Goal: Task Accomplishment & Management: Manage account settings

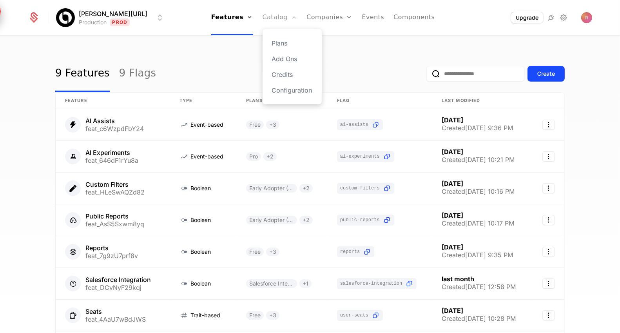
click at [262, 24] on link "Catalog" at bounding box center [279, 17] width 35 height 35
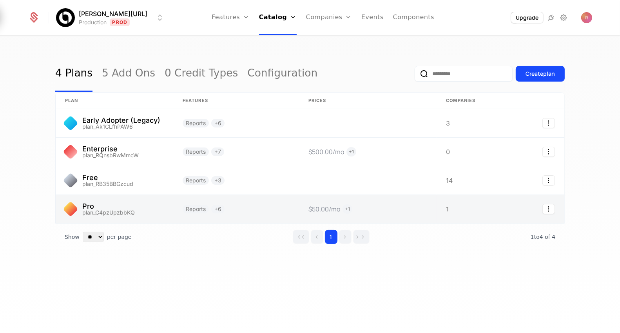
click at [132, 207] on link at bounding box center [115, 209] width 118 height 28
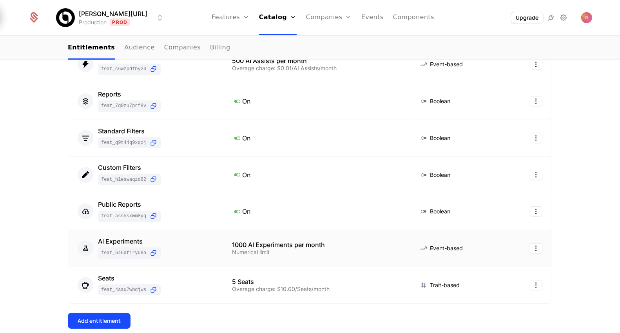
scroll to position [123, 0]
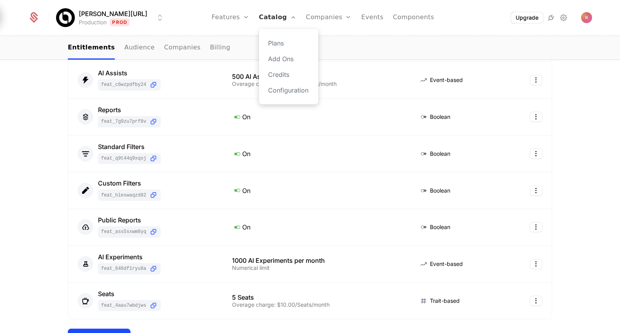
click at [259, 22] on link "Catalog" at bounding box center [278, 17] width 38 height 35
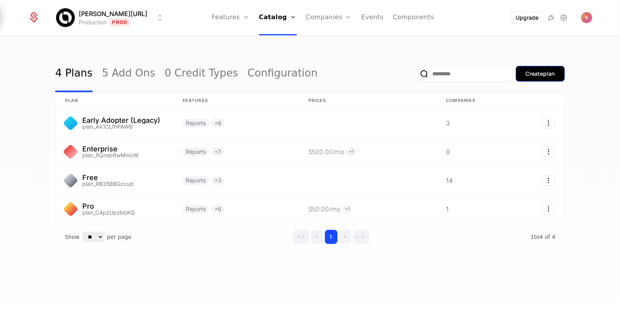
click at [526, 75] on div "Create plan" at bounding box center [539, 74] width 29 height 8
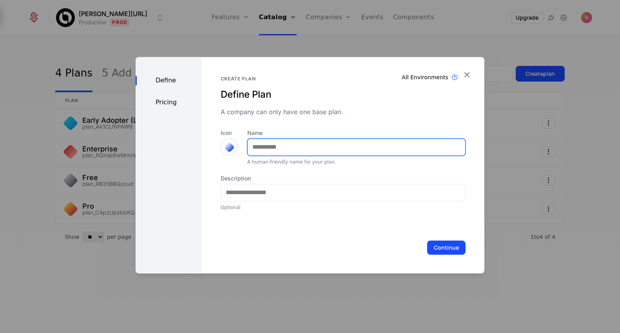
click at [263, 145] on input "Name" at bounding box center [356, 147] width 217 height 16
type input "**********"
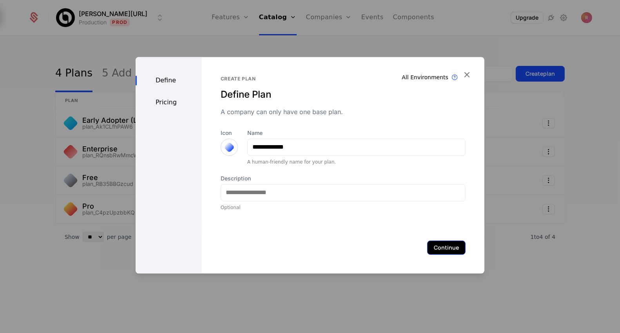
click at [447, 251] on button "Continue" at bounding box center [446, 247] width 38 height 14
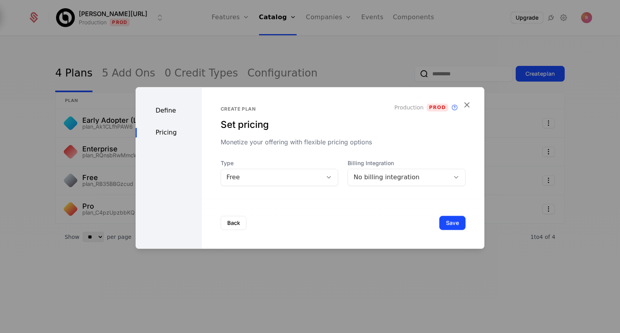
click at [292, 175] on div "Free" at bounding box center [271, 176] width 90 height 9
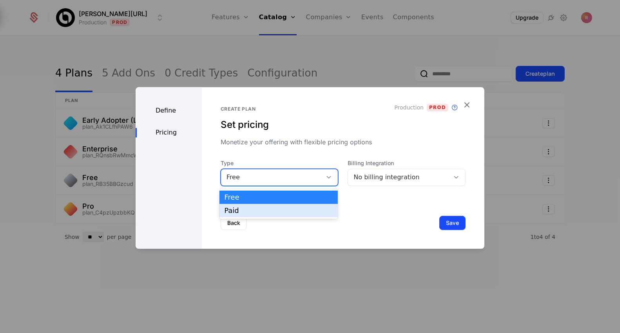
click at [275, 206] on div "Paid" at bounding box center [278, 210] width 118 height 13
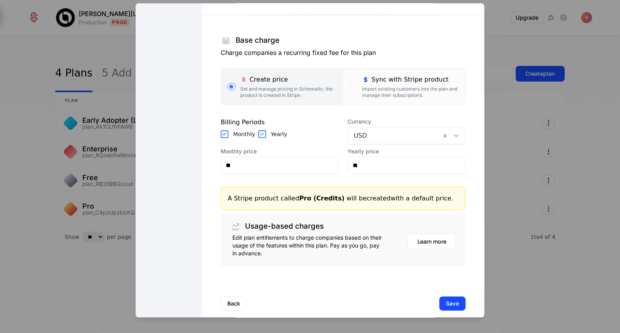
scroll to position [110, 0]
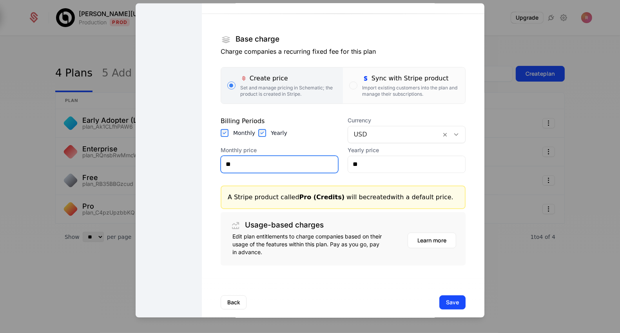
click at [268, 167] on input "**" at bounding box center [279, 164] width 117 height 16
type input "***"
click at [420, 208] on section "Base charge Charge companies a recurring fixed fee for this plan Create price S…" at bounding box center [343, 133] width 245 height 264
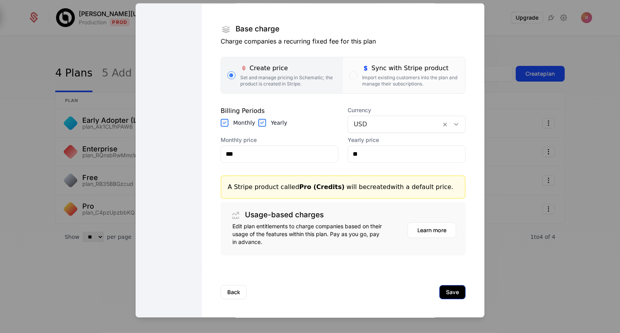
click at [460, 287] on button "Save" at bounding box center [452, 292] width 26 height 14
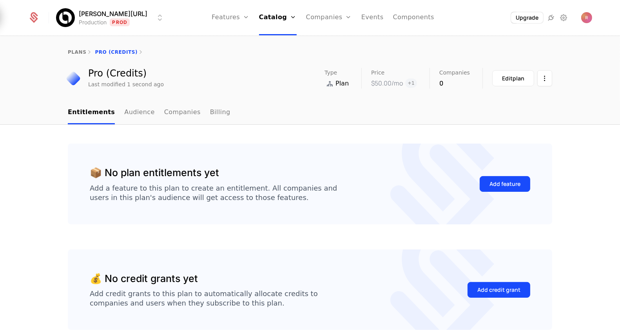
scroll to position [40, 0]
click at [232, 16] on link "Features" at bounding box center [231, 17] width 38 height 35
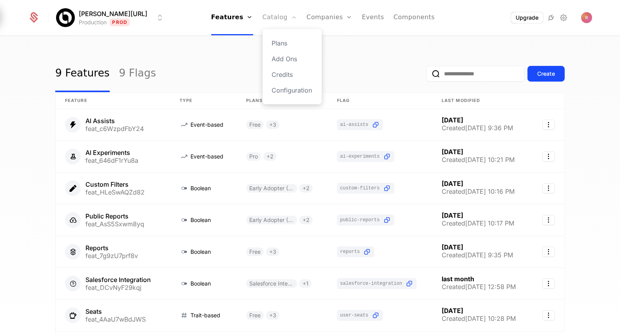
click at [266, 20] on link "Catalog" at bounding box center [279, 17] width 35 height 35
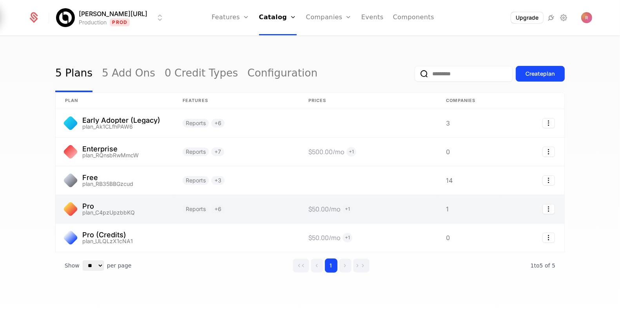
click at [179, 202] on link at bounding box center [236, 209] width 126 height 28
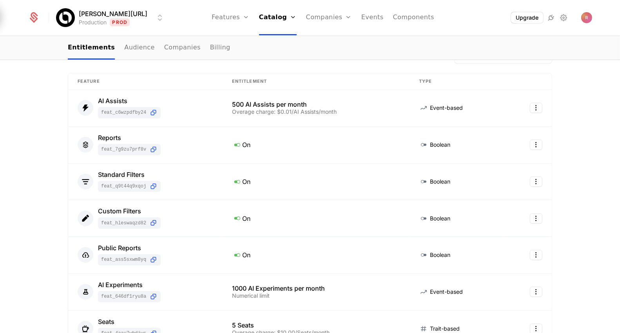
scroll to position [110, 0]
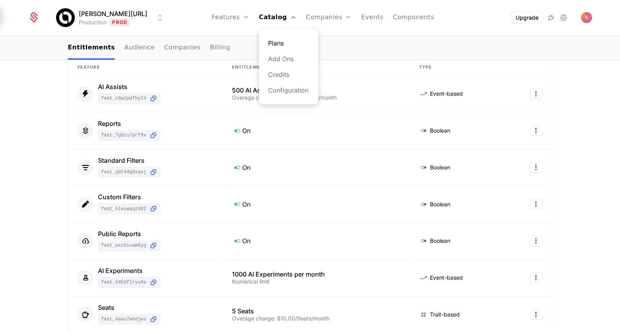
drag, startPoint x: 273, startPoint y: 13, endPoint x: 298, endPoint y: 40, distance: 36.9
click at [273, 13] on link "Catalog" at bounding box center [278, 17] width 38 height 35
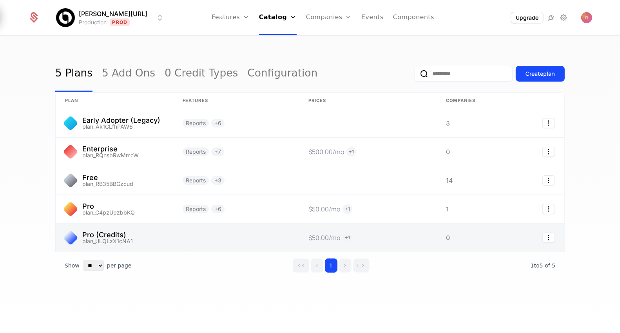
click at [114, 243] on link at bounding box center [115, 237] width 118 height 28
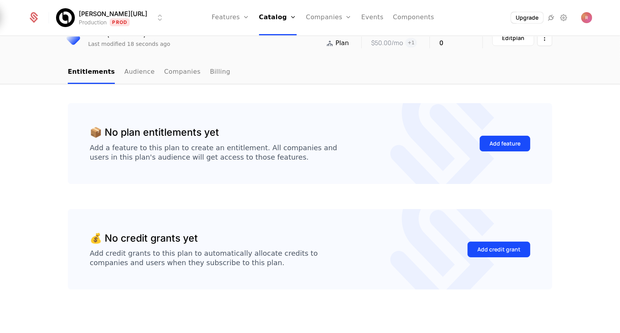
scroll to position [7, 0]
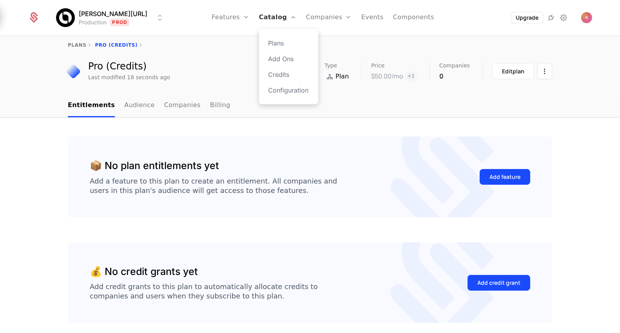
click at [265, 15] on link "Catalog" at bounding box center [278, 17] width 38 height 35
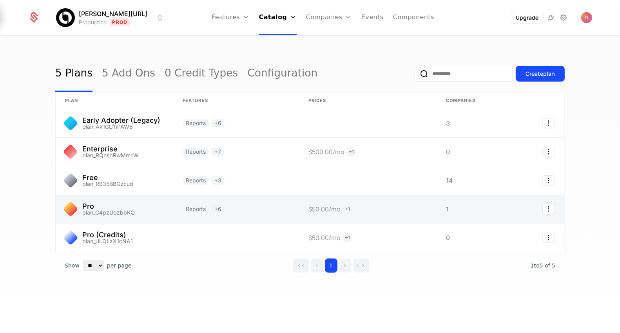
click at [128, 204] on link at bounding box center [115, 209] width 118 height 28
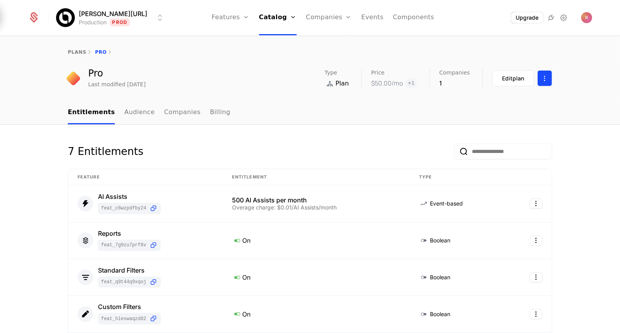
click at [551, 73] on html "[PERSON_NAME][URL] Production Prod Features Features Flags Catalog Plans Add On…" at bounding box center [310, 166] width 620 height 333
click at [341, 138] on html "[PERSON_NAME][URL] Production Prod Features Features Flags Catalog Plans Add On…" at bounding box center [310, 166] width 620 height 333
click at [271, 23] on link "Catalog" at bounding box center [278, 17] width 38 height 35
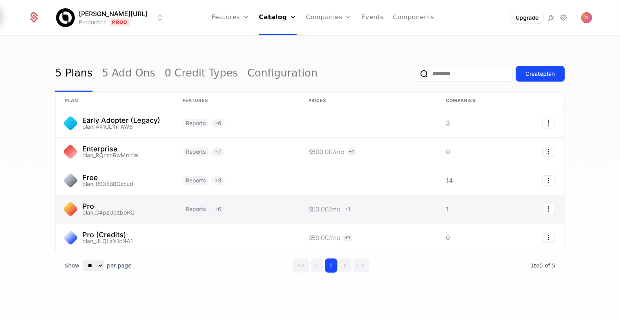
click at [130, 209] on link at bounding box center [115, 209] width 118 height 28
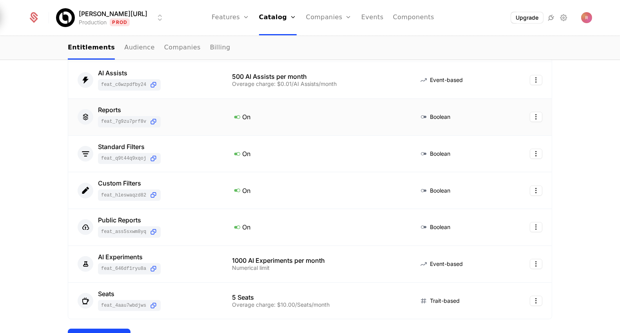
scroll to position [127, 0]
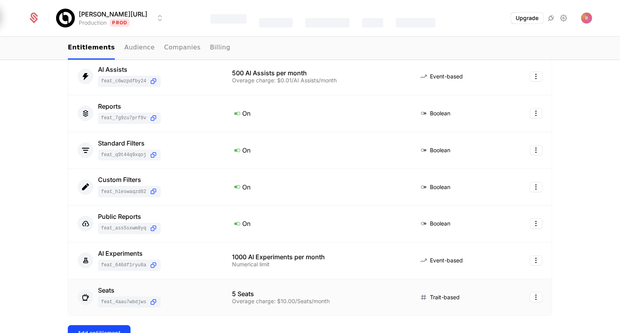
click at [221, 297] on td "Seats feat_4AaU7wBdJWS" at bounding box center [145, 297] width 154 height 36
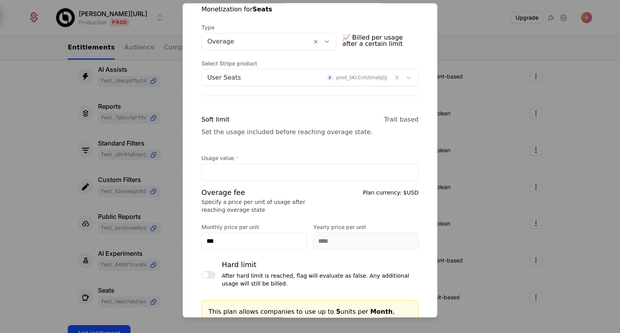
scroll to position [243, 0]
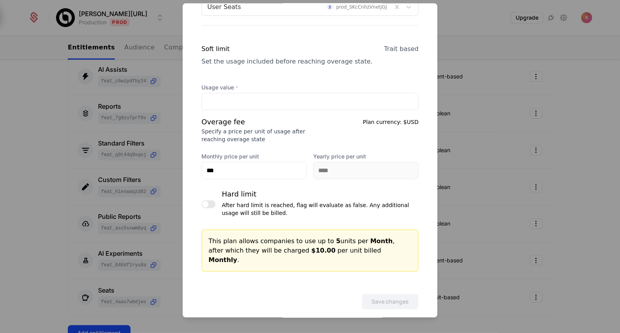
click at [494, 221] on div at bounding box center [310, 166] width 620 height 333
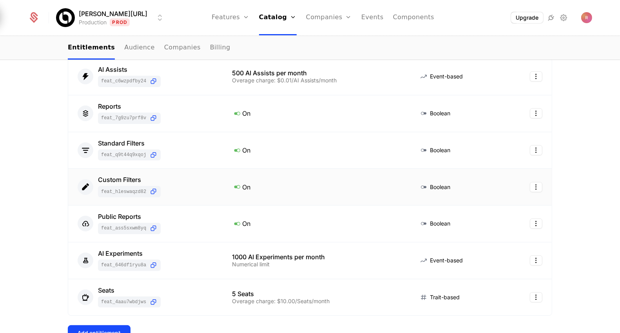
scroll to position [0, 0]
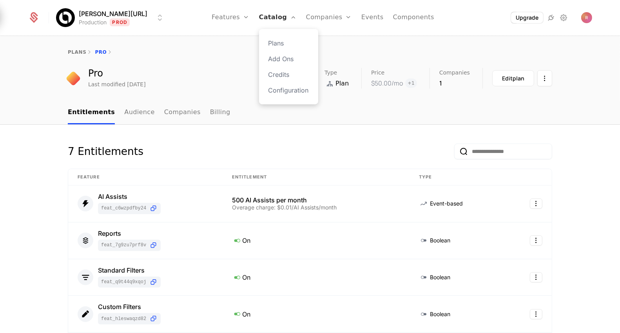
click at [264, 17] on link "Catalog" at bounding box center [278, 17] width 38 height 35
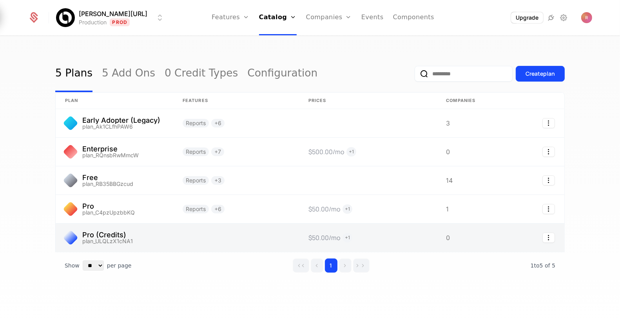
click at [138, 233] on link at bounding box center [115, 237] width 118 height 28
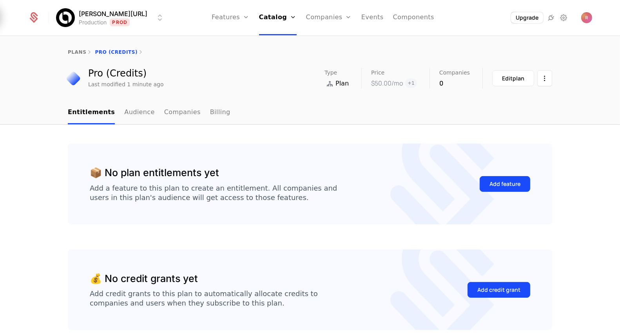
click at [497, 172] on div "Add feature" at bounding box center [505, 183] width 51 height 37
click at [494, 179] on button "Add feature" at bounding box center [505, 184] width 51 height 16
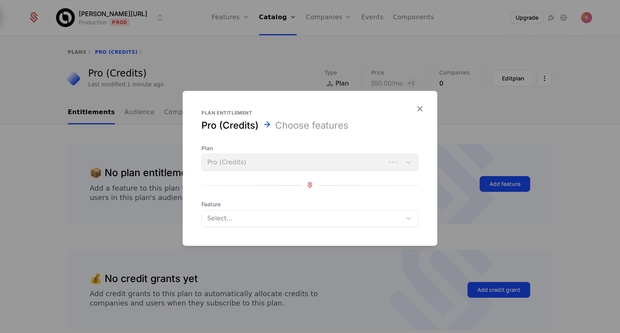
drag, startPoint x: 281, startPoint y: 206, endPoint x: 275, endPoint y: 212, distance: 8.3
click at [281, 206] on span "Feature" at bounding box center [309, 204] width 217 height 8
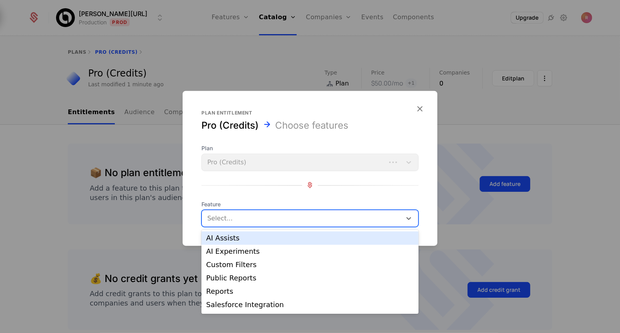
click at [273, 215] on div at bounding box center [302, 217] width 189 height 11
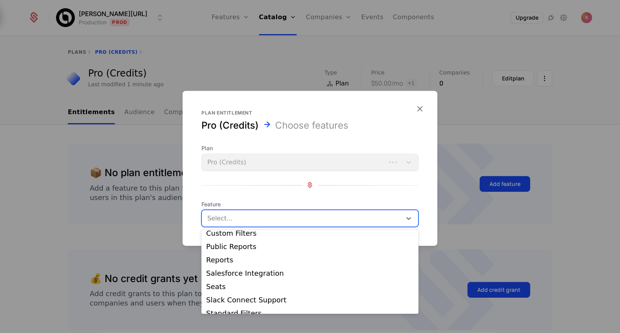
scroll to position [37, 0]
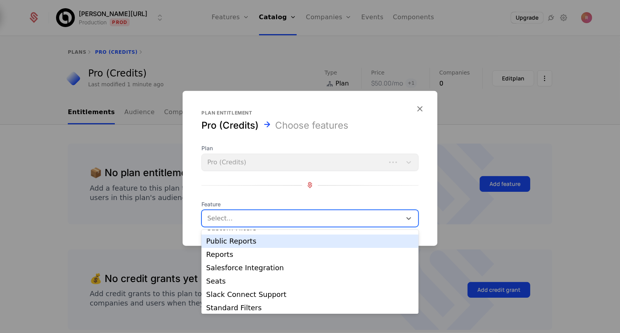
click at [245, 239] on div "Public Reports" at bounding box center [310, 240] width 208 height 7
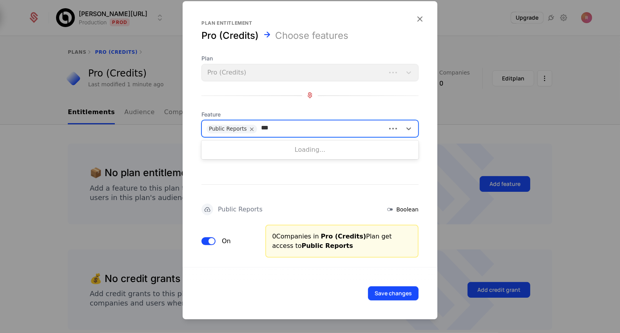
type input "****"
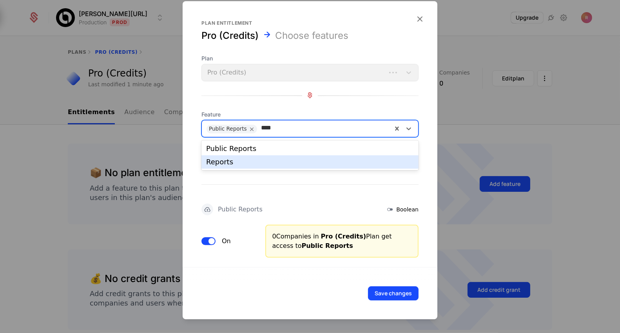
click at [216, 163] on div "Reports" at bounding box center [310, 161] width 208 height 7
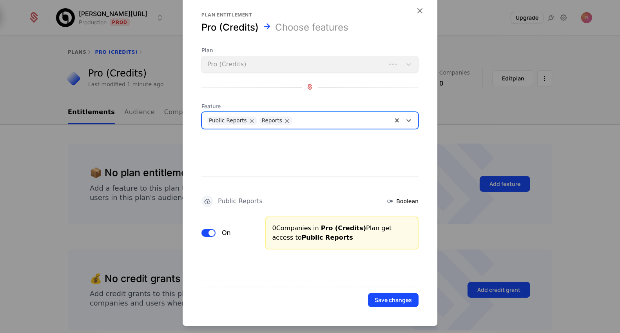
click at [304, 122] on div at bounding box center [341, 119] width 91 height 11
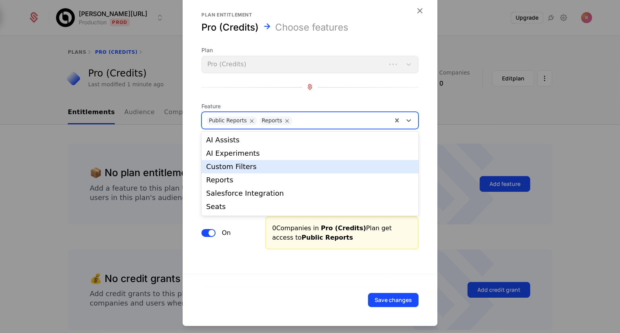
click at [261, 166] on div "Custom Filters" at bounding box center [310, 166] width 208 height 7
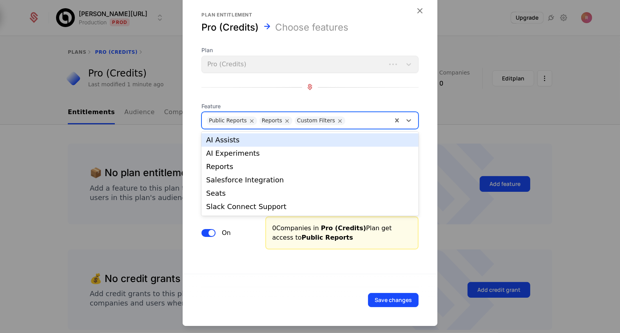
click at [351, 115] on div at bounding box center [368, 119] width 38 height 11
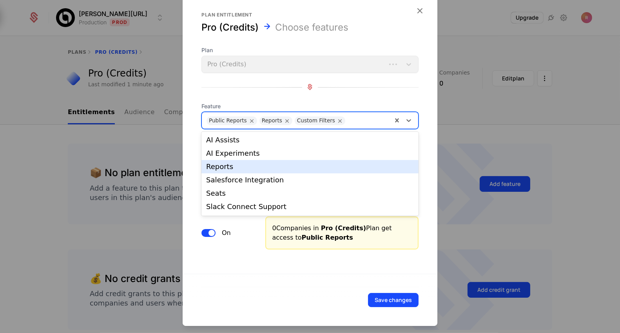
click at [244, 170] on div "Reports" at bounding box center [309, 166] width 217 height 13
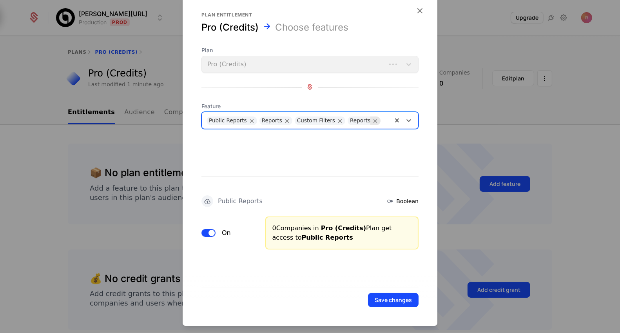
click at [372, 121] on icon "Remove Reports" at bounding box center [375, 120] width 7 height 7
click at [357, 119] on div at bounding box center [368, 119] width 38 height 11
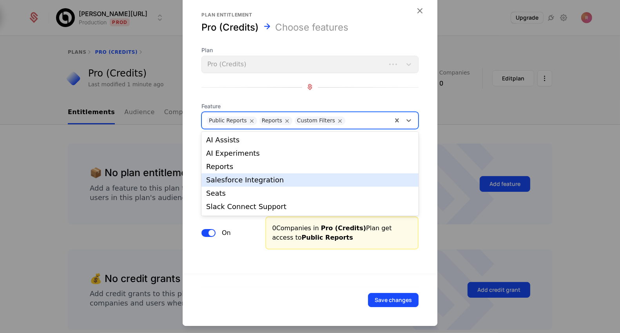
scroll to position [13, 0]
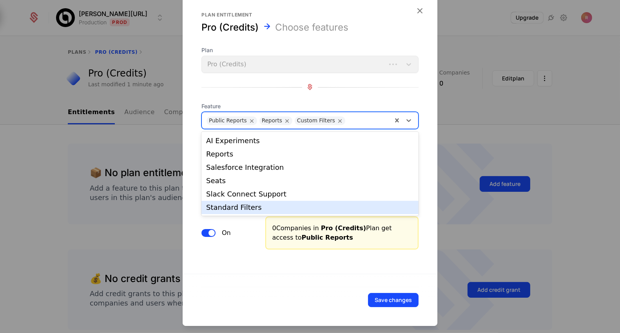
click at [247, 204] on div "Standard Filters" at bounding box center [310, 207] width 208 height 7
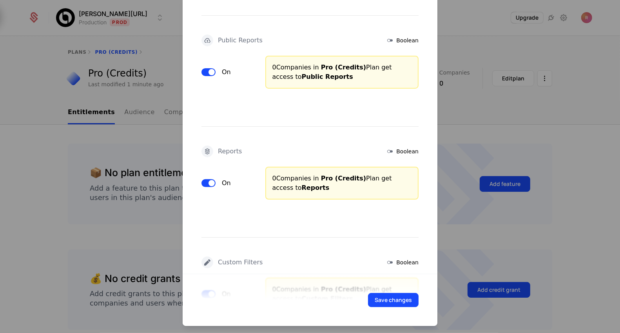
scroll to position [223, 0]
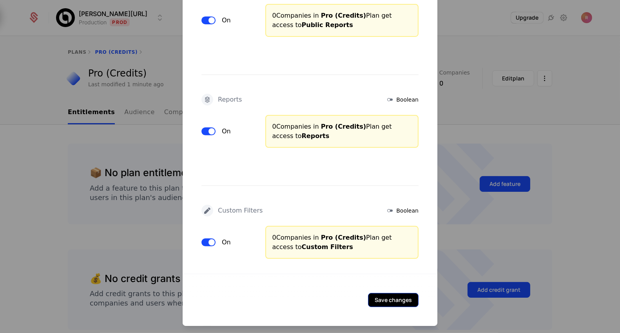
click at [396, 301] on button "Save changes" at bounding box center [393, 300] width 51 height 14
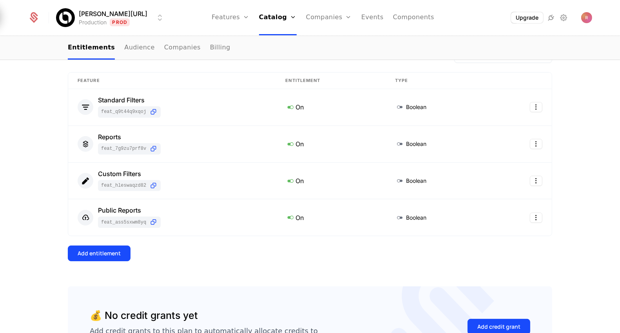
scroll to position [118, 0]
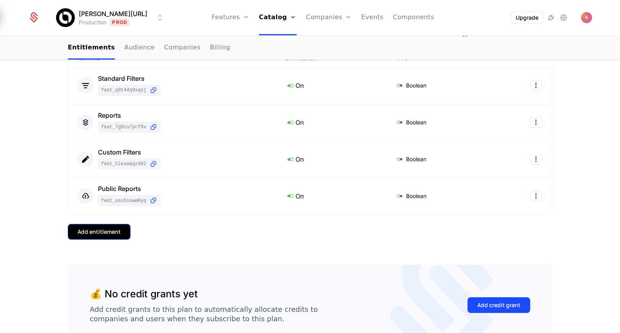
click at [109, 228] on div "Add entitlement" at bounding box center [99, 232] width 43 height 8
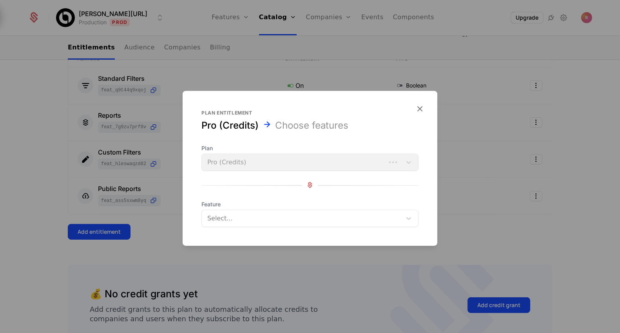
click at [219, 235] on form "Plan entitlement Pro (Credits) Choose features Plan Pro (Credits) Feature Selec…" at bounding box center [310, 167] width 255 height 155
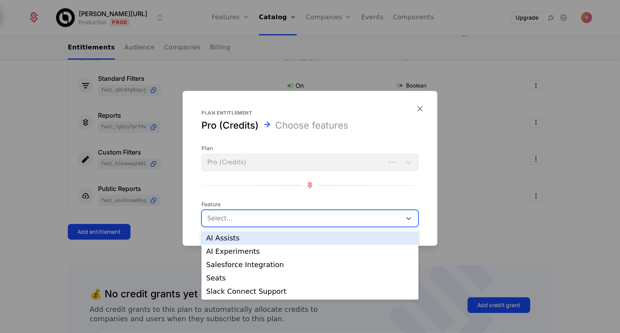
click at [228, 219] on div at bounding box center [302, 217] width 189 height 11
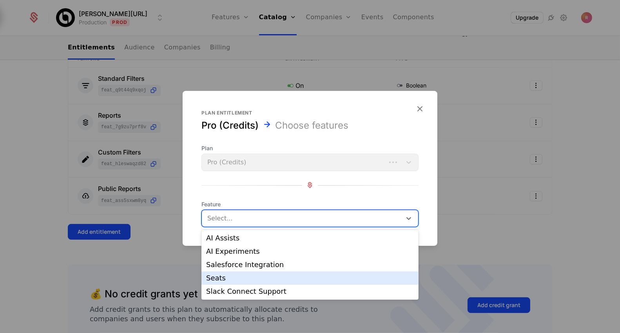
click at [223, 277] on div "Seats" at bounding box center [310, 277] width 208 height 7
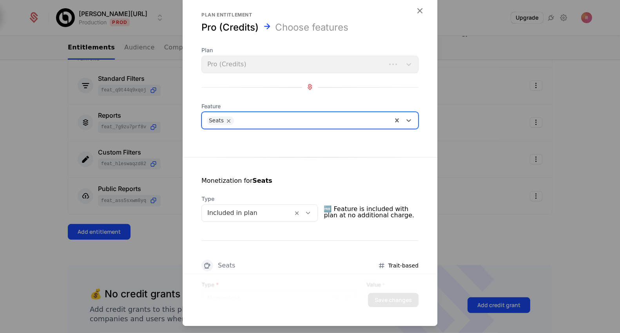
scroll to position [75, 0]
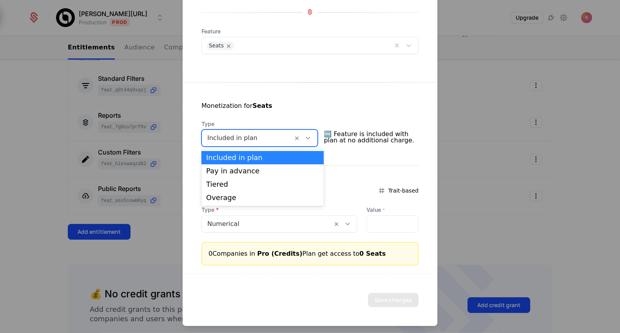
click at [247, 139] on div at bounding box center [247, 137] width 80 height 11
click at [226, 193] on div "Overage" at bounding box center [262, 197] width 122 height 13
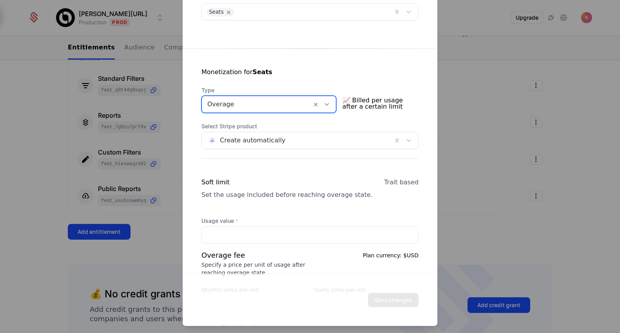
scroll to position [156, 0]
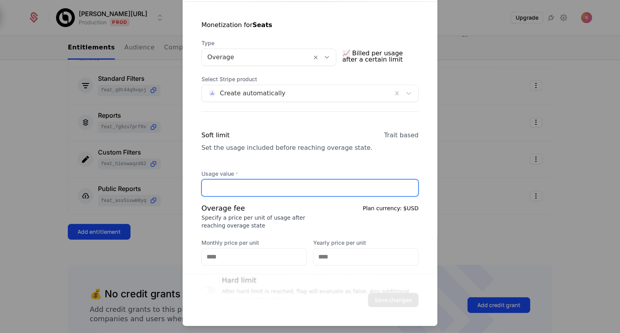
click at [241, 188] on input "Usage value *" at bounding box center [310, 187] width 216 height 16
type input "*"
click at [255, 150] on div "Set the usage included before reaching overage state." at bounding box center [286, 147] width 171 height 9
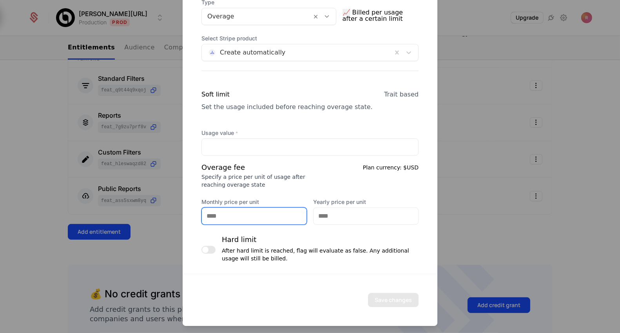
click at [217, 212] on input "Monthly price per unit" at bounding box center [254, 216] width 105 height 16
type input "***"
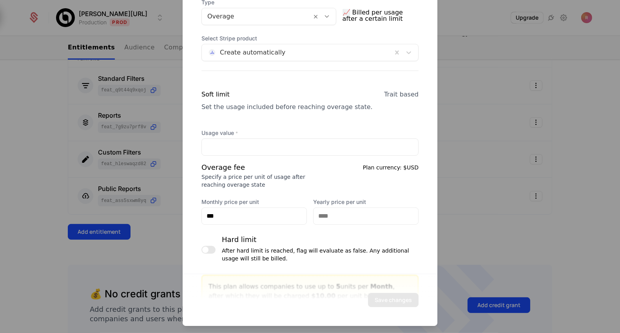
click at [275, 176] on div "Specify a price per unit of usage after reaching overage state" at bounding box center [253, 181] width 104 height 16
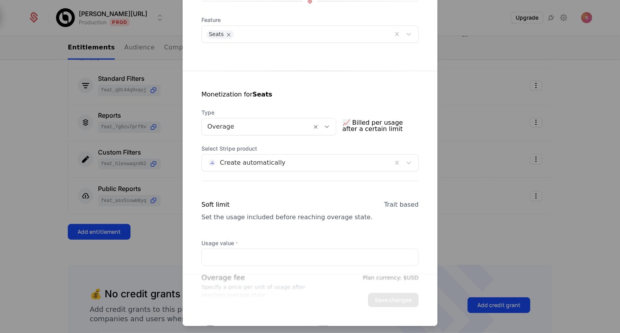
scroll to position [238, 0]
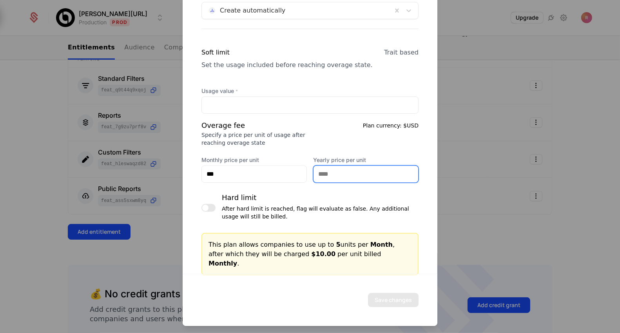
click at [349, 172] on input "Yearly price per unit" at bounding box center [365, 174] width 105 height 16
type input "***"
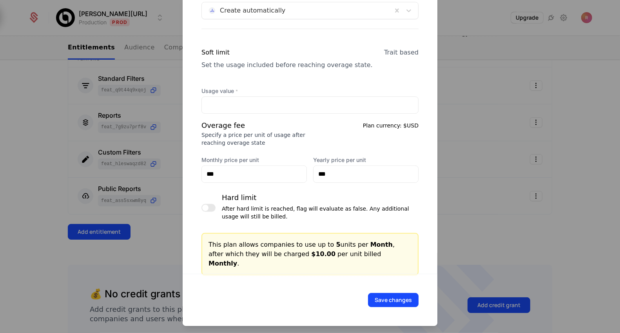
click at [385, 291] on div "Save changes" at bounding box center [310, 299] width 255 height 52
click at [382, 300] on button "Save changes" at bounding box center [393, 300] width 51 height 14
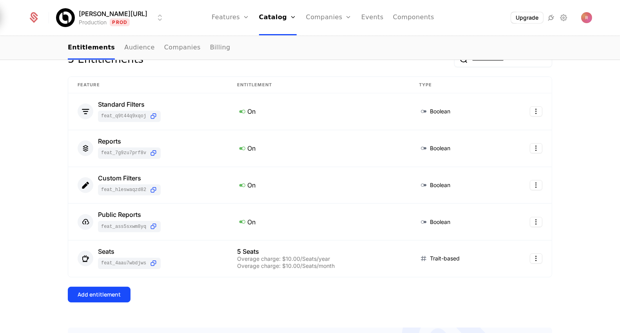
scroll to position [61, 0]
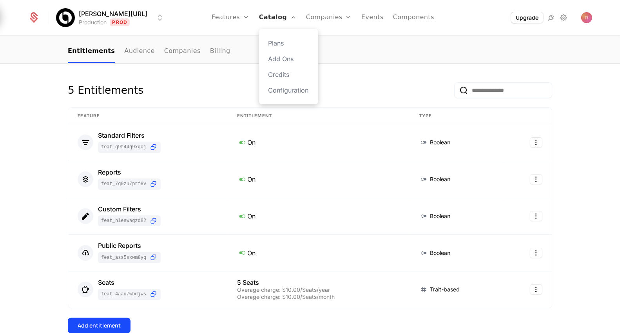
click at [261, 15] on link "Catalog" at bounding box center [278, 17] width 38 height 35
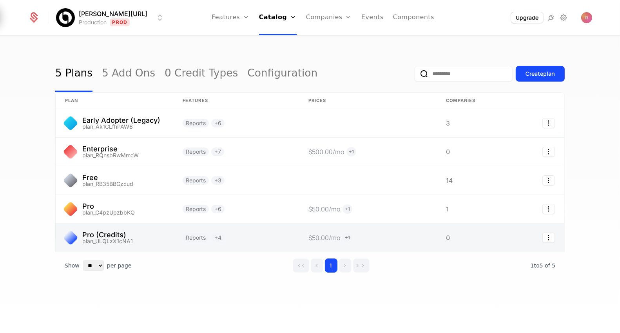
click at [255, 237] on link at bounding box center [236, 237] width 126 height 28
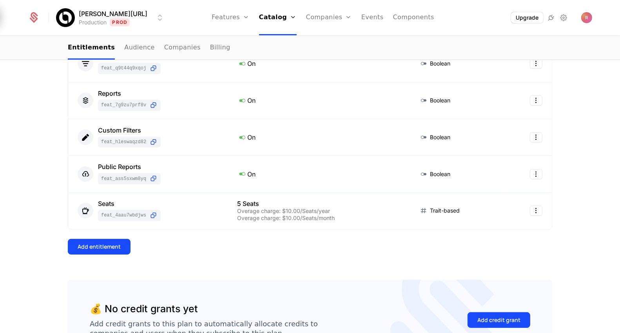
scroll to position [134, 0]
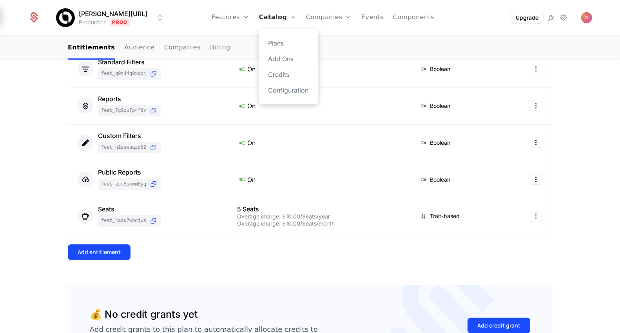
click at [259, 17] on link "Catalog" at bounding box center [278, 17] width 38 height 35
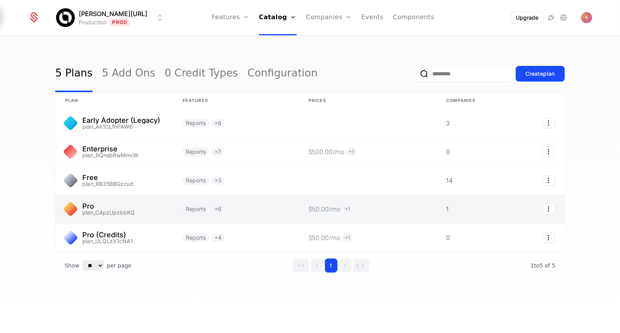
click at [110, 202] on link at bounding box center [115, 209] width 118 height 28
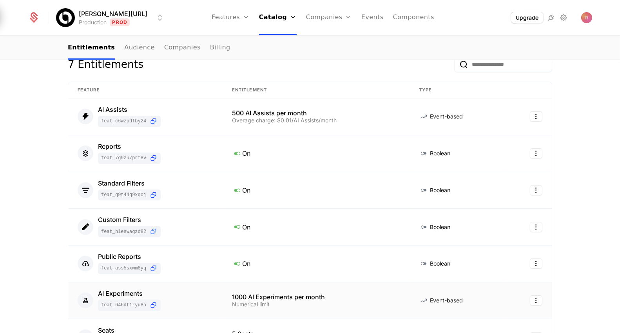
scroll to position [84, 0]
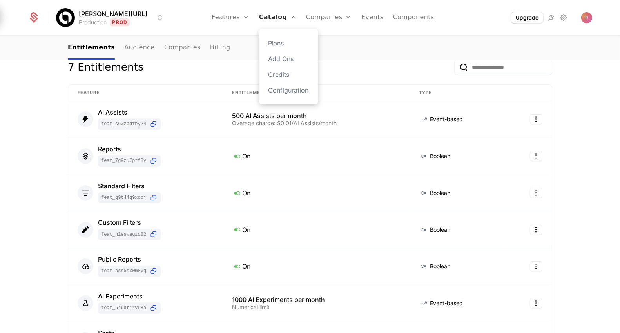
click at [263, 16] on link "Catalog" at bounding box center [278, 17] width 38 height 35
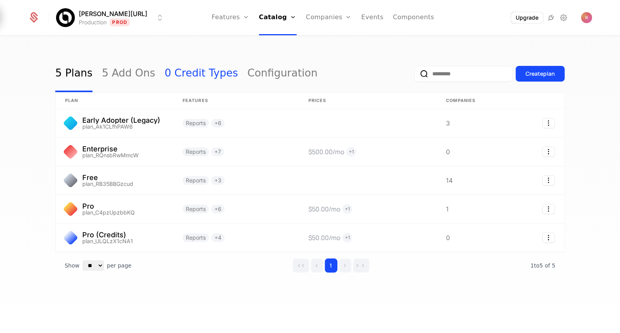
click at [195, 78] on link "0 Credit Types" at bounding box center [201, 73] width 73 height 37
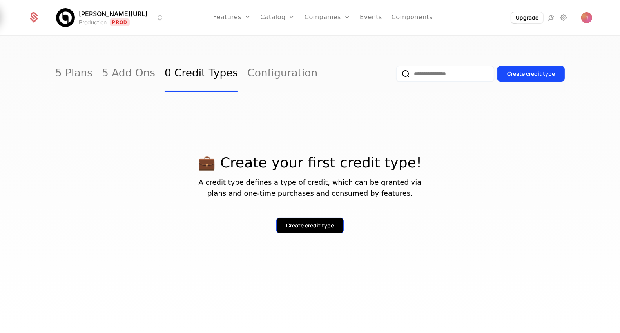
click at [300, 222] on div "Create credit type" at bounding box center [310, 225] width 48 height 8
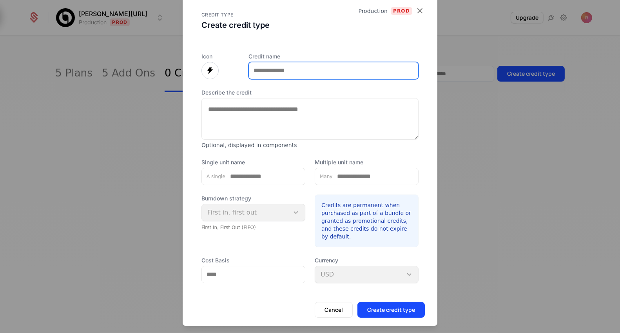
click at [279, 74] on input "Credit name" at bounding box center [333, 70] width 169 height 16
type input "*********"
click at [261, 90] on label "Describe the credit" at bounding box center [309, 93] width 217 height 8
click at [261, 98] on textarea "Describe the credit" at bounding box center [309, 119] width 217 height 42
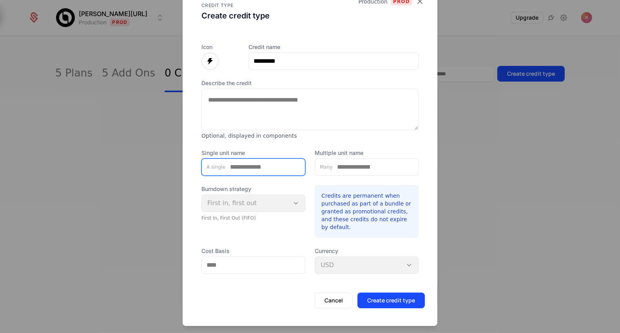
click at [265, 172] on input "Single unit name" at bounding box center [265, 167] width 80 height 16
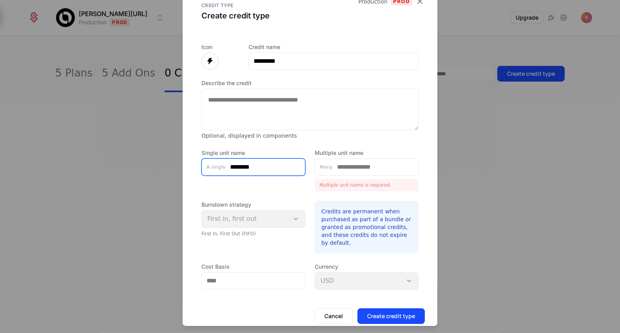
type input "********"
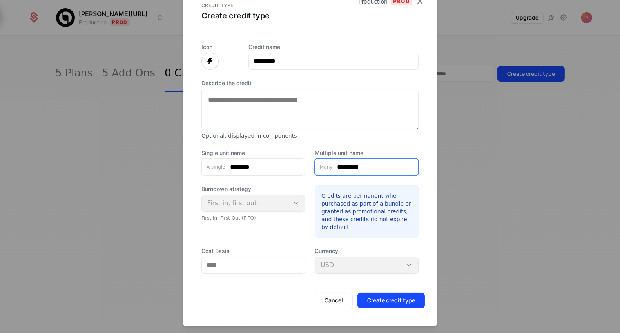
type input "*********"
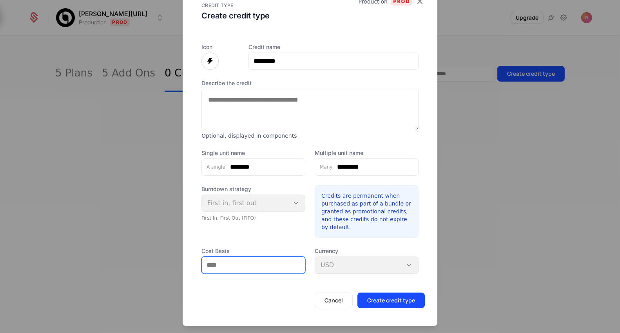
click at [240, 267] on input "Cost Basis" at bounding box center [253, 265] width 103 height 16
click at [302, 223] on div "Burndown strategy First in, first out First In, First Out (FIFO)" at bounding box center [253, 211] width 104 height 52
click at [253, 258] on input "*****" at bounding box center [253, 265] width 103 height 16
type input "******"
click at [234, 243] on div "Icon Credit name ********* Describe the credit Optional, displayed in component…" at bounding box center [309, 158] width 217 height 230
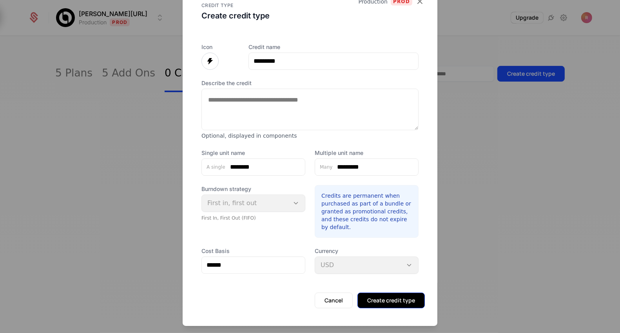
click at [368, 296] on button "Create credit type" at bounding box center [390, 300] width 67 height 16
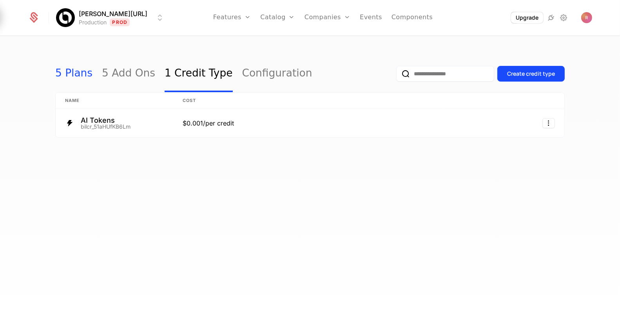
click at [66, 75] on link "5 Plans" at bounding box center [73, 73] width 37 height 37
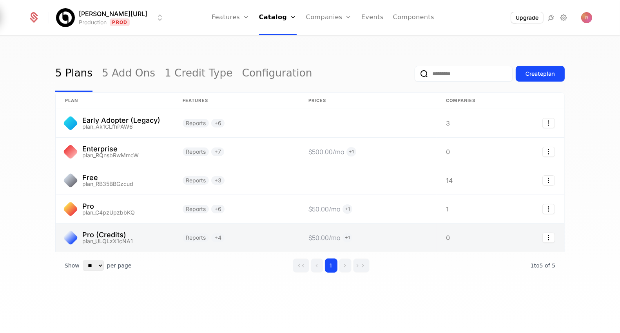
click at [212, 242] on link at bounding box center [236, 237] width 126 height 28
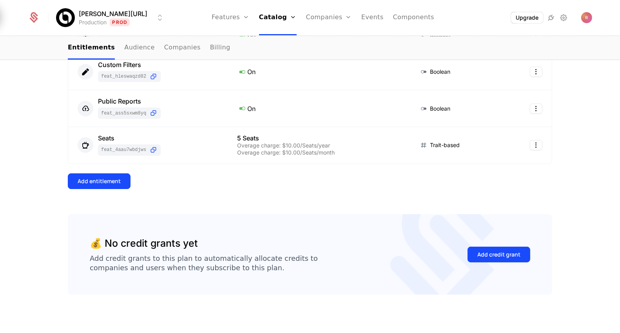
scroll to position [208, 0]
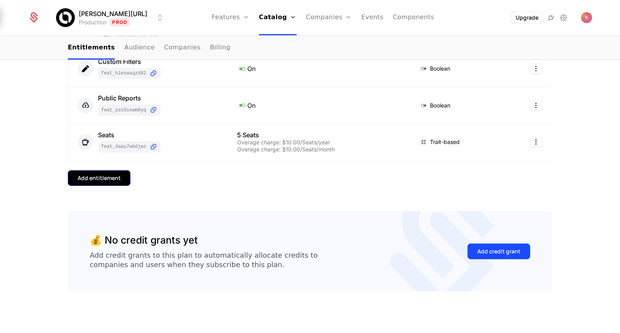
click at [123, 180] on button "Add entitlement" at bounding box center [99, 178] width 63 height 16
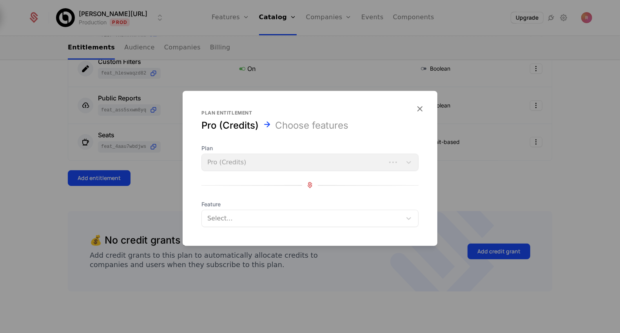
click at [238, 219] on div at bounding box center [302, 217] width 189 height 11
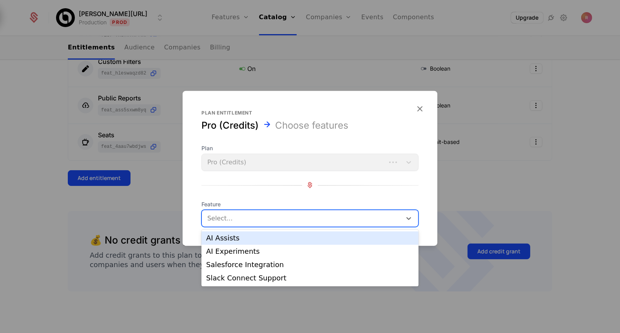
click at [244, 239] on div "AI Assists" at bounding box center [310, 237] width 208 height 7
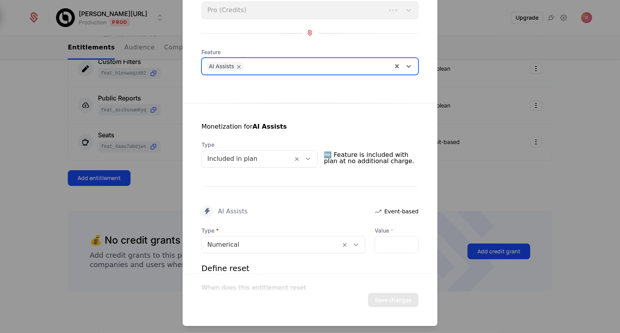
scroll to position [60, 0]
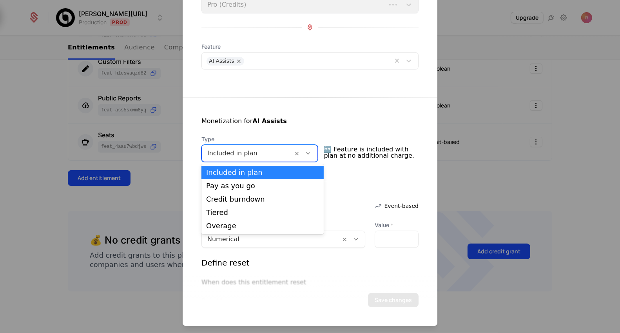
click at [253, 152] on div at bounding box center [247, 153] width 80 height 11
click at [240, 204] on div "Credit burndown" at bounding box center [262, 198] width 122 height 13
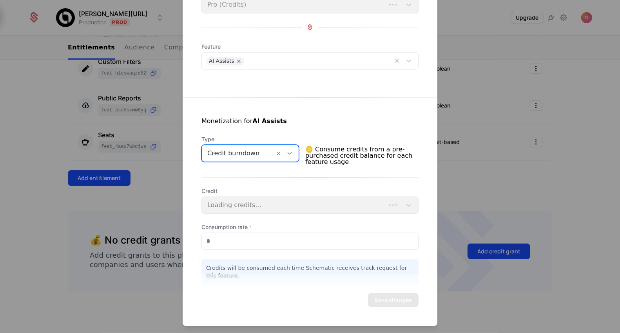
scroll to position [78, 0]
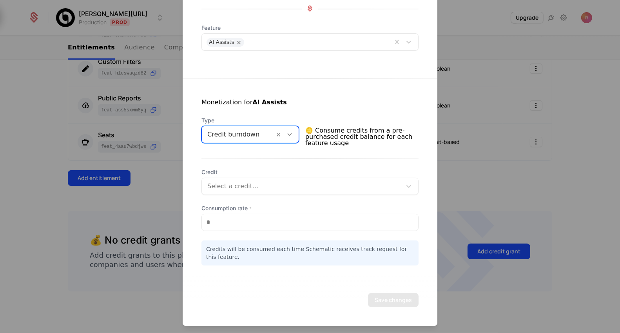
click at [246, 182] on div at bounding box center [301, 186] width 189 height 11
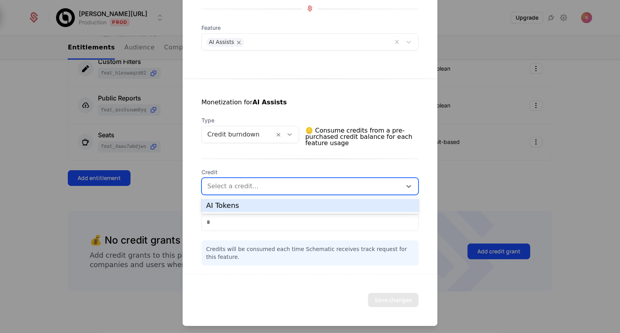
click at [240, 206] on div "AI Tokens" at bounding box center [310, 205] width 208 height 7
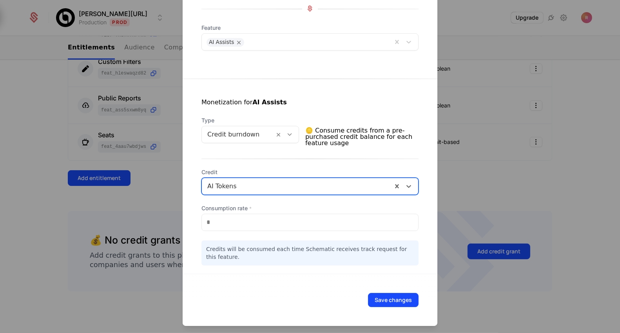
click at [225, 230] on div "Credit option AI Tokens, selected. AI Tokens Consumption rate * * Credits will …" at bounding box center [309, 216] width 217 height 97
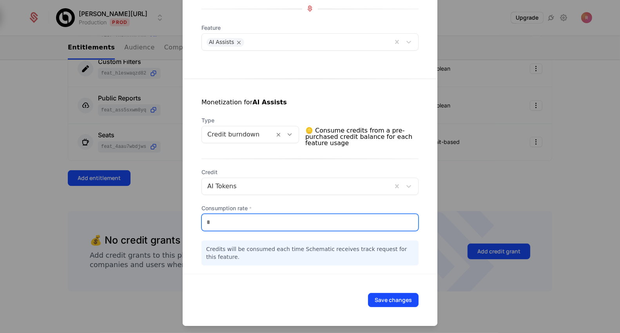
click at [230, 225] on input "*" at bounding box center [310, 222] width 216 height 16
type input "*"
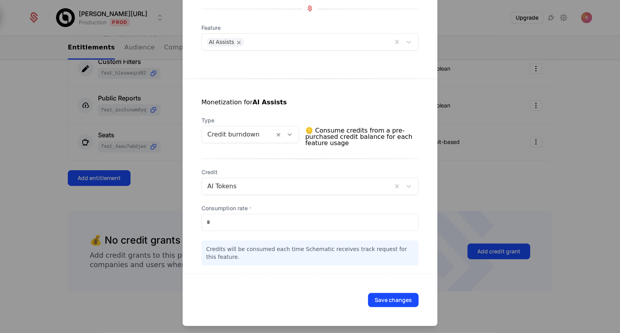
click at [268, 261] on div "Credits will be consumed each time Schematic receives track request for this fe…" at bounding box center [309, 252] width 217 height 25
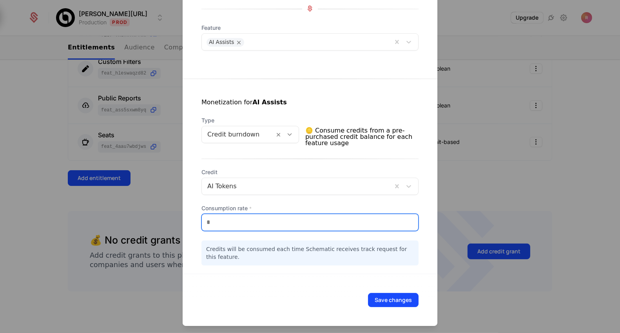
click at [221, 218] on input "*" at bounding box center [310, 222] width 216 height 16
type input "***"
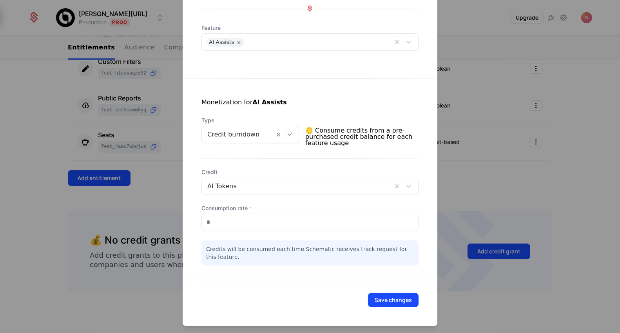
click at [264, 263] on div "Credits will be consumed each time Schematic receives track request for this fe…" at bounding box center [309, 252] width 217 height 25
click at [388, 302] on button "Save changes" at bounding box center [393, 300] width 51 height 14
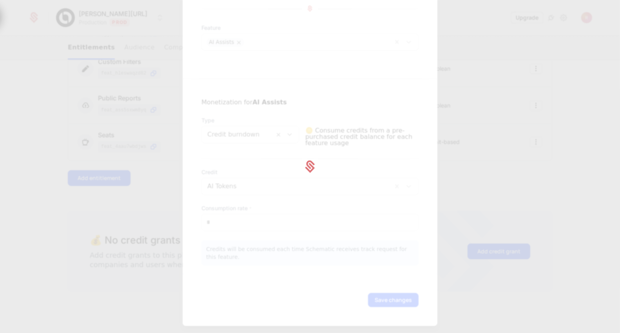
scroll to position [0, 0]
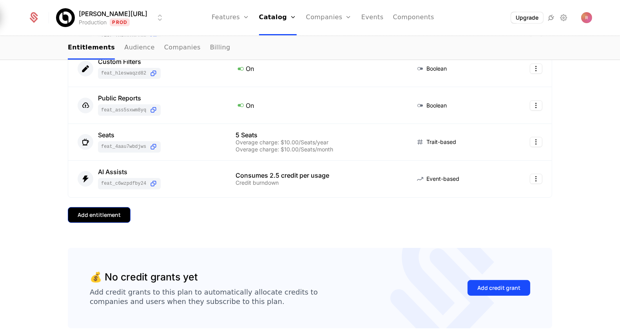
click at [121, 216] on button "Add entitlement" at bounding box center [99, 215] width 63 height 16
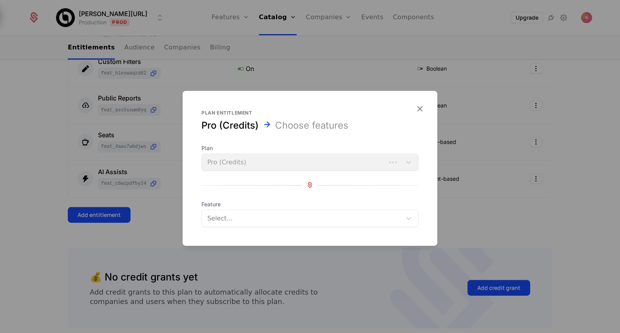
click at [228, 217] on div at bounding box center [302, 217] width 189 height 11
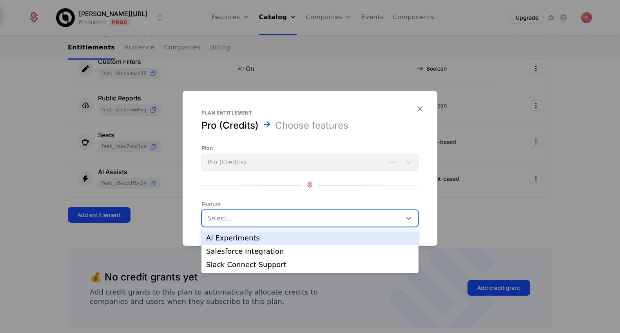
click at [228, 243] on div "AI Experiments" at bounding box center [309, 237] width 217 height 13
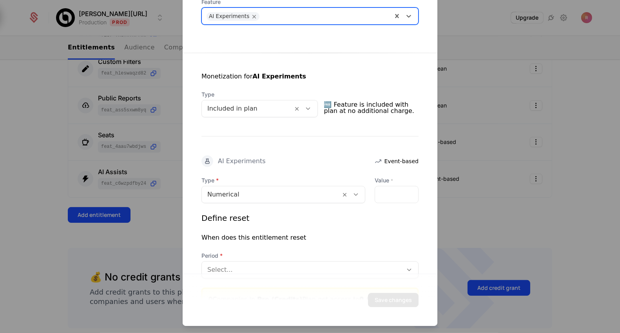
scroll to position [139, 0]
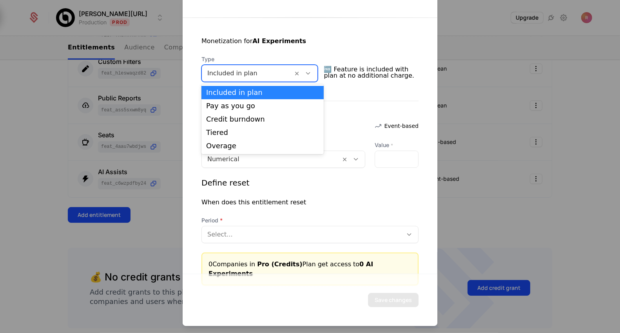
click at [241, 71] on div at bounding box center [247, 73] width 80 height 11
click at [233, 122] on div "Credit burndown" at bounding box center [262, 119] width 113 height 7
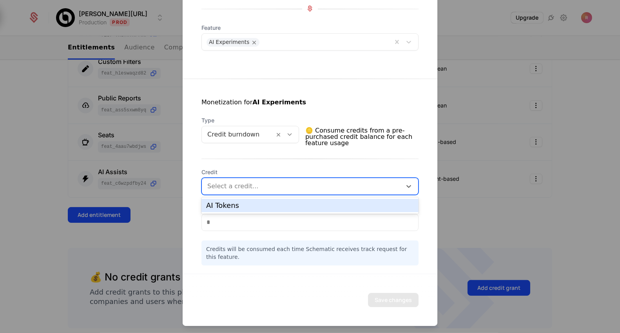
click at [237, 191] on div "Select a credit..." at bounding box center [302, 186] width 200 height 14
click at [238, 206] on div "AI Tokens" at bounding box center [310, 205] width 208 height 7
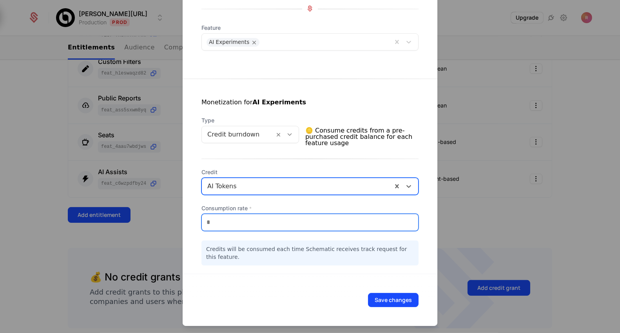
click at [237, 222] on input "*" at bounding box center [310, 222] width 216 height 16
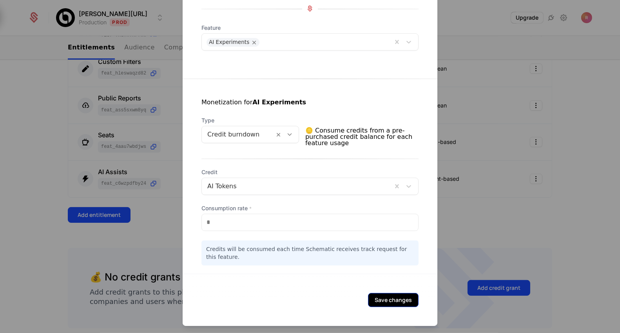
click at [371, 295] on button "Save changes" at bounding box center [393, 300] width 51 height 14
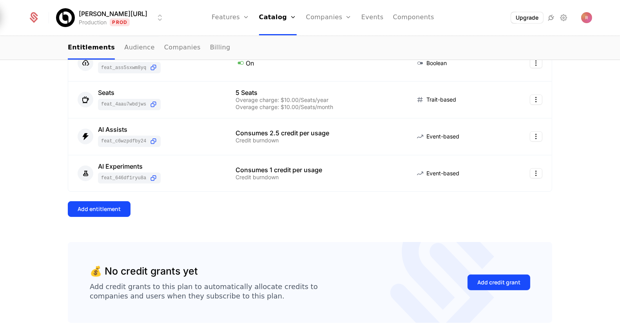
scroll to position [282, 0]
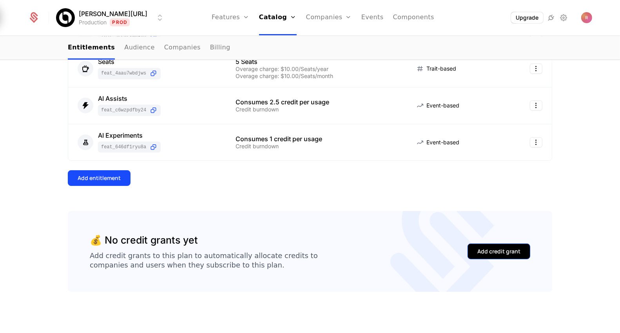
click at [484, 249] on div "Add credit grant" at bounding box center [498, 251] width 43 height 8
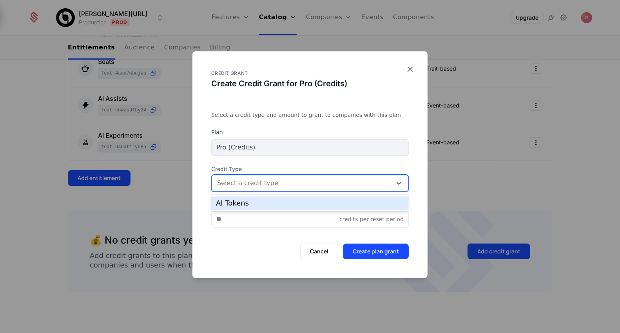
click at [275, 185] on div at bounding box center [301, 182] width 169 height 11
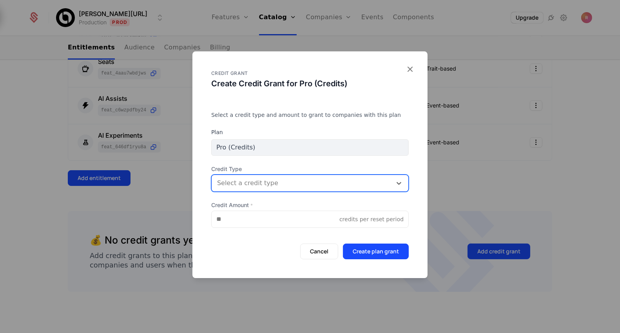
click at [275, 185] on div at bounding box center [301, 182] width 169 height 11
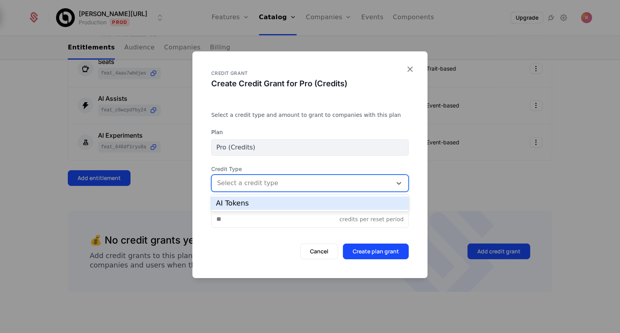
click at [261, 200] on div "AI Tokens" at bounding box center [310, 202] width 188 height 7
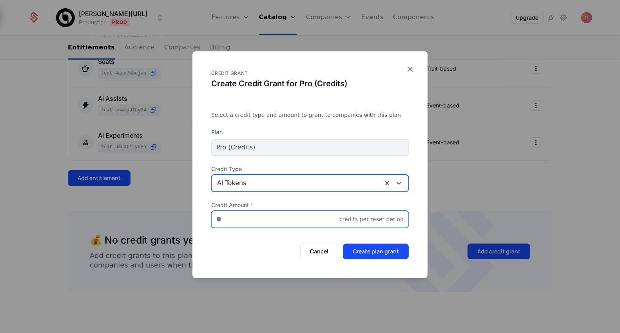
click at [241, 219] on input "Credit Amount *" at bounding box center [276, 219] width 128 height 16
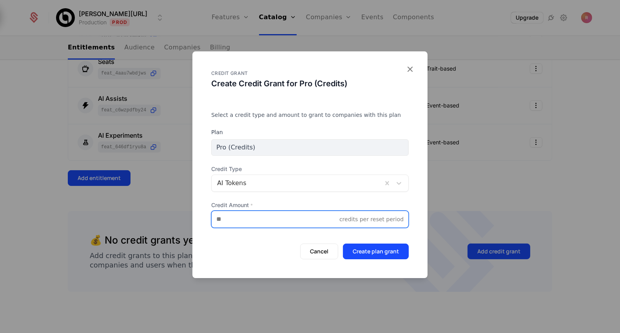
type input "*"
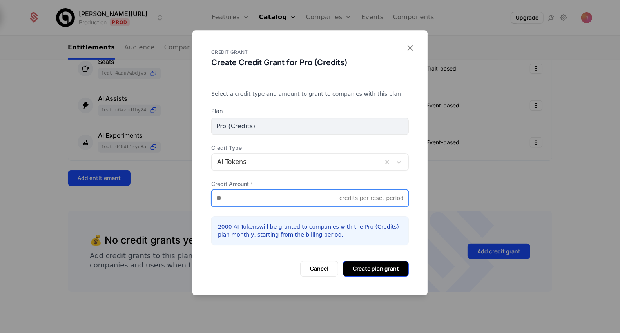
type input "****"
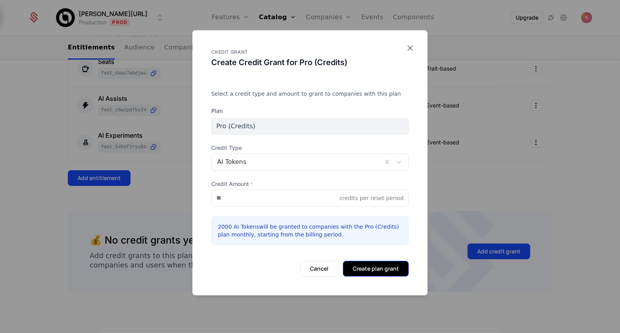
click at [369, 272] on button "Create plan grant" at bounding box center [376, 269] width 66 height 16
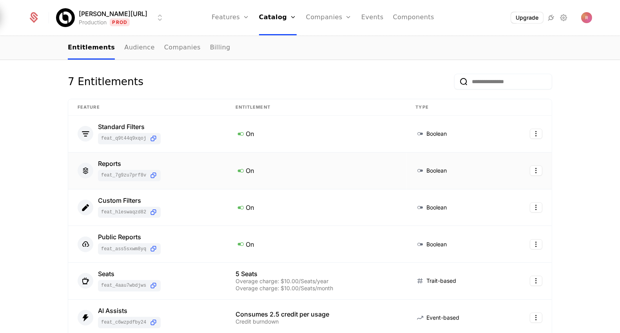
scroll to position [0, 0]
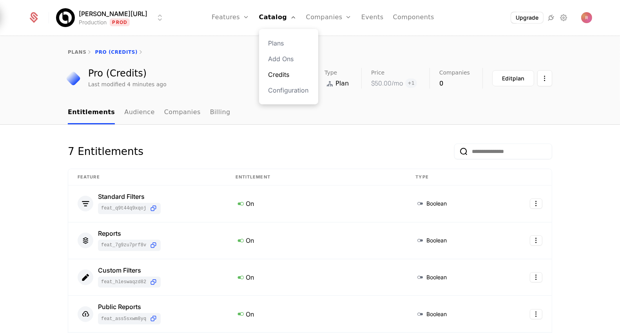
click at [268, 74] on link "Credits" at bounding box center [288, 74] width 40 height 9
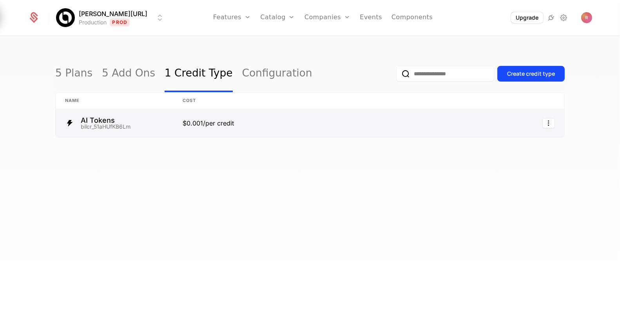
click at [217, 130] on link at bounding box center [308, 123] width 270 height 28
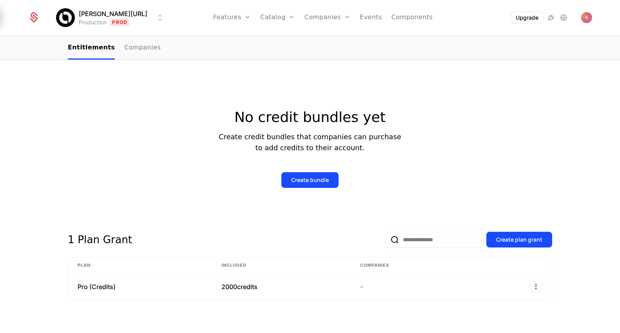
scroll to position [119, 0]
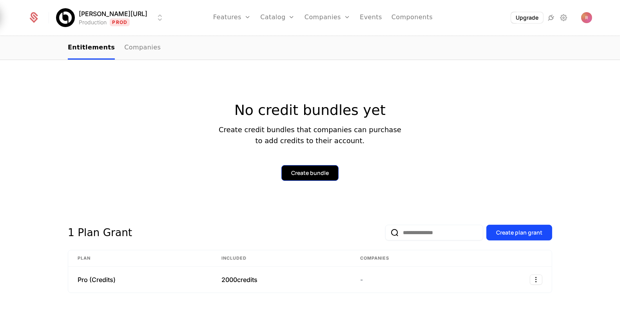
click at [311, 173] on div "Create bundle" at bounding box center [310, 173] width 38 height 8
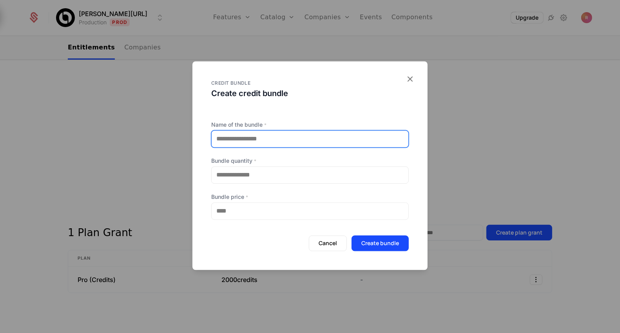
click at [257, 143] on input "Name of the bundle *" at bounding box center [310, 138] width 197 height 16
type input "**********"
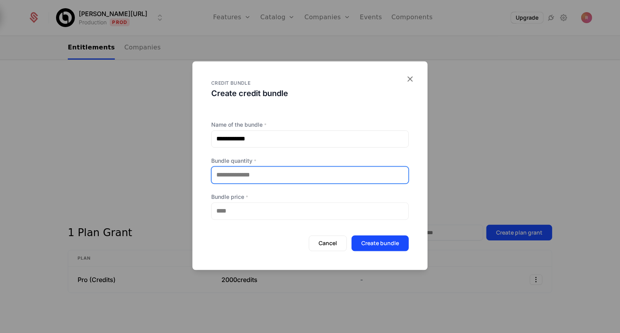
click at [236, 176] on input "**" at bounding box center [310, 174] width 197 height 16
type input "*"
type input "****"
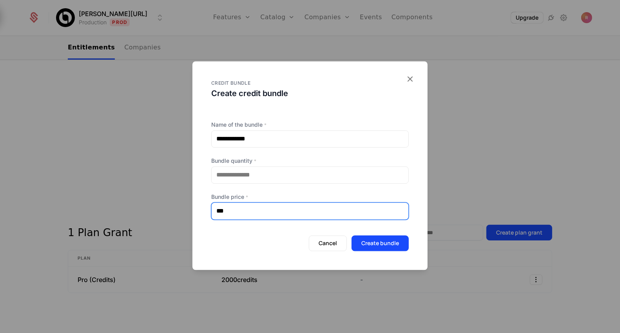
type input "***"
click at [368, 193] on label "Bundle price *" at bounding box center [309, 197] width 197 height 8
click at [368, 203] on input "***" at bounding box center [310, 211] width 197 height 16
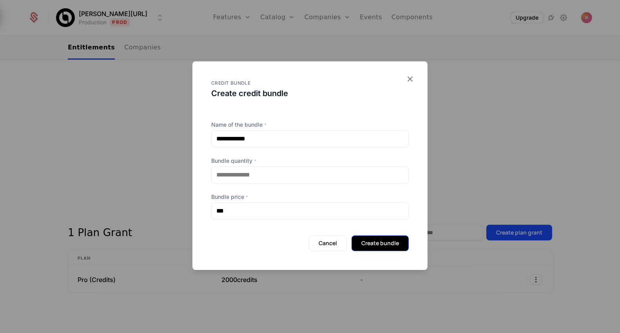
click at [378, 244] on button "Create bundle" at bounding box center [379, 243] width 57 height 16
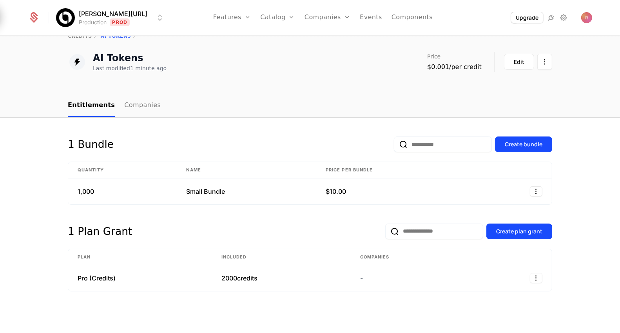
scroll to position [0, 0]
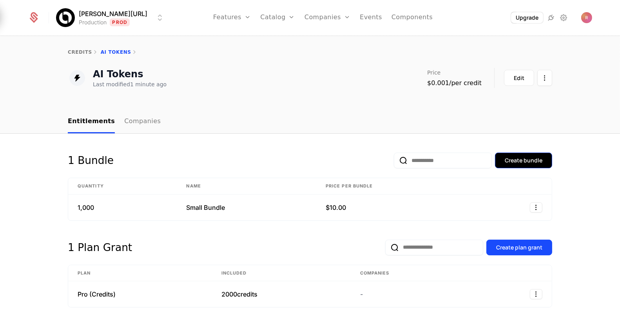
click at [526, 163] on div "Create bundle" at bounding box center [524, 160] width 38 height 8
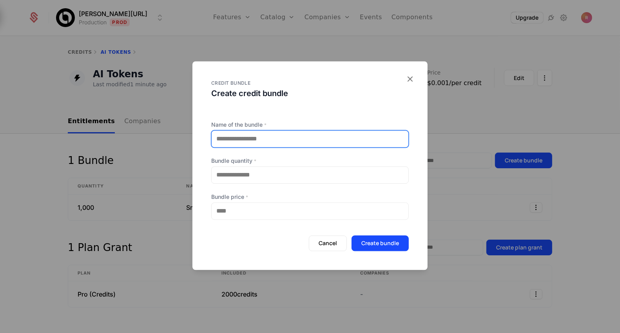
click at [269, 143] on input "Name of the bundle *" at bounding box center [310, 138] width 197 height 16
type input "**********"
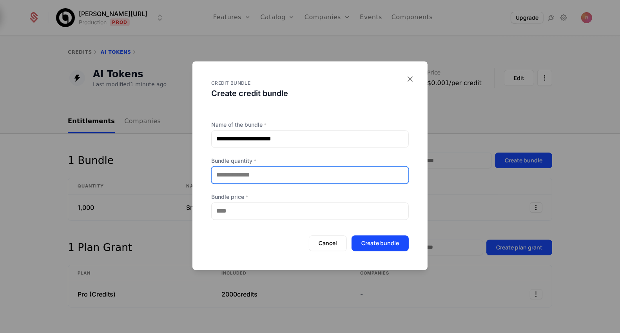
click at [250, 180] on input "**" at bounding box center [310, 174] width 197 height 16
type input "*"
type input "****"
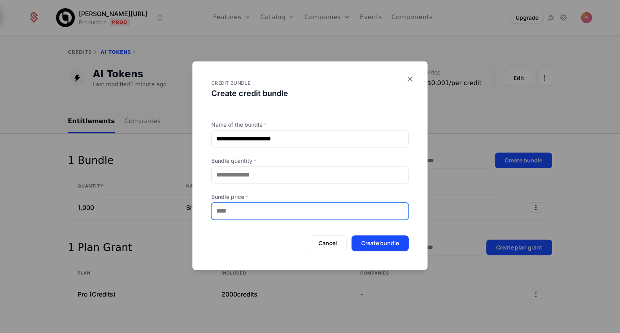
click at [221, 206] on input "Bundle price *" at bounding box center [310, 211] width 197 height 16
type input "***"
click at [294, 189] on form "**********" at bounding box center [309, 186] width 197 height 130
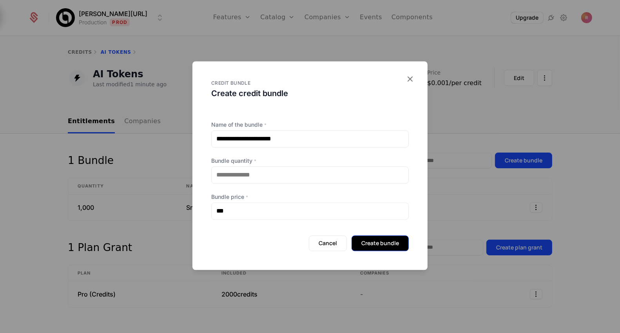
click at [365, 236] on button "Create bundle" at bounding box center [379, 243] width 57 height 16
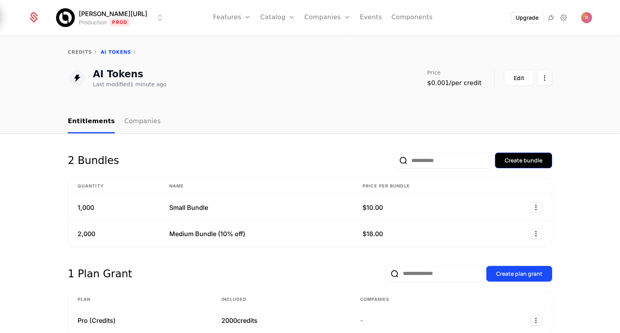
click at [533, 166] on button "Create bundle" at bounding box center [523, 160] width 57 height 16
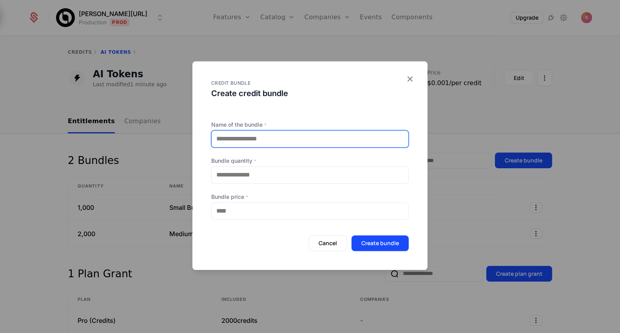
drag, startPoint x: 261, startPoint y: 130, endPoint x: 261, endPoint y: 139, distance: 9.0
click at [261, 131] on input "Name of the bundle *" at bounding box center [310, 138] width 197 height 16
type input "**********"
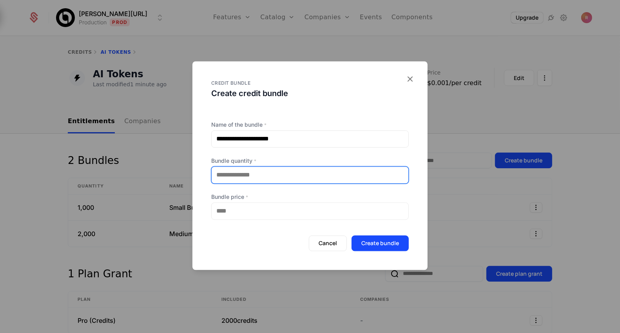
click at [257, 180] on input "**" at bounding box center [310, 174] width 197 height 16
type input "*"
type input "****"
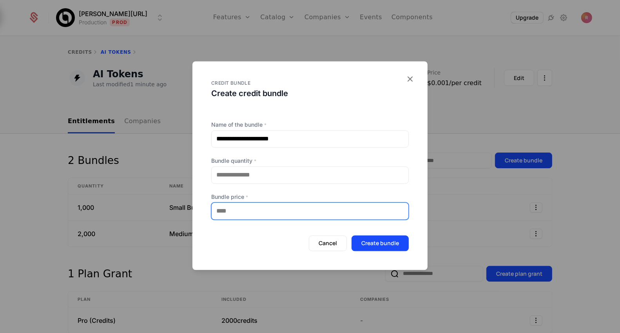
click at [248, 208] on input "Bundle price *" at bounding box center [310, 211] width 197 height 16
type input "***"
click at [230, 236] on div "Cancel Create bundle" at bounding box center [309, 240] width 197 height 22
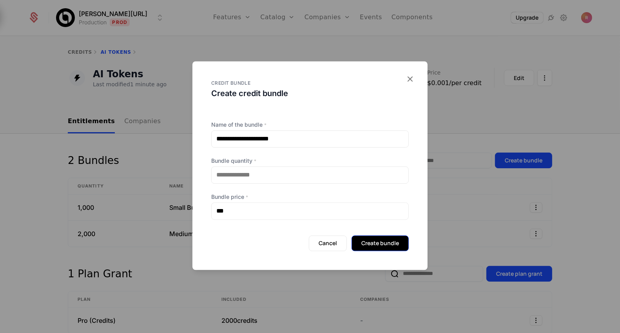
click at [385, 244] on button "Create bundle" at bounding box center [379, 243] width 57 height 16
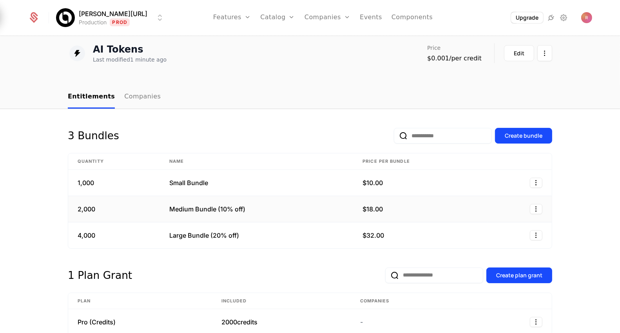
scroll to position [30, 0]
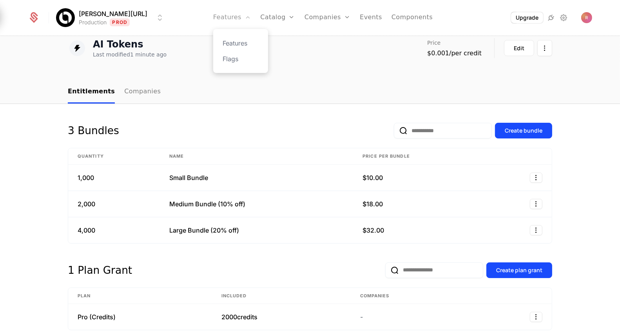
click at [231, 20] on link "Features" at bounding box center [232, 17] width 38 height 35
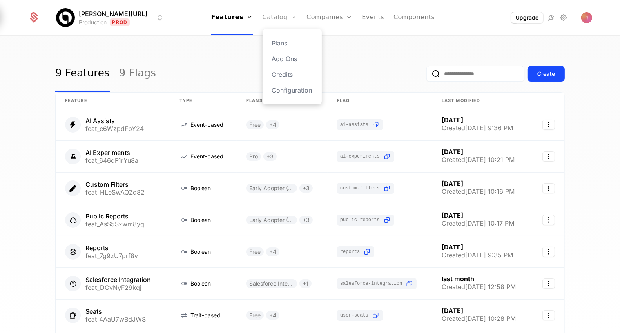
click at [273, 21] on link "Catalog" at bounding box center [279, 17] width 35 height 35
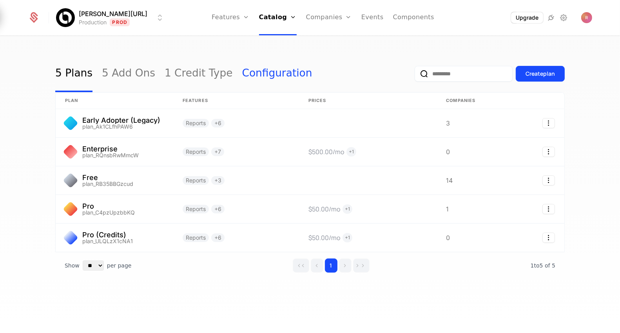
click at [252, 71] on link "Configuration" at bounding box center [277, 73] width 70 height 37
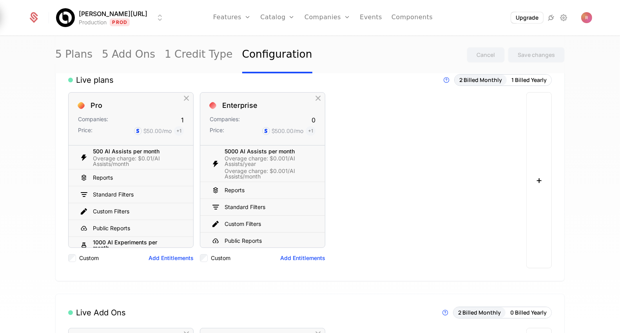
scroll to position [29, 0]
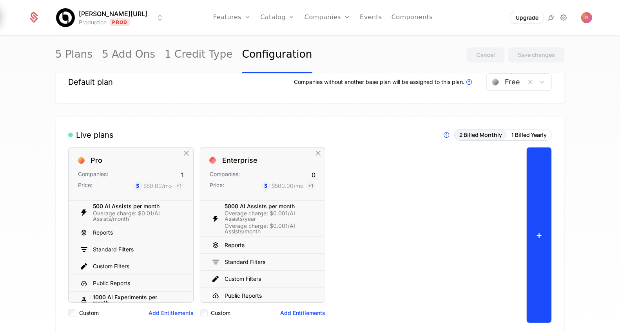
click at [544, 170] on button "+" at bounding box center [538, 235] width 25 height 176
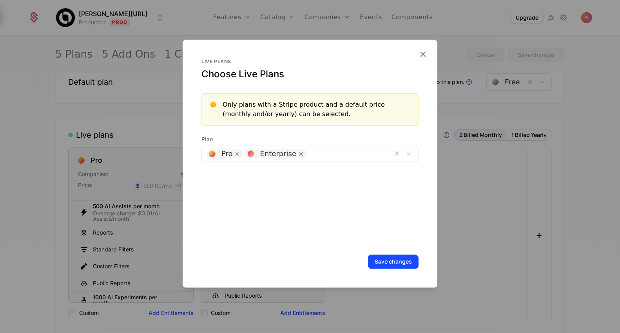
click at [329, 156] on div at bounding box center [348, 152] width 77 height 11
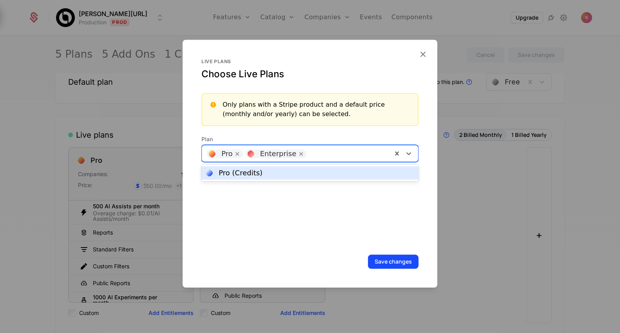
click at [283, 172] on div "Pro (Credits)" at bounding box center [310, 172] width 208 height 7
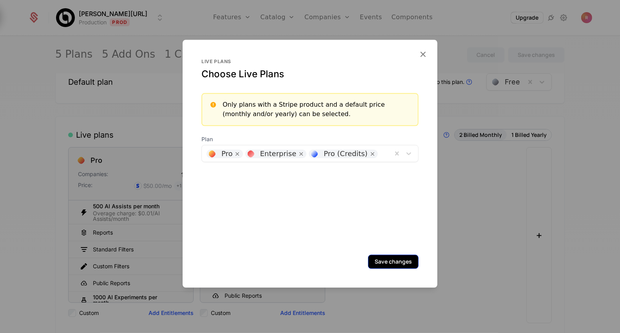
click at [380, 262] on button "Save changes" at bounding box center [393, 261] width 51 height 14
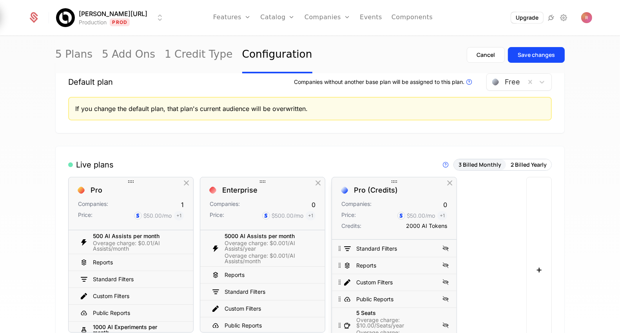
scroll to position [76, 0]
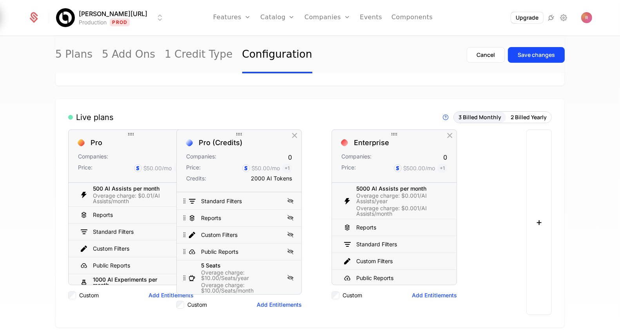
drag, startPoint x: 398, startPoint y: 133, endPoint x: 231, endPoint y: 132, distance: 167.3
click at [234, 132] on icon at bounding box center [238, 133] width 9 height 9
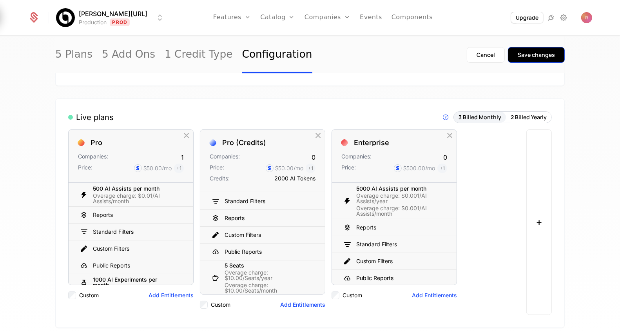
click at [530, 58] on div "Save changes" at bounding box center [536, 55] width 37 height 8
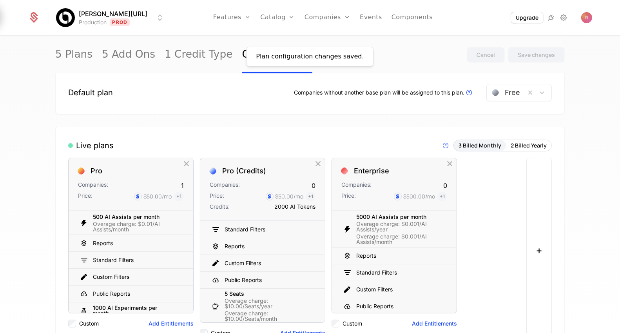
scroll to position [0, 0]
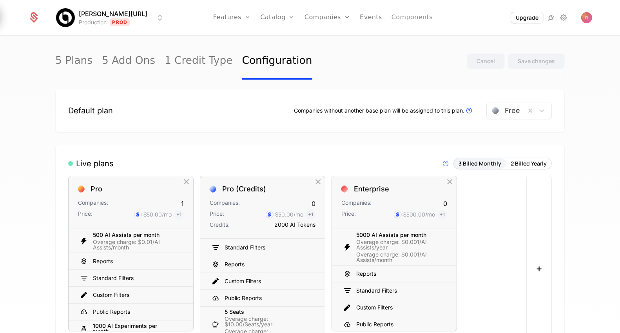
click at [408, 13] on link "Components" at bounding box center [411, 17] width 41 height 35
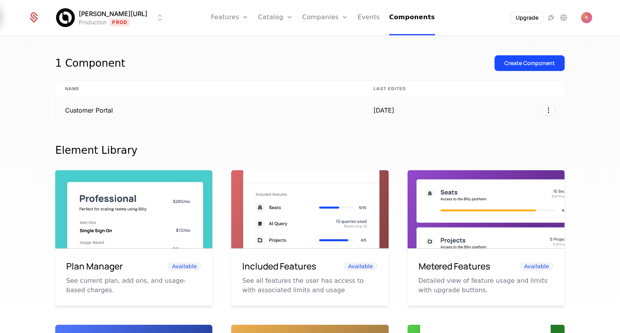
click at [459, 108] on div at bounding box center [491, 110] width 127 height 10
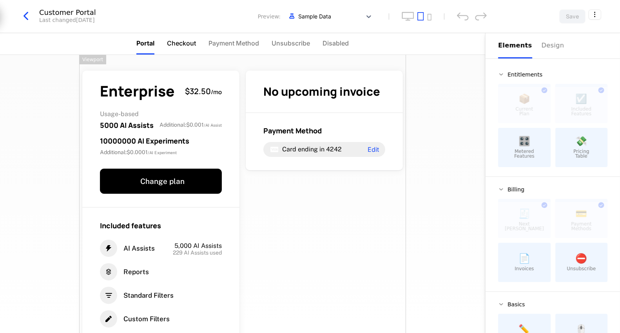
click at [185, 45] on span "Checkout" at bounding box center [181, 42] width 29 height 9
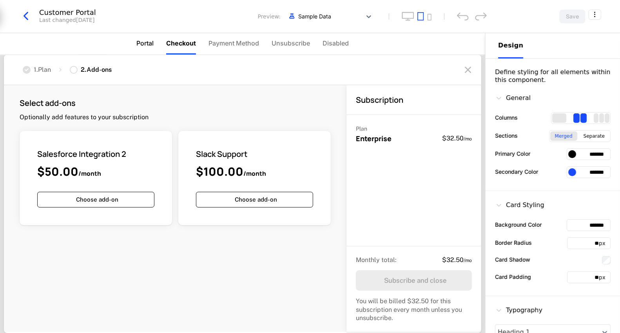
click at [142, 47] on span "Portal" at bounding box center [144, 42] width 17 height 9
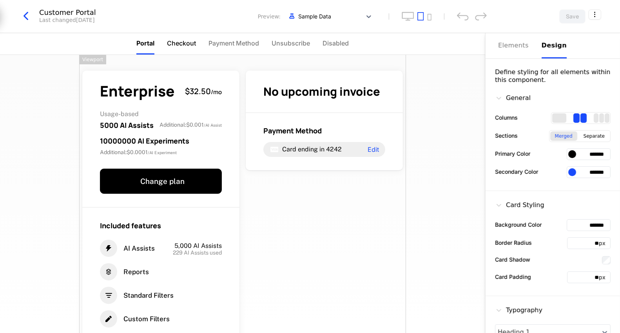
click at [181, 47] on span "Checkout" at bounding box center [181, 42] width 29 height 9
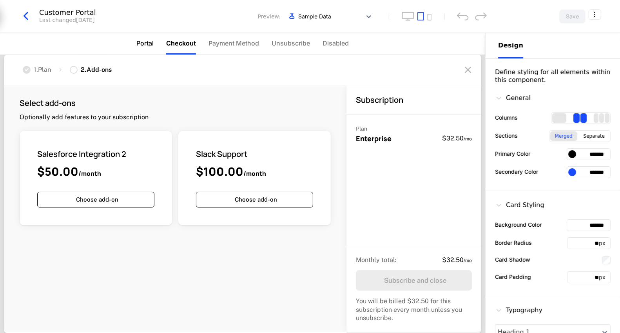
click at [137, 42] on span "Portal" at bounding box center [144, 42] width 17 height 9
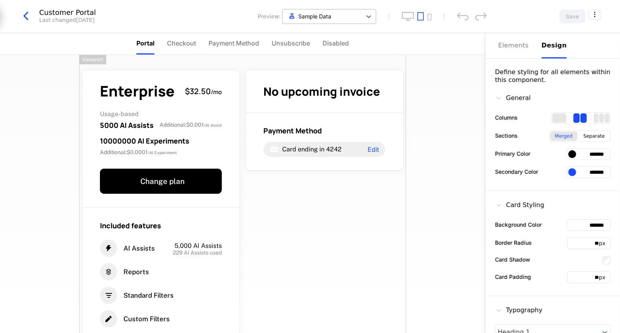
click at [333, 14] on div at bounding box center [321, 16] width 71 height 10
click at [450, 98] on div "Enterprise $32.50 / mo Usage-based 5000 AI Assists Additional : $0.001 / AI Ass…" at bounding box center [242, 194] width 485 height 278
click at [188, 39] on span "Checkout" at bounding box center [181, 42] width 29 height 9
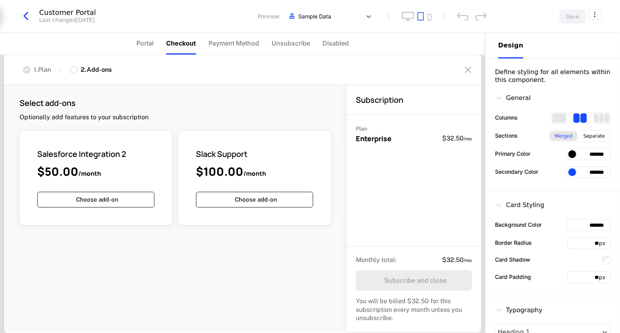
click at [41, 71] on div "1 . Plan" at bounding box center [42, 69] width 17 height 9
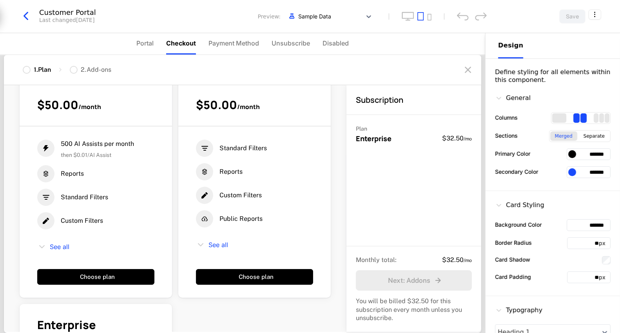
scroll to position [80, 0]
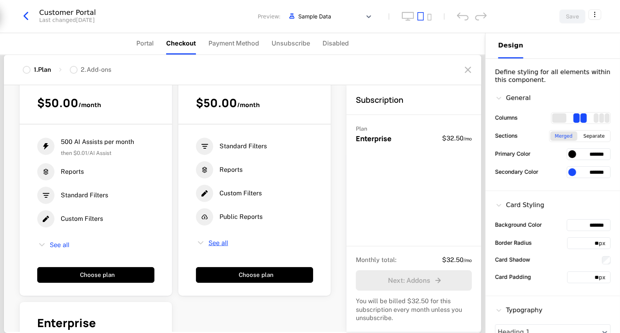
click at [219, 243] on span "See all" at bounding box center [218, 242] width 20 height 6
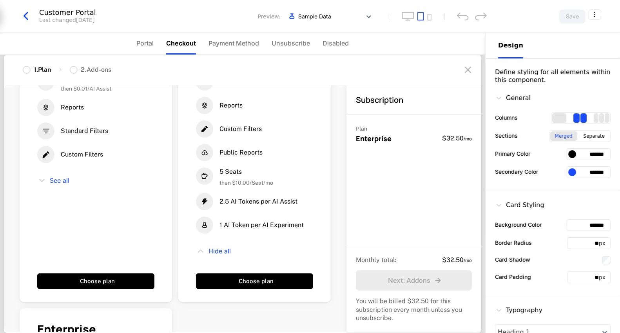
scroll to position [155, 0]
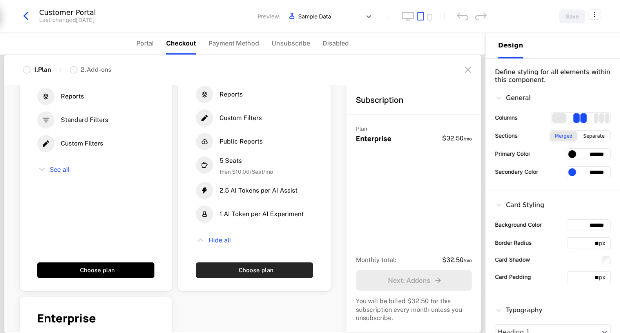
click at [245, 269] on button "Choose plan" at bounding box center [254, 270] width 117 height 16
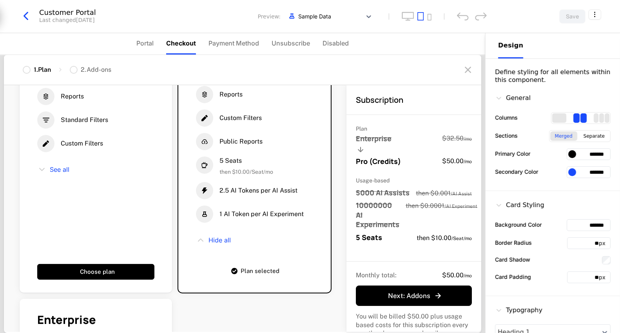
scroll to position [155, 0]
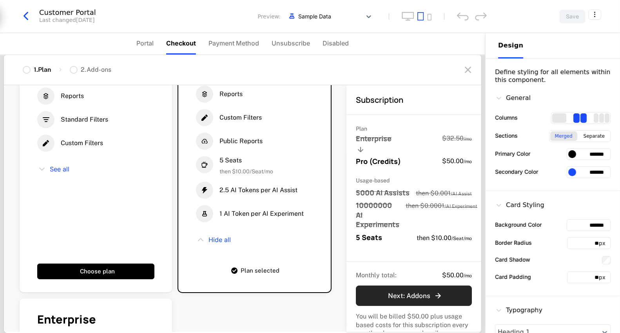
click at [419, 289] on button "Next : Addons" at bounding box center [414, 295] width 116 height 20
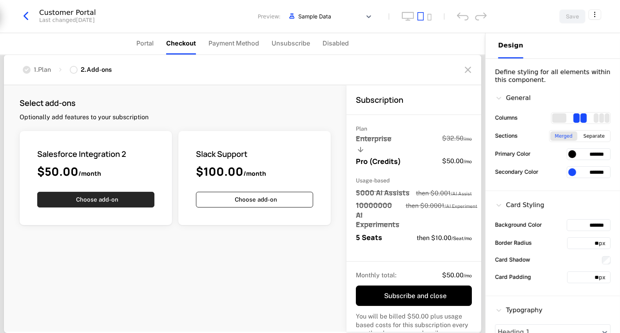
click at [121, 204] on button "Choose add-on" at bounding box center [95, 200] width 117 height 16
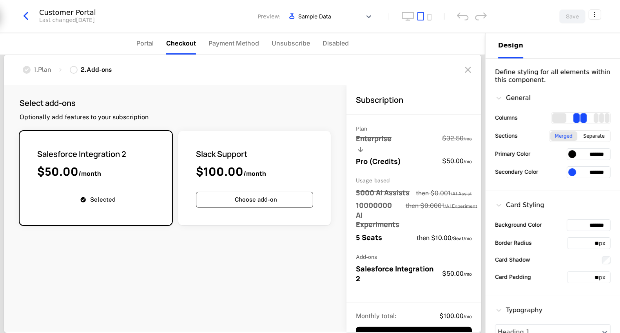
scroll to position [58, 0]
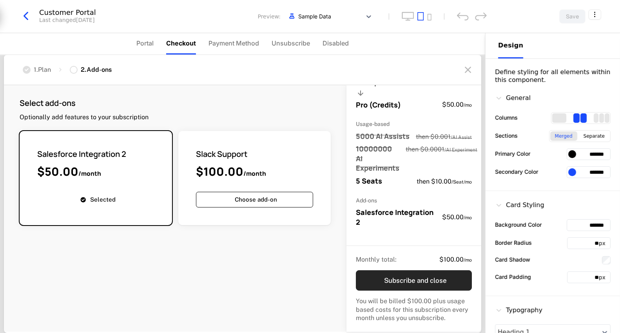
click at [427, 279] on button "Subscribe and close" at bounding box center [414, 280] width 116 height 20
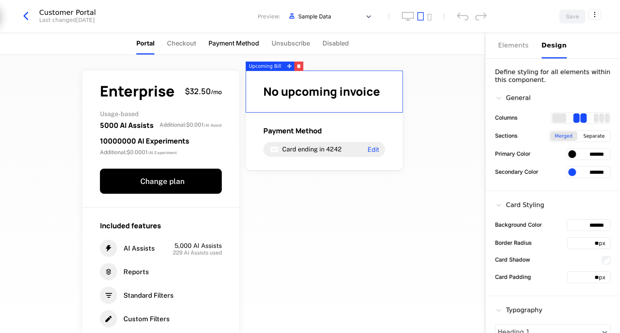
click at [233, 36] on li "Payment Method" at bounding box center [233, 44] width 51 height 22
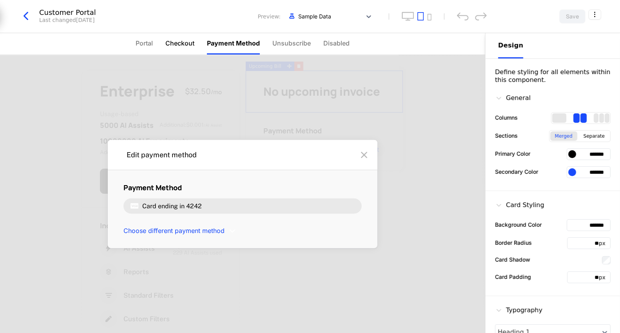
click at [171, 45] on span "Checkout" at bounding box center [179, 42] width 29 height 9
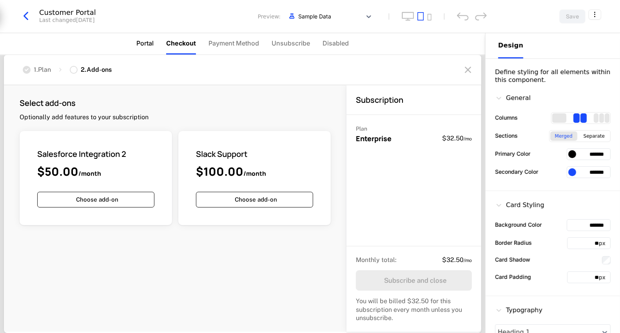
click at [147, 45] on span "Portal" at bounding box center [144, 42] width 17 height 9
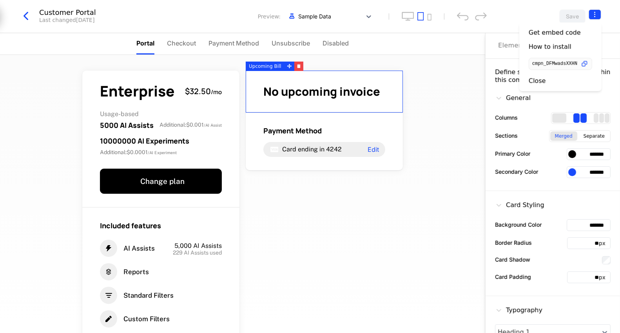
click at [598, 14] on html "[PERSON_NAME][URL] Production Prod Features Features Flags Catalog Plans Add On…" at bounding box center [310, 166] width 620 height 333
click at [585, 63] on icon "button" at bounding box center [584, 64] width 8 height 8
click at [24, 10] on html "[PERSON_NAME][URL] Production Prod Features Features Flags Catalog Plans Add On…" at bounding box center [310, 166] width 620 height 333
click at [24, 10] on icon "button" at bounding box center [26, 16] width 14 height 14
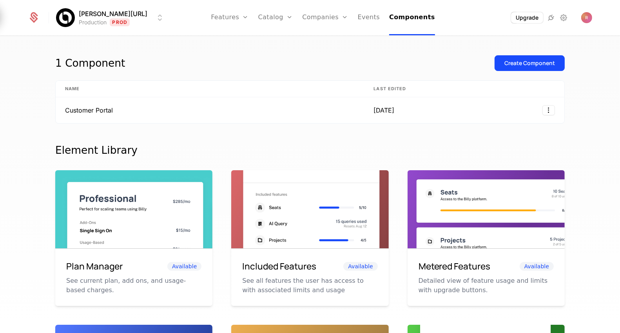
click at [580, 18] on div "Upgrade" at bounding box center [536, 18] width 111 height 12
click at [587, 18] on img "Open user button" at bounding box center [586, 17] width 11 height 11
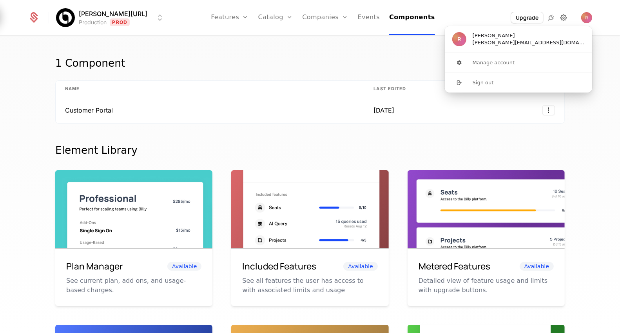
click at [562, 19] on icon at bounding box center [563, 17] width 9 height 9
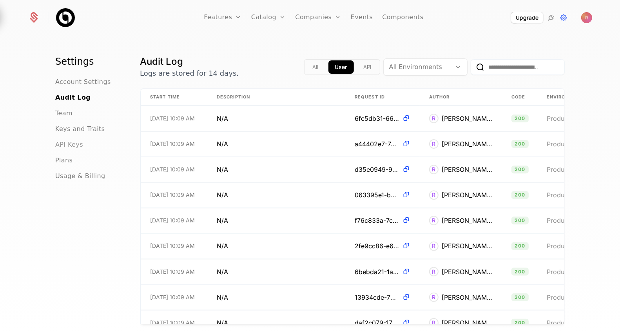
click at [68, 142] on span "API Keys" at bounding box center [69, 144] width 28 height 9
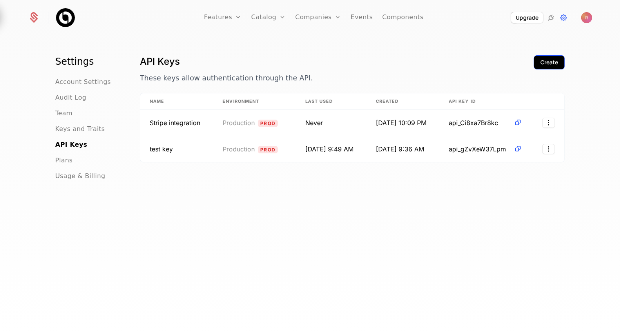
click at [557, 59] on div "Create" at bounding box center [549, 62] width 18 height 8
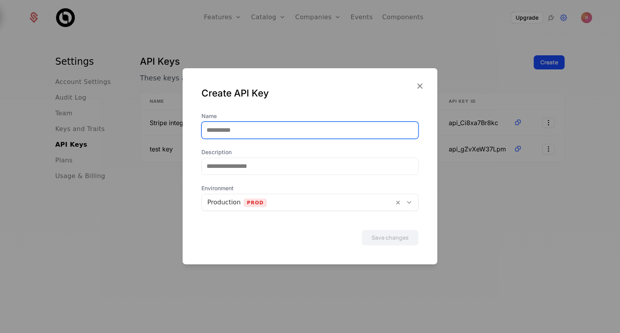
click at [251, 130] on input "Name" at bounding box center [310, 130] width 216 height 16
type input "**********"
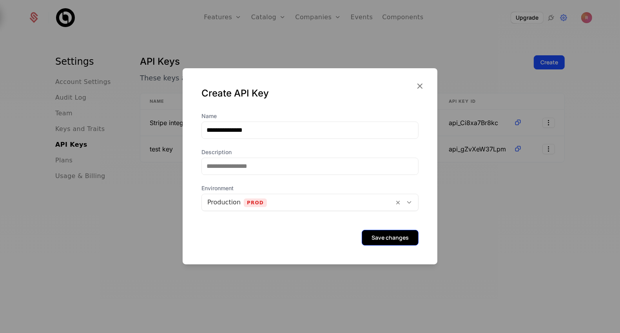
click at [396, 237] on button "Save changes" at bounding box center [390, 238] width 57 height 16
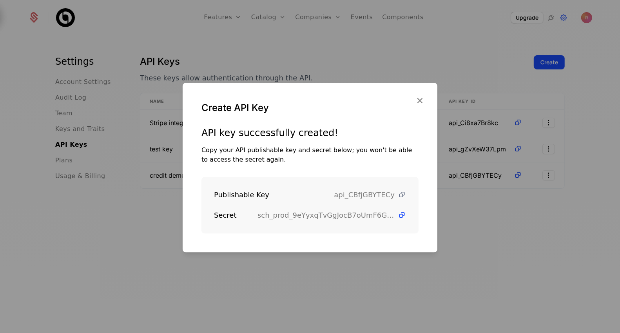
click at [403, 194] on icon at bounding box center [402, 194] width 8 height 8
click at [402, 215] on icon at bounding box center [402, 215] width 8 height 8
click at [486, 235] on div at bounding box center [310, 166] width 620 height 333
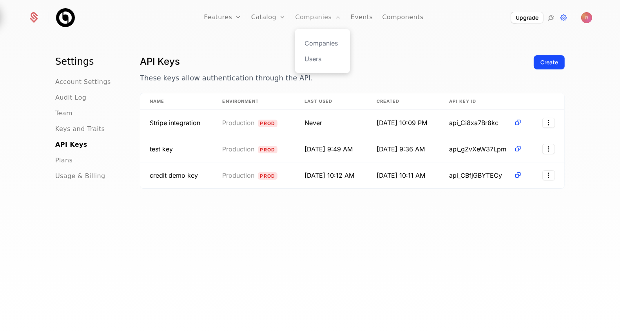
click at [317, 22] on link "Companies" at bounding box center [318, 17] width 46 height 35
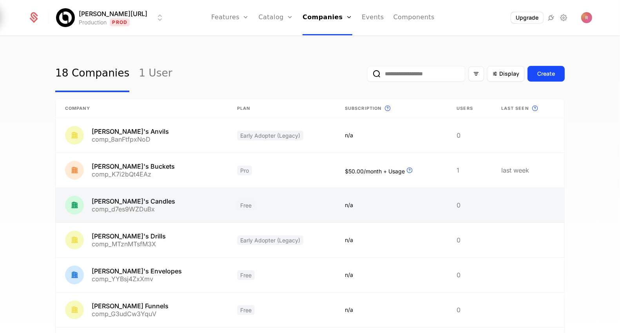
click at [158, 200] on link at bounding box center [142, 205] width 172 height 34
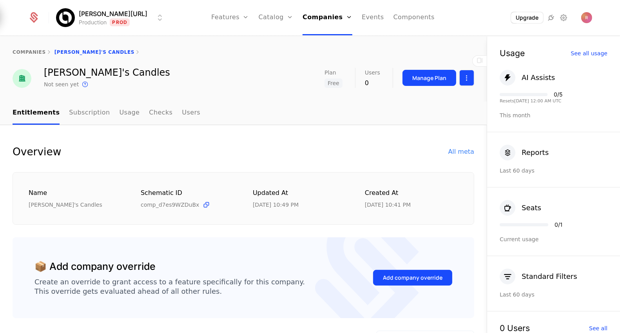
click at [468, 76] on html "[PERSON_NAME][URL] Production Prod Features Features Flags Catalog Plans Add On…" at bounding box center [310, 166] width 620 height 333
click at [445, 100] on div "Edit company" at bounding box center [429, 100] width 49 height 11
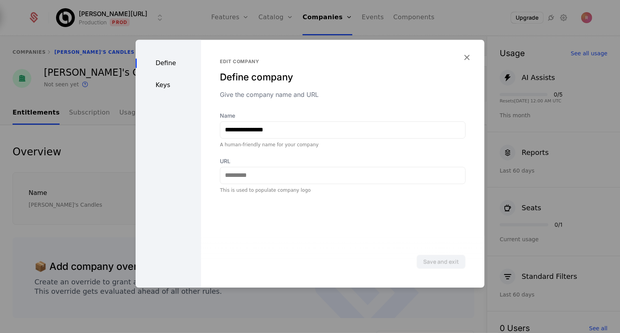
click at [165, 85] on div "Keys" at bounding box center [168, 84] width 65 height 9
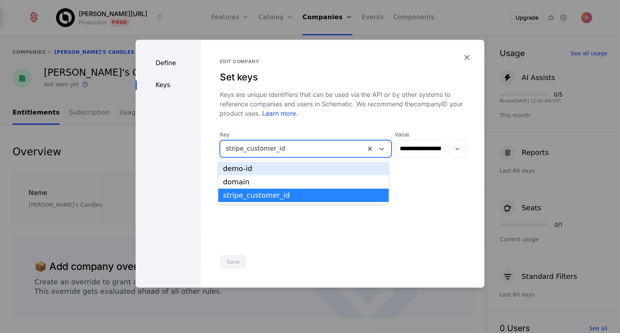
click at [268, 144] on div at bounding box center [293, 148] width 134 height 11
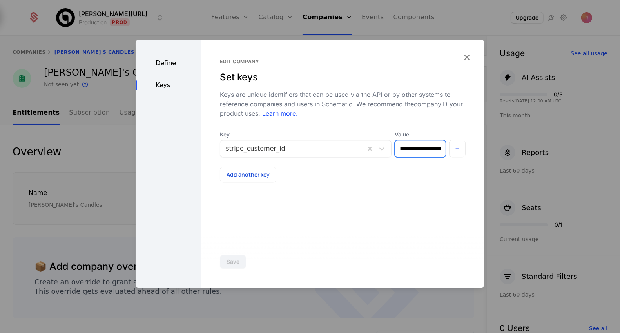
click at [416, 147] on input "**********" at bounding box center [420, 148] width 50 height 16
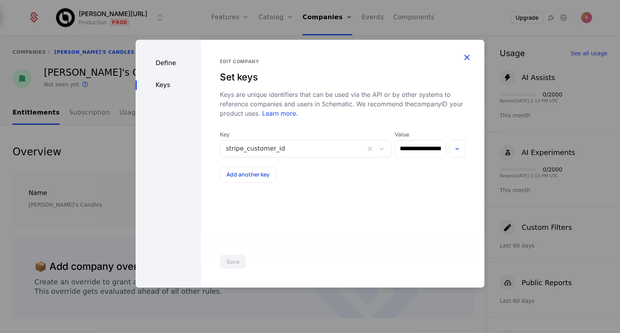
click at [471, 53] on icon "button" at bounding box center [466, 57] width 10 height 10
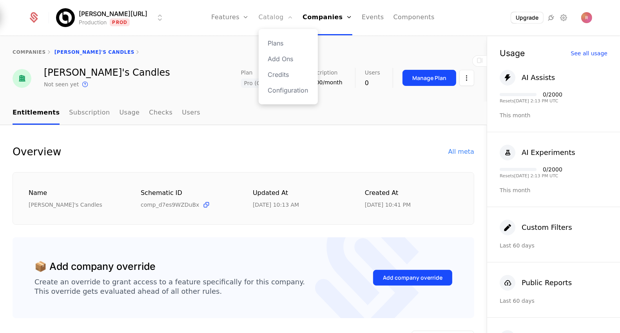
click at [268, 15] on link "Catalog" at bounding box center [276, 17] width 35 height 35
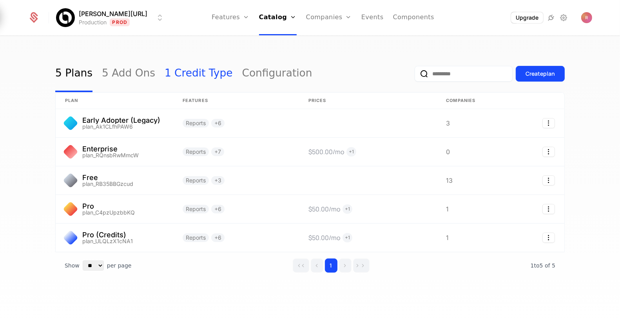
click at [183, 75] on link "1 Credit Type" at bounding box center [199, 73] width 68 height 37
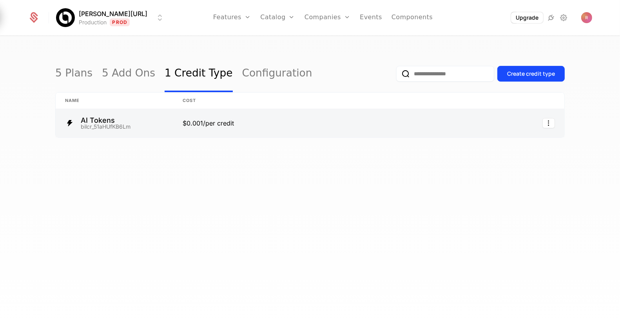
click at [210, 124] on link at bounding box center [308, 123] width 270 height 28
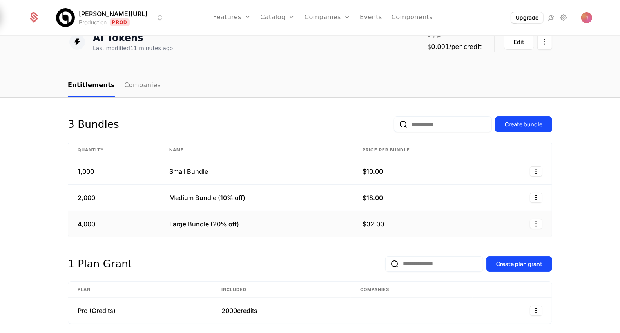
scroll to position [8, 0]
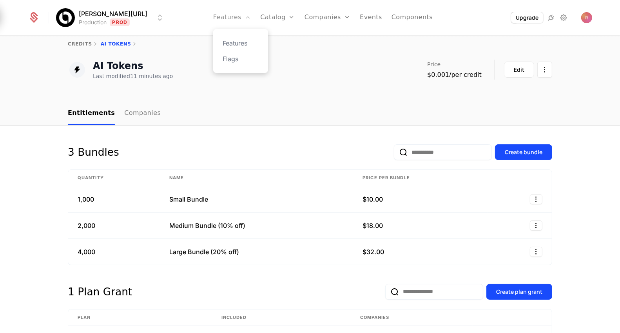
click at [215, 14] on link "Features" at bounding box center [232, 17] width 38 height 35
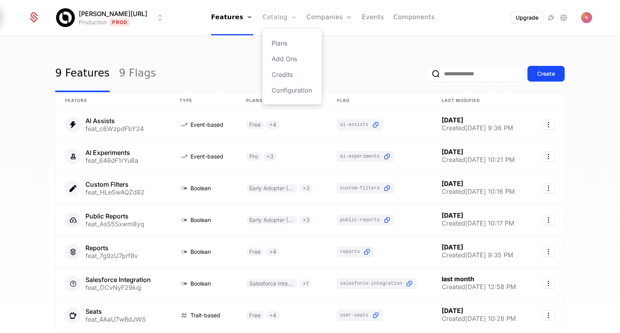
click at [268, 27] on link "Catalog" at bounding box center [279, 17] width 35 height 35
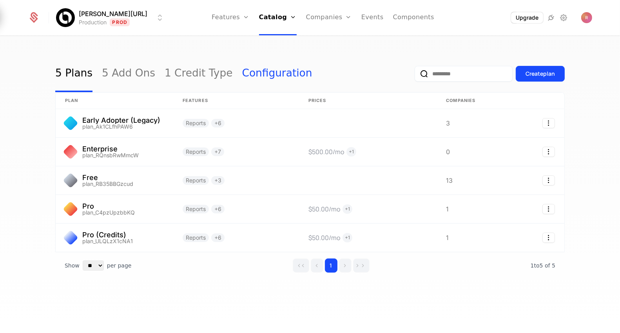
click at [242, 71] on link "Configuration" at bounding box center [277, 73] width 70 height 37
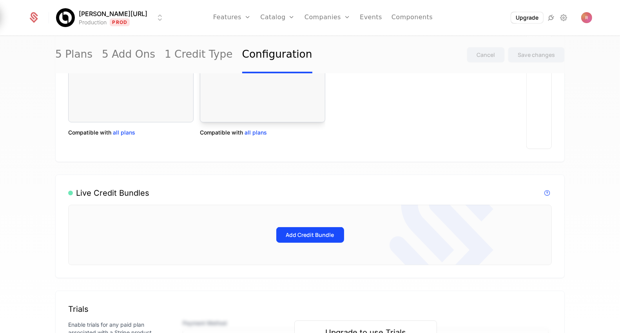
scroll to position [468, 0]
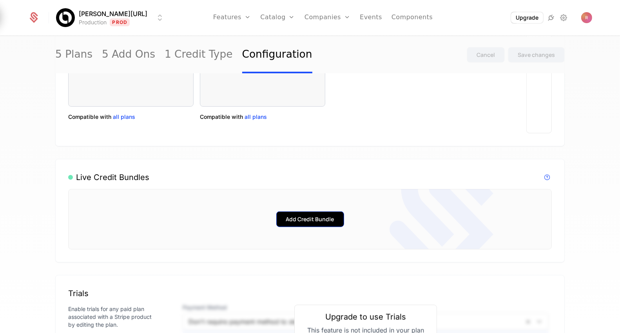
click at [315, 217] on button "Add Credit Bundle" at bounding box center [310, 219] width 68 height 16
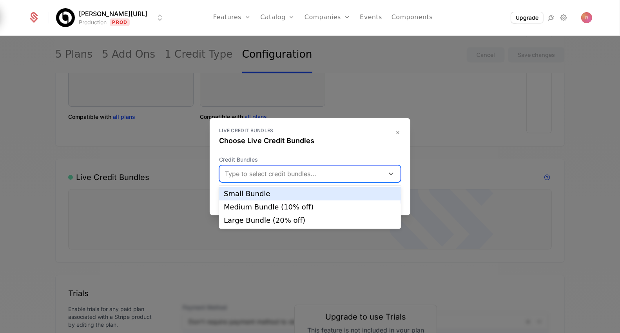
click at [300, 176] on div at bounding box center [303, 173] width 154 height 11
click at [276, 190] on div "Small Bundle" at bounding box center [310, 193] width 172 height 7
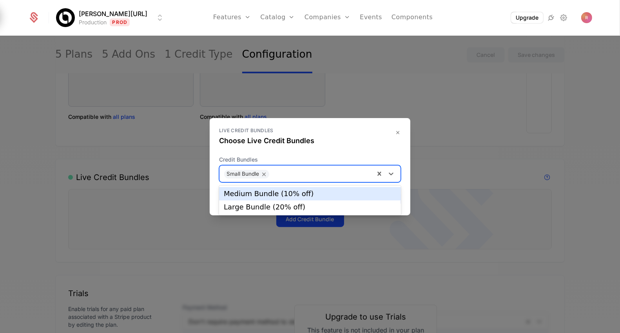
click at [310, 180] on div "Small Bundle" at bounding box center [296, 174] width 155 height 16
click at [290, 197] on div "Medium Bundle (10% off)" at bounding box center [310, 193] width 172 height 7
click at [355, 172] on div at bounding box center [360, 172] width 18 height 11
click at [329, 190] on div "Large Bundle (20% off)" at bounding box center [310, 193] width 172 height 7
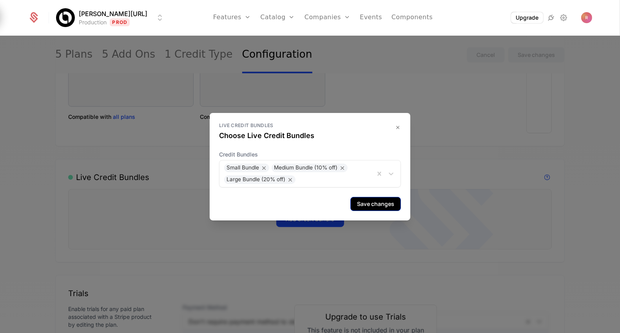
click at [366, 198] on button "Save changes" at bounding box center [375, 204] width 51 height 14
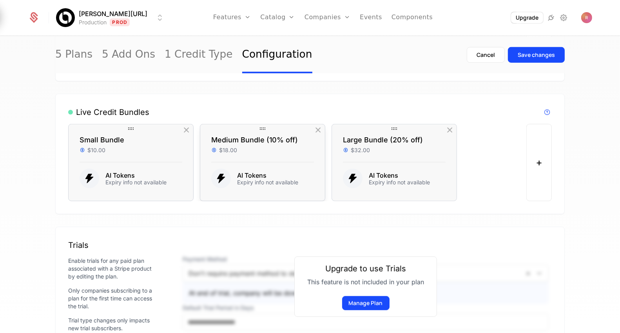
scroll to position [518, 0]
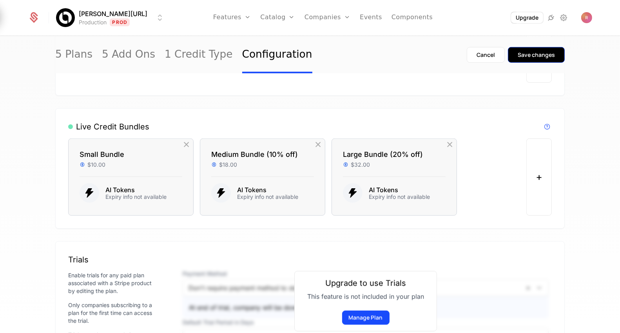
click at [525, 62] on button "Save changes" at bounding box center [536, 55] width 57 height 16
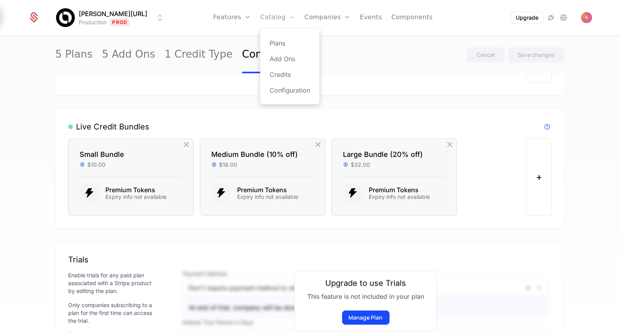
click at [275, 12] on link "Catalog" at bounding box center [277, 17] width 35 height 35
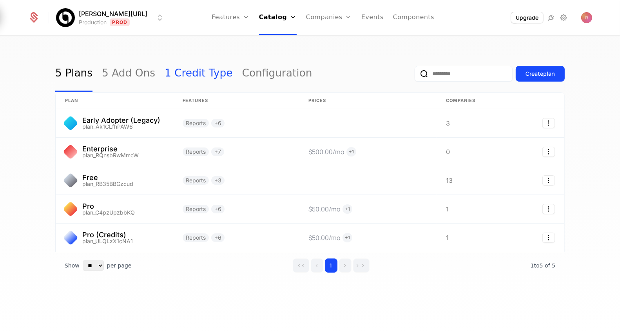
click at [203, 71] on link "1 Credit Type" at bounding box center [199, 73] width 68 height 37
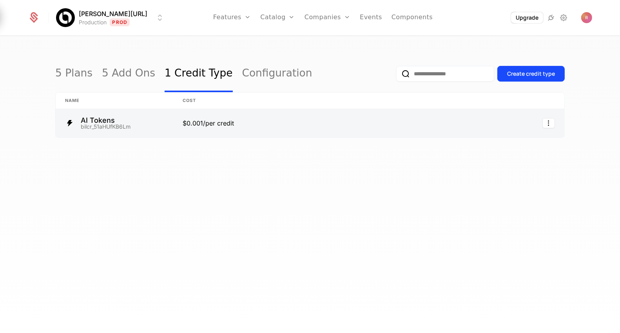
click at [205, 112] on link at bounding box center [308, 123] width 270 height 28
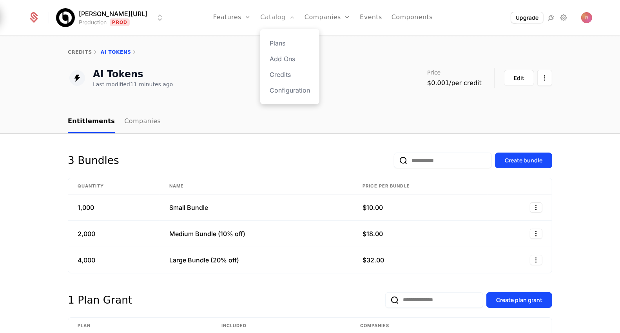
click at [266, 19] on link "Catalog" at bounding box center [277, 17] width 35 height 35
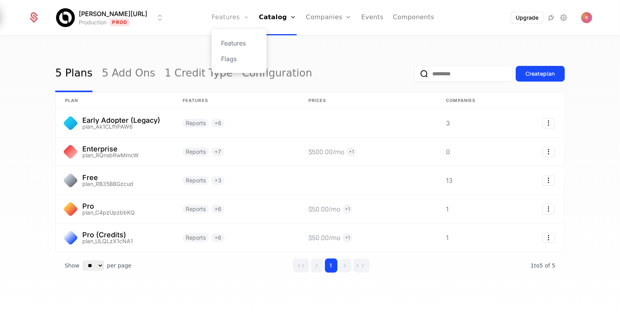
click at [226, 20] on link "Features" at bounding box center [231, 17] width 38 height 35
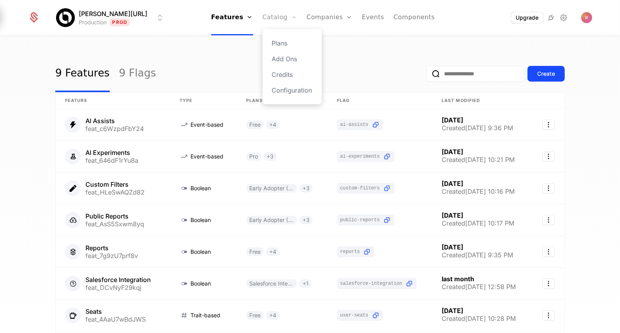
click at [262, 12] on link "Catalog" at bounding box center [279, 17] width 35 height 35
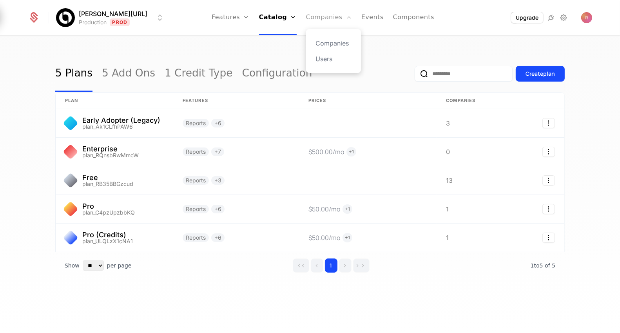
click at [316, 9] on link "Companies" at bounding box center [329, 17] width 46 height 35
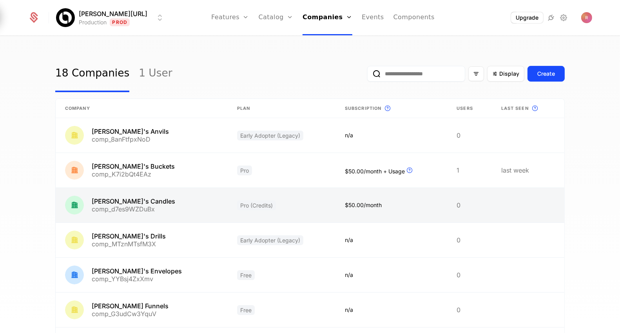
click at [155, 206] on link at bounding box center [142, 205] width 172 height 34
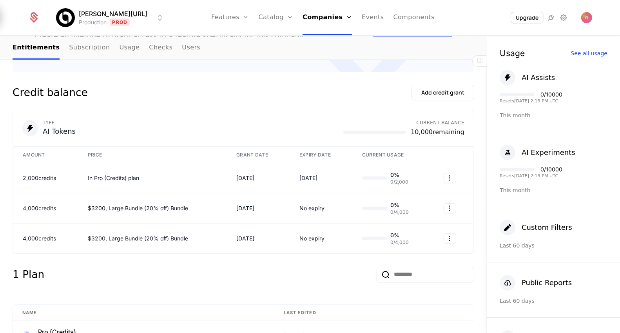
scroll to position [255, 0]
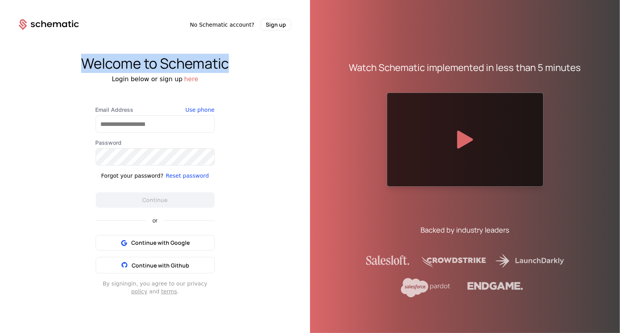
drag, startPoint x: 78, startPoint y: 61, endPoint x: 235, endPoint y: 59, distance: 157.1
click at [235, 59] on div "Welcome to Schematic" at bounding box center [155, 64] width 310 height 16
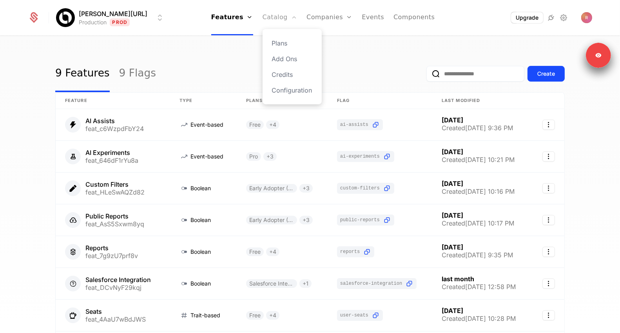
click at [271, 14] on link "Catalog" at bounding box center [279, 17] width 35 height 35
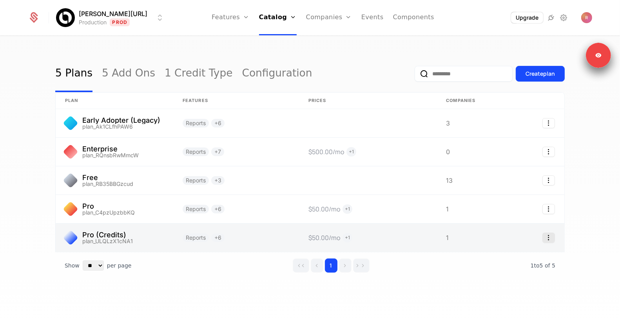
click at [549, 237] on icon "Select action" at bounding box center [548, 237] width 13 height 10
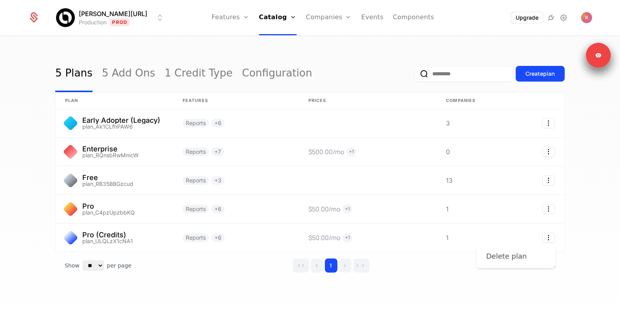
click at [500, 254] on div "Delete plan" at bounding box center [506, 256] width 41 height 11
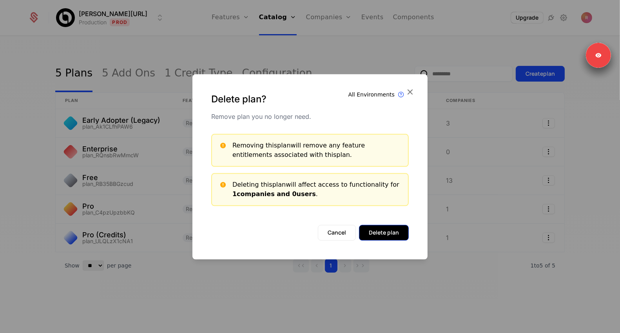
click at [381, 235] on button "Delete plan" at bounding box center [384, 232] width 50 height 16
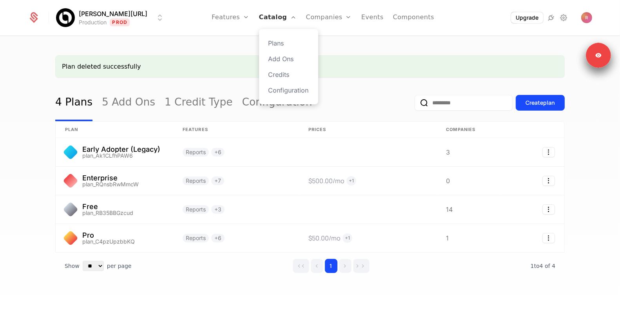
click at [259, 19] on link "Catalog" at bounding box center [278, 17] width 38 height 35
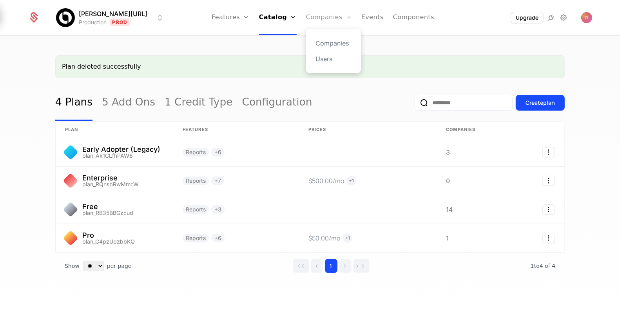
click at [306, 17] on link "Companies" at bounding box center [329, 17] width 46 height 35
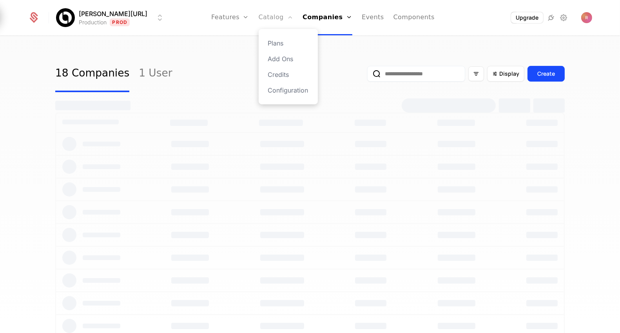
click at [259, 17] on link "Catalog" at bounding box center [276, 17] width 35 height 35
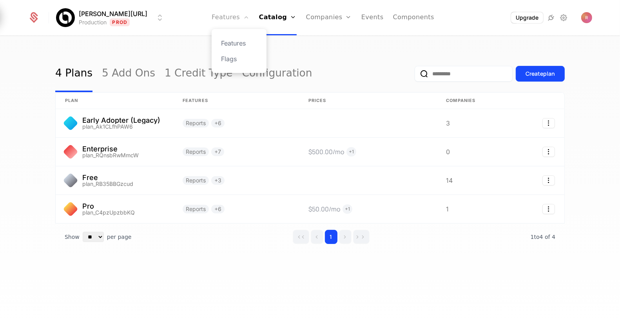
click at [215, 17] on link "Features" at bounding box center [231, 17] width 38 height 35
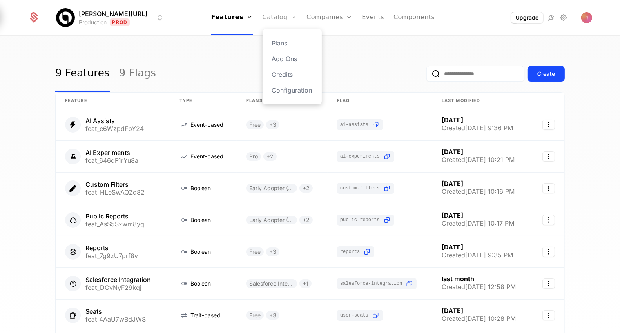
click at [265, 20] on link "Catalog" at bounding box center [279, 17] width 35 height 35
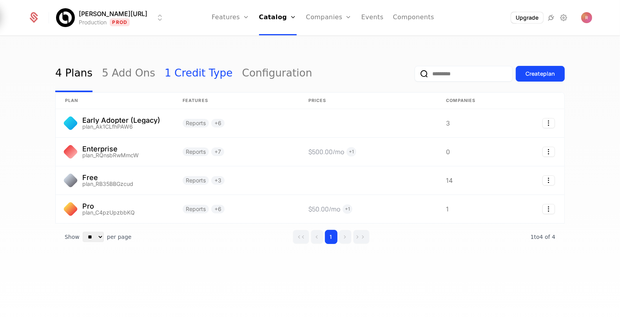
click at [188, 70] on link "1 Credit Type" at bounding box center [199, 73] width 68 height 37
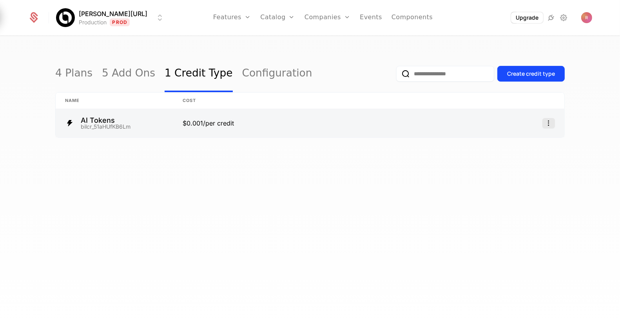
click at [549, 121] on icon "Select action" at bounding box center [548, 123] width 13 height 10
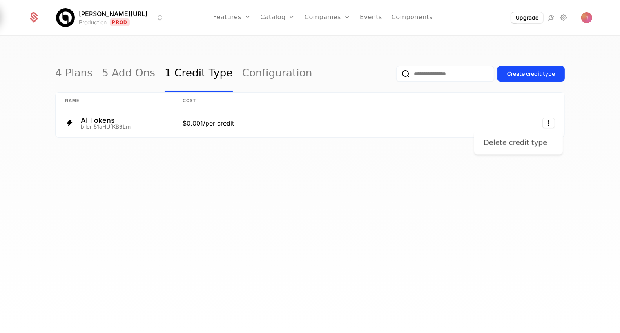
click at [507, 142] on div "Delete credit type" at bounding box center [514, 142] width 63 height 11
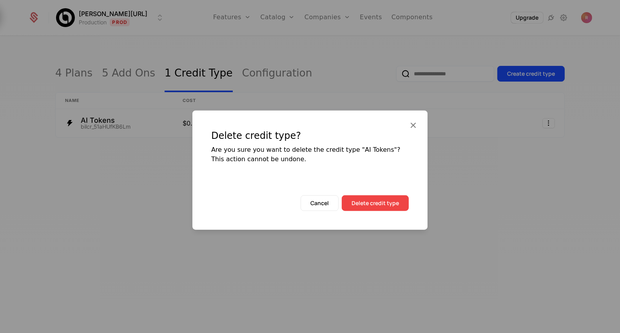
click at [363, 198] on button "Delete credit type" at bounding box center [375, 203] width 67 height 16
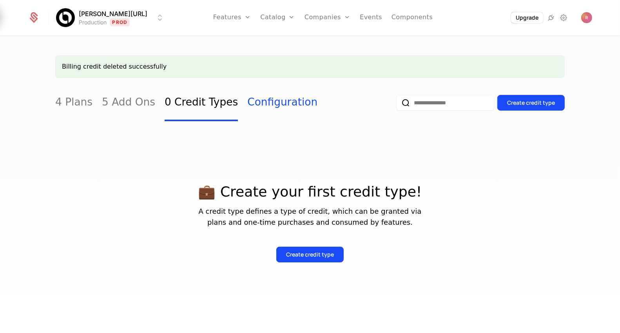
click at [255, 97] on link "Configuration" at bounding box center [282, 102] width 70 height 37
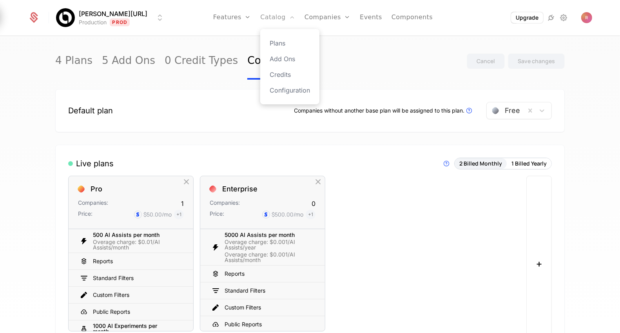
click at [264, 23] on link "Catalog" at bounding box center [277, 17] width 35 height 35
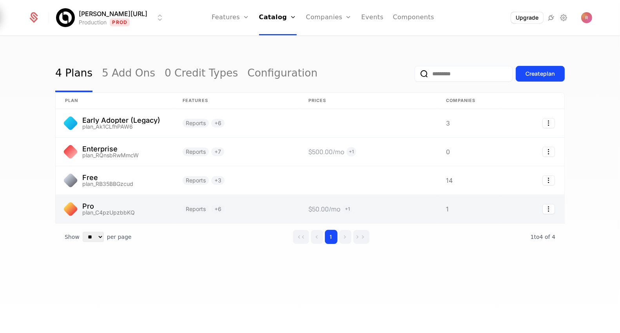
click at [389, 212] on link at bounding box center [368, 209] width 138 height 28
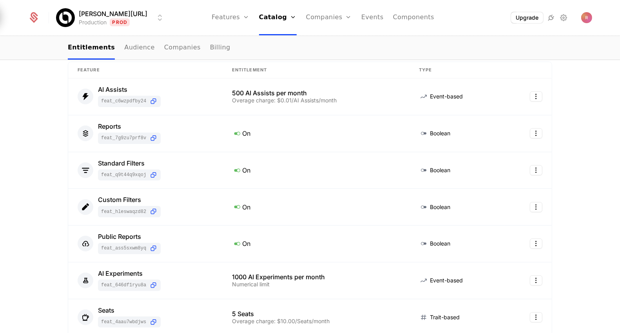
scroll to position [116, 0]
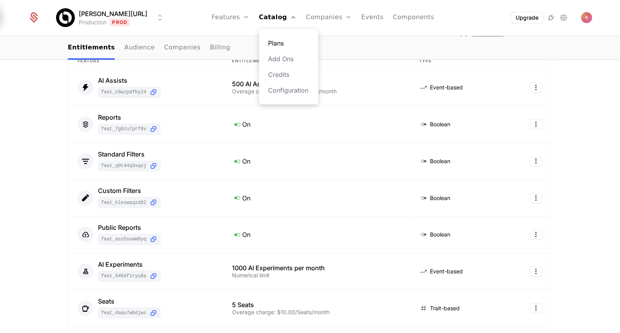
click at [274, 40] on link "Plans" at bounding box center [288, 42] width 40 height 9
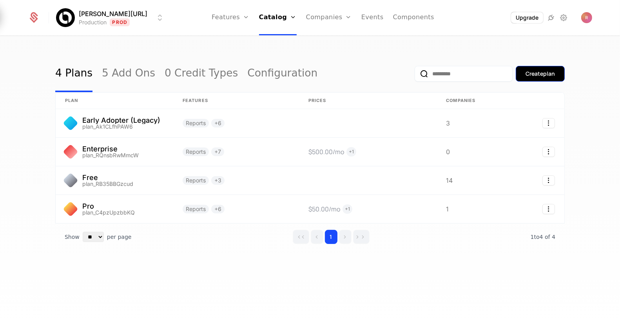
click at [532, 71] on div "Create plan" at bounding box center [539, 74] width 29 height 8
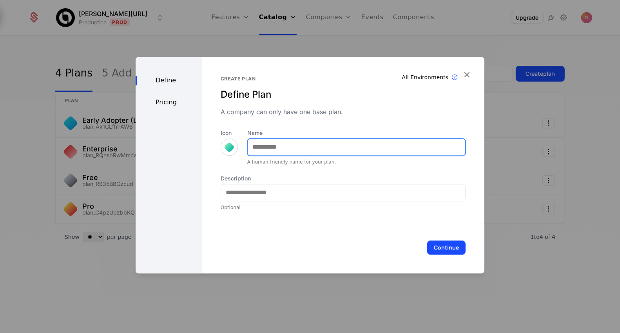
click at [278, 150] on input "Name" at bounding box center [356, 147] width 217 height 16
type input "**********"
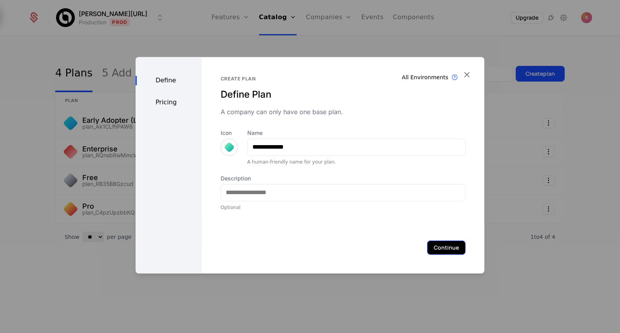
click at [437, 244] on button "Continue" at bounding box center [446, 247] width 38 height 14
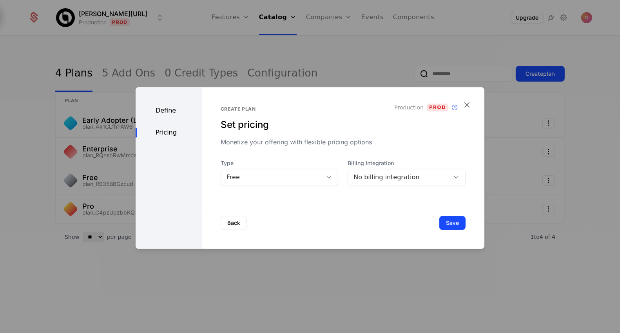
click at [256, 183] on div "Free" at bounding box center [280, 176] width 118 height 17
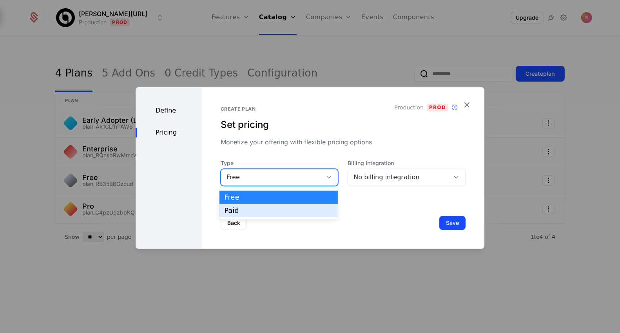
click at [250, 214] on div "Paid" at bounding box center [278, 210] width 109 height 7
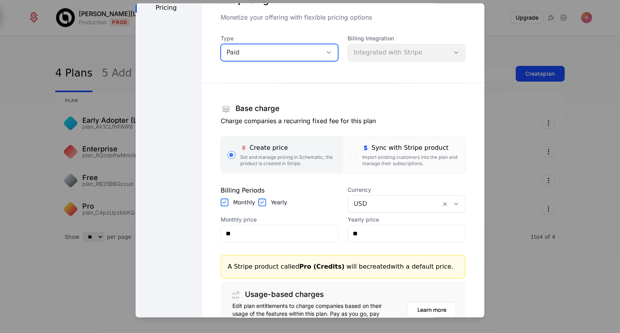
scroll to position [42, 0]
click at [266, 240] on input "**" at bounding box center [279, 232] width 117 height 16
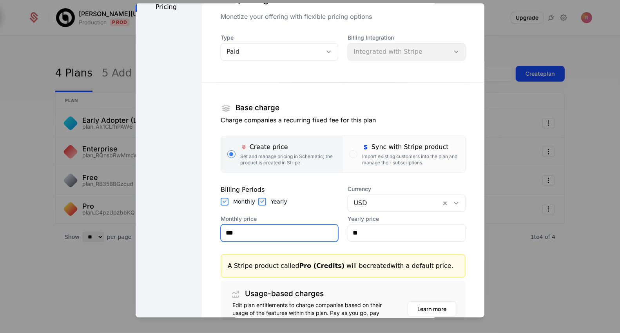
scroll to position [120, 0]
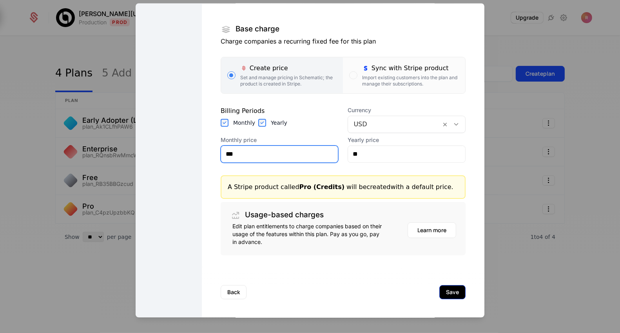
type input "***"
click at [458, 291] on button "Save" at bounding box center [452, 292] width 26 height 14
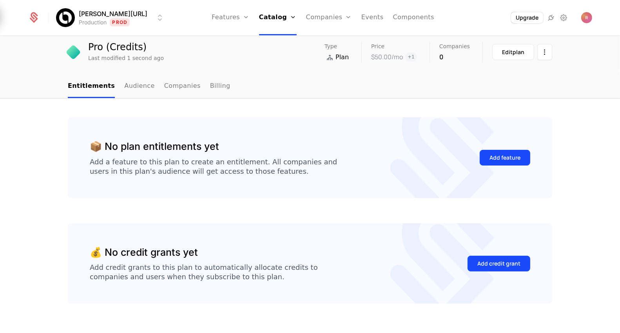
scroll to position [38, 0]
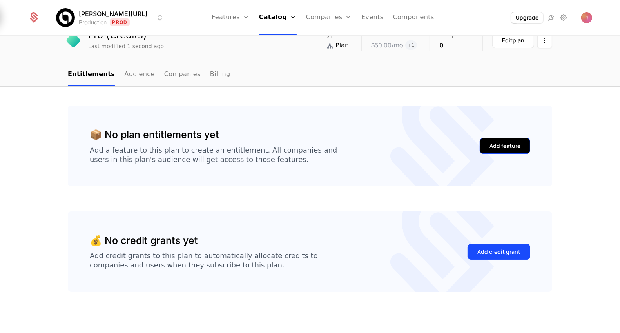
click at [490, 149] on button "Add feature" at bounding box center [505, 146] width 51 height 16
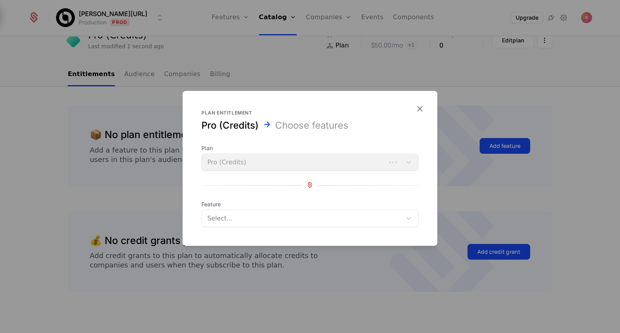
click at [264, 215] on div at bounding box center [302, 217] width 189 height 11
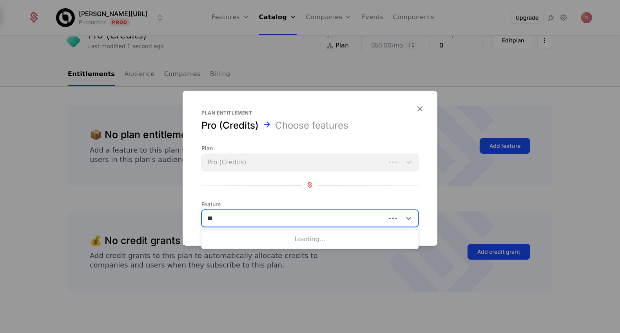
type input "*****"
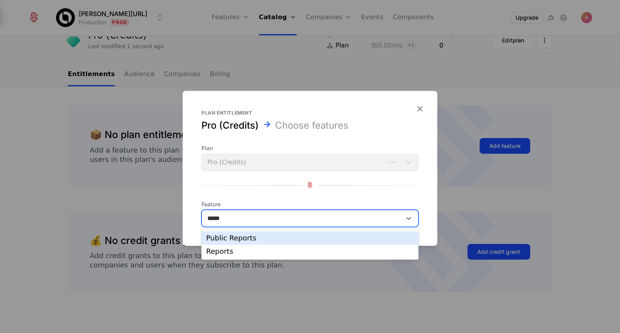
click at [249, 238] on div "Public Reports" at bounding box center [310, 237] width 208 height 7
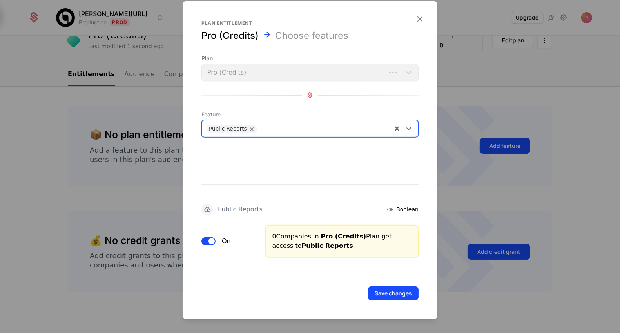
click at [281, 130] on div at bounding box center [324, 127] width 127 height 11
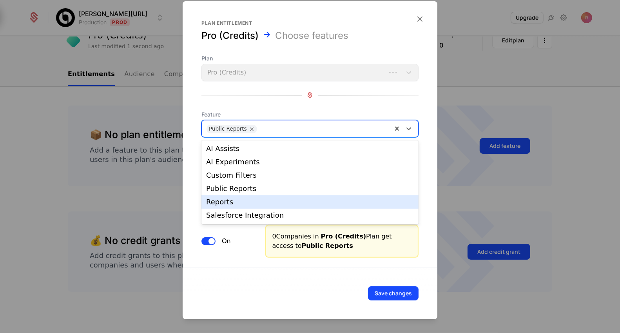
click at [233, 199] on div "Reports" at bounding box center [310, 201] width 208 height 7
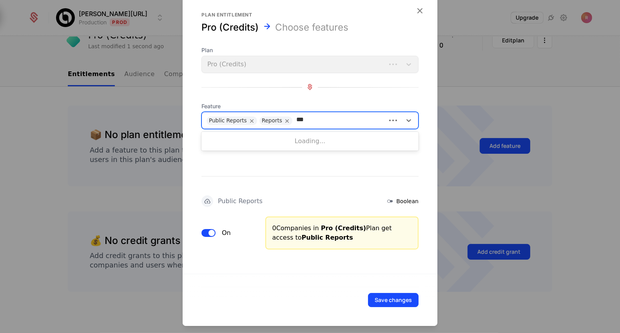
type input "****"
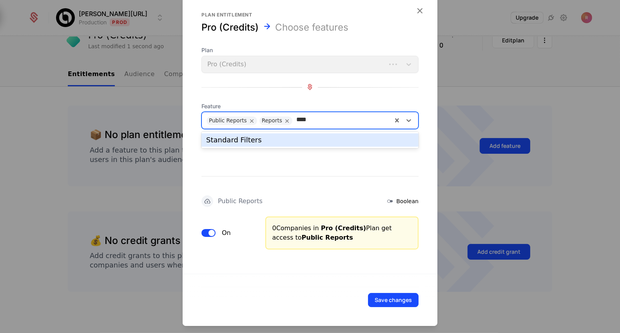
click at [280, 145] on div "Standard Filters" at bounding box center [309, 139] width 217 height 13
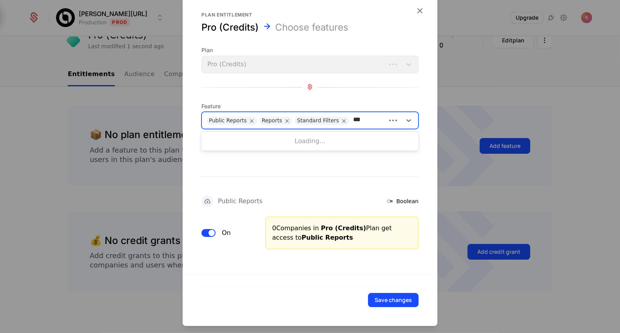
type input "****"
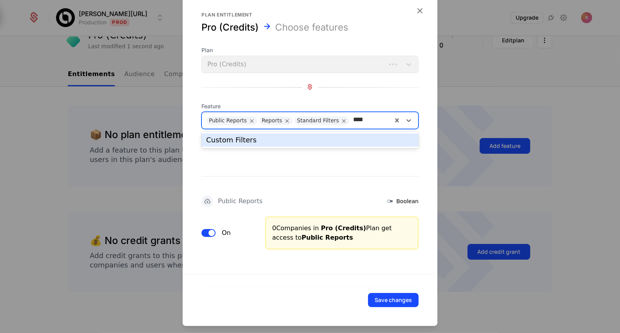
click at [307, 139] on div "Custom Filters" at bounding box center [310, 139] width 208 height 7
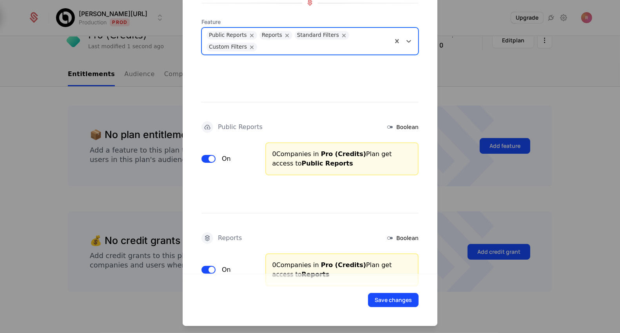
scroll to position [128, 0]
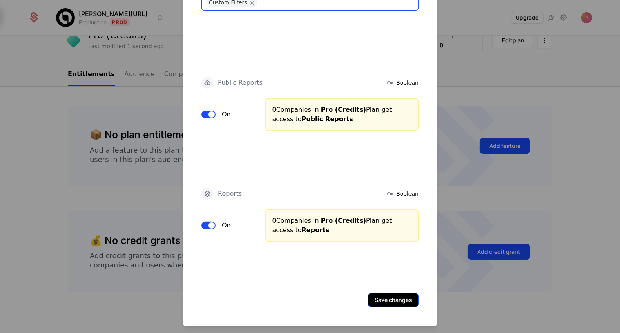
click at [402, 298] on button "Save changes" at bounding box center [393, 300] width 51 height 14
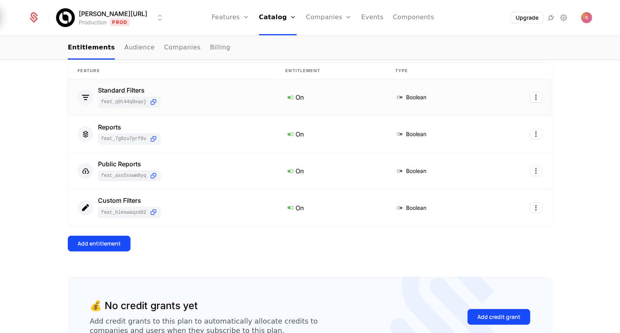
scroll to position [113, 0]
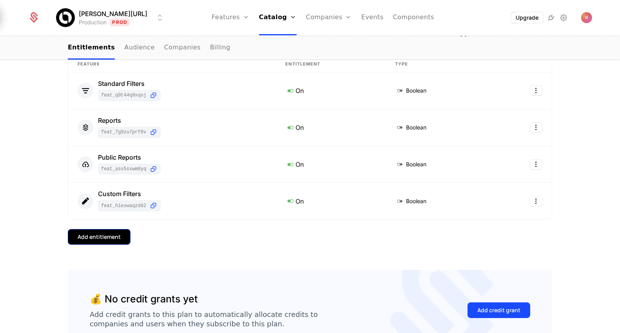
click at [109, 236] on div "Add entitlement" at bounding box center [99, 237] width 43 height 8
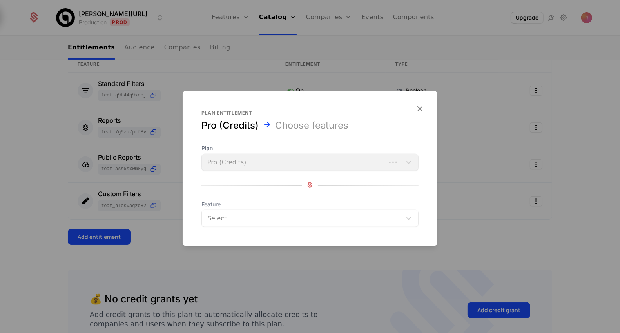
click at [271, 208] on div "Feature Select..." at bounding box center [309, 213] width 217 height 27
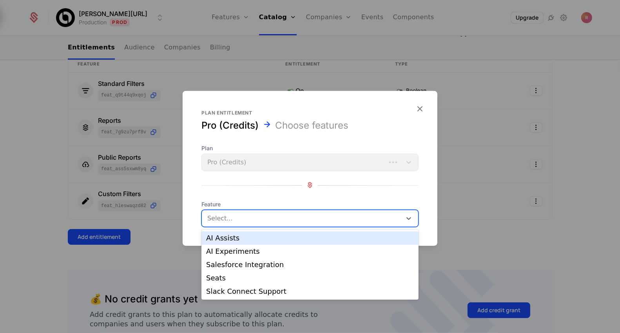
click at [262, 216] on div at bounding box center [302, 217] width 189 height 11
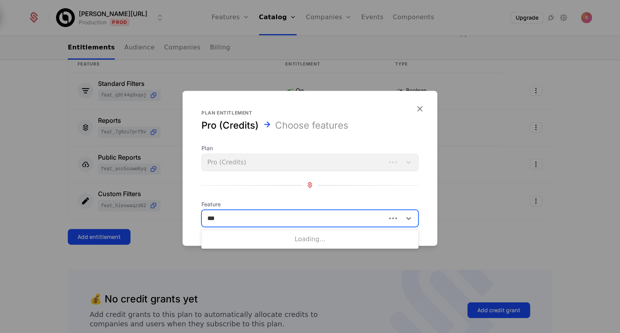
type input "****"
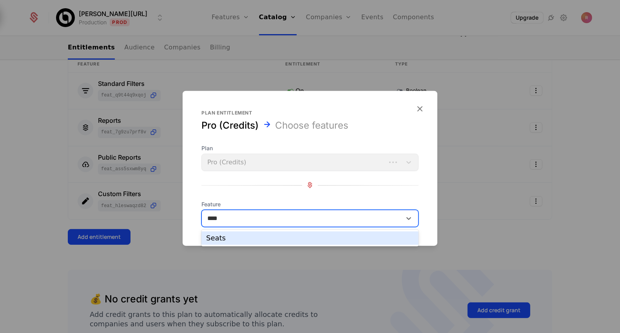
click at [250, 238] on div "Seats" at bounding box center [310, 237] width 208 height 7
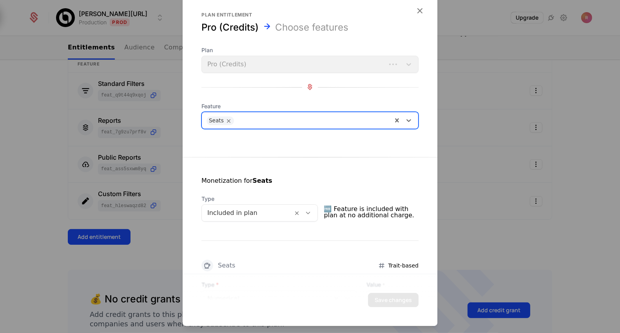
scroll to position [75, 0]
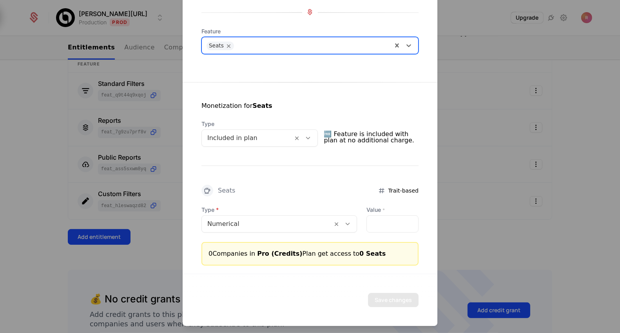
click at [261, 148] on div "Monetization for Seats Type Included in plan 🆓 Feature is included with plan at…" at bounding box center [310, 173] width 255 height 183
click at [256, 141] on div at bounding box center [247, 137] width 80 height 11
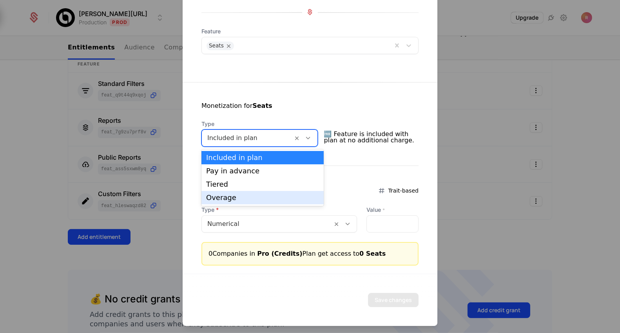
click at [224, 195] on div "Overage" at bounding box center [262, 197] width 113 height 7
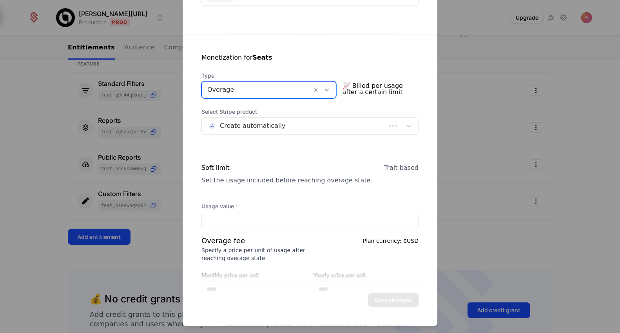
scroll to position [146, 0]
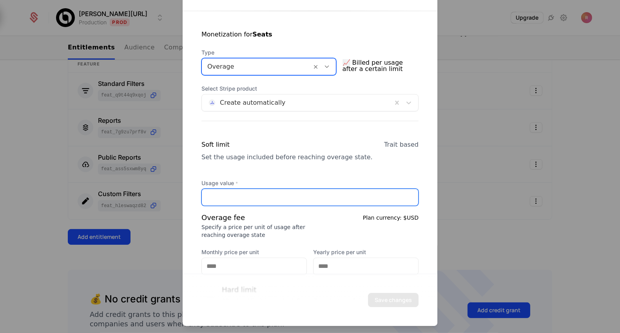
click at [249, 194] on input "Usage value *" at bounding box center [310, 197] width 216 height 16
type input "*"
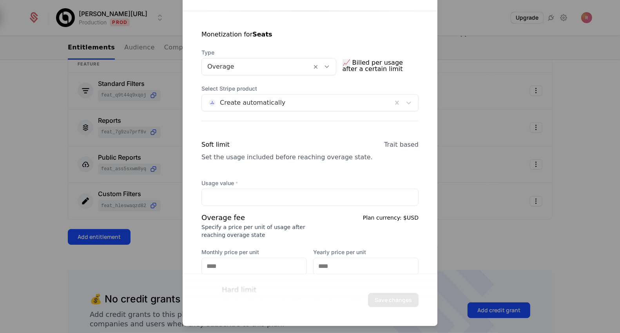
click at [250, 171] on div "Soft limit Set the usage included before reaching overage state. Trait based Us…" at bounding box center [309, 228] width 217 height 176
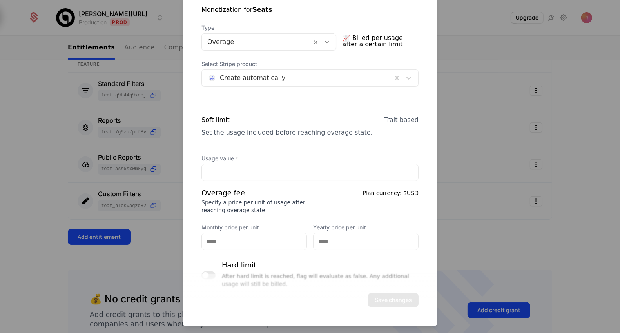
scroll to position [196, 0]
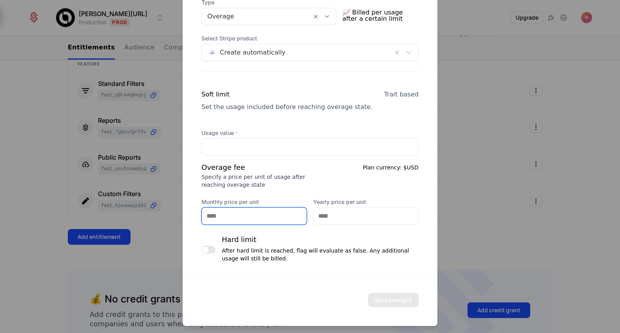
click at [228, 216] on input "Monthly price per unit" at bounding box center [254, 216] width 105 height 16
type input "***"
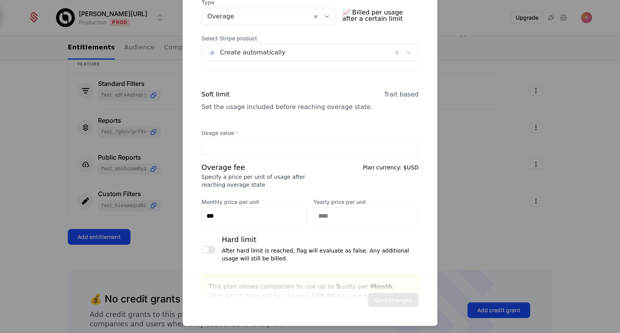
drag, startPoint x: 297, startPoint y: 173, endPoint x: 323, endPoint y: 191, distance: 31.4
click at [298, 173] on div "Overage fee Specify a price per unit of usage after reaching overage state Plan…" at bounding box center [309, 175] width 217 height 27
click at [343, 218] on input "Yearly price per unit" at bounding box center [365, 216] width 105 height 16
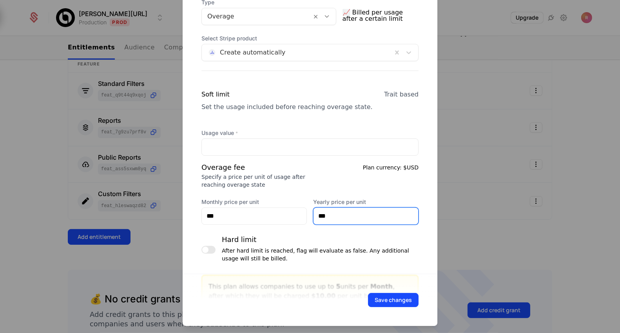
type input "***"
click at [338, 188] on div "Overage fee Specify a price per unit of usage after reaching overage state Plan…" at bounding box center [309, 193] width 217 height 63
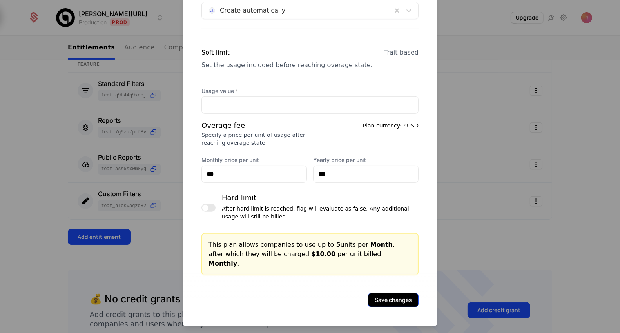
click at [396, 300] on button "Save changes" at bounding box center [393, 300] width 51 height 14
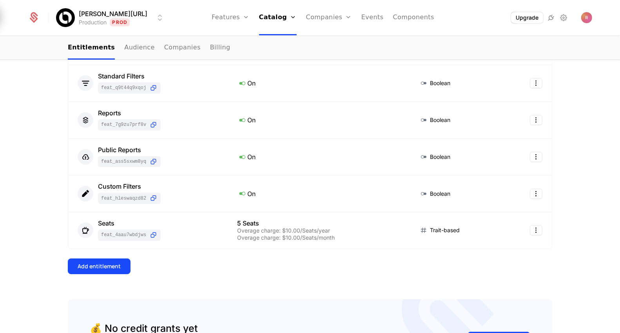
scroll to position [0, 0]
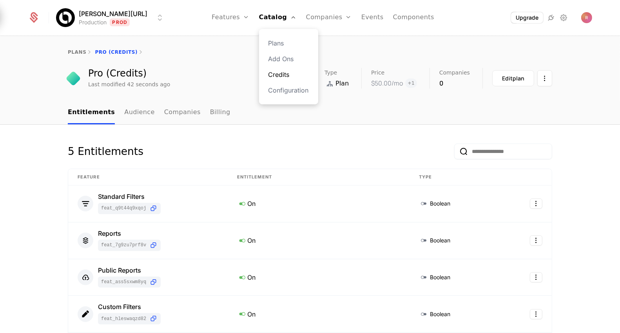
click at [278, 76] on link "Credits" at bounding box center [288, 74] width 40 height 9
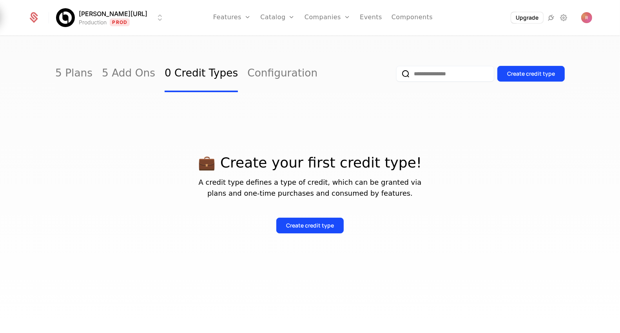
click at [231, 119] on div "💼 Create your first credit type! A credit type defines a type of credit, which …" at bounding box center [309, 184] width 509 height 185
click at [308, 221] on div "Create credit type" at bounding box center [310, 225] width 48 height 8
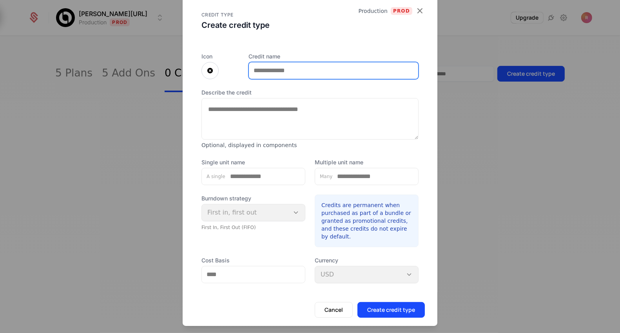
click at [268, 66] on input "Credit name" at bounding box center [333, 70] width 169 height 16
drag, startPoint x: 286, startPoint y: 66, endPoint x: 241, endPoint y: 66, distance: 45.4
click at [241, 66] on div "Icon Credit name *********" at bounding box center [309, 65] width 217 height 27
click at [263, 71] on input "*********" at bounding box center [333, 70] width 169 height 16
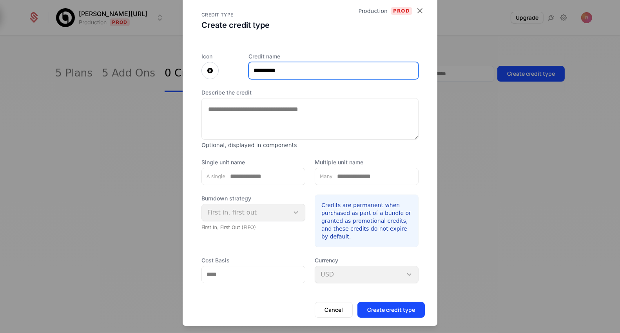
click at [263, 71] on input "*********" at bounding box center [333, 70] width 169 height 16
type input "*********"
click at [262, 116] on textarea "Describe the credit" at bounding box center [309, 119] width 217 height 42
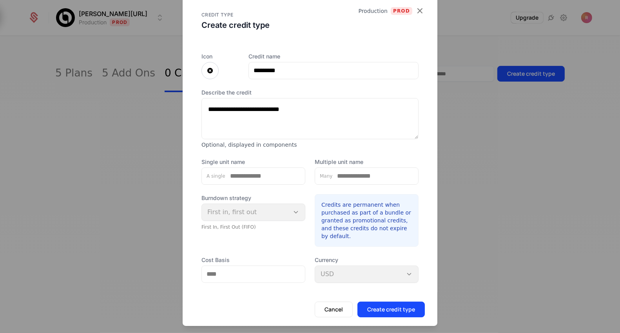
type textarea "**********"
click at [243, 174] on input "Single unit name" at bounding box center [265, 176] width 80 height 16
paste input "*********"
type input "********"
click at [350, 180] on input "Multiple unit name" at bounding box center [375, 176] width 86 height 16
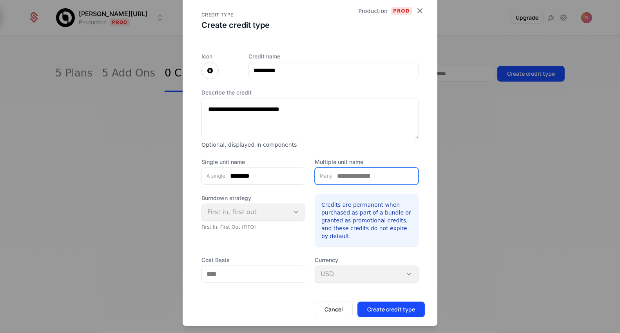
paste input "*********"
type input "*********"
click at [329, 157] on div "**********" at bounding box center [309, 167] width 217 height 230
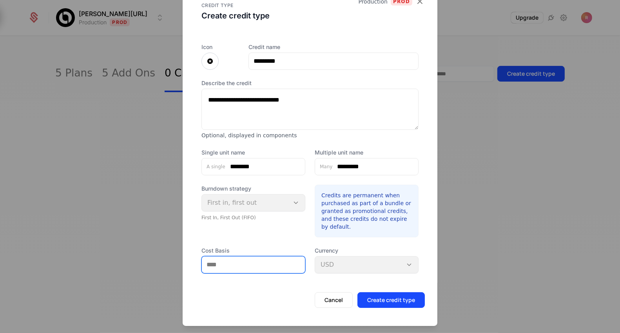
click at [254, 257] on input "Cost Basis" at bounding box center [253, 264] width 103 height 16
type input "******"
click at [268, 217] on div "First In, First Out (FIFO)" at bounding box center [253, 217] width 104 height 6
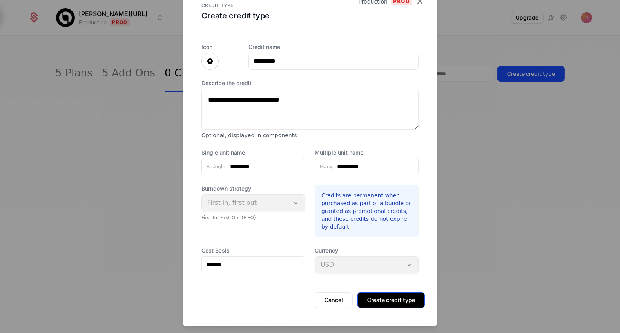
click at [374, 300] on button "Create credit type" at bounding box center [390, 300] width 67 height 16
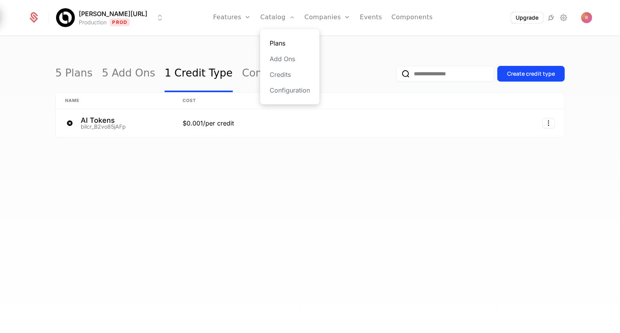
click at [271, 42] on link "Plans" at bounding box center [290, 42] width 40 height 9
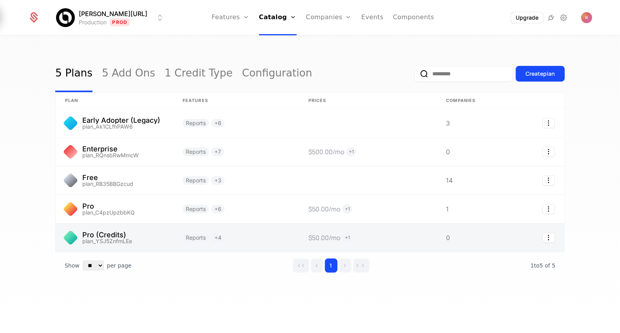
click at [274, 232] on link at bounding box center [236, 237] width 126 height 28
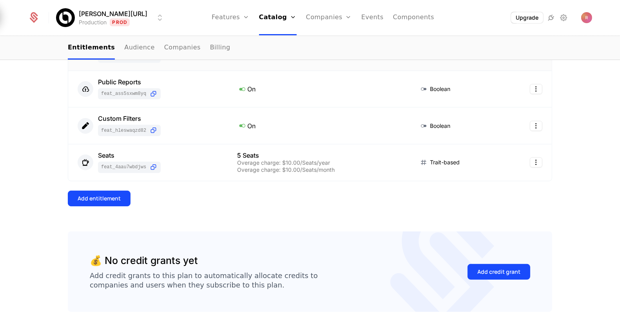
scroll to position [208, 0]
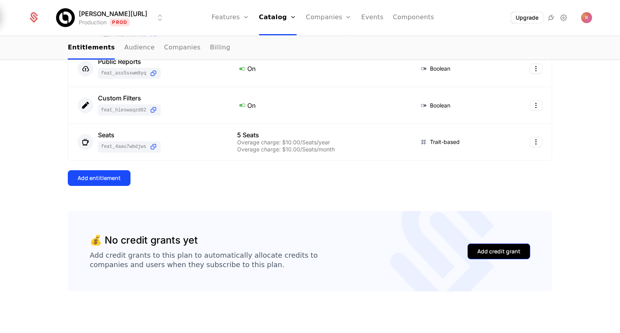
click at [500, 254] on button "Add credit grant" at bounding box center [498, 251] width 63 height 16
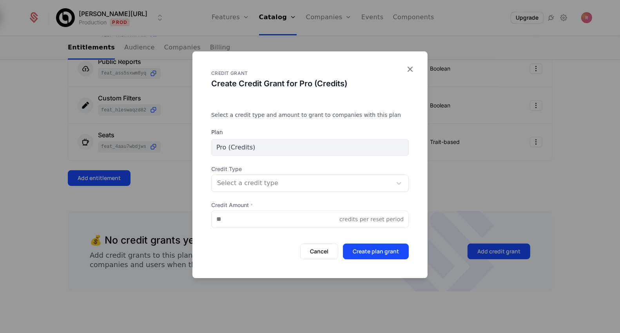
click at [251, 184] on div at bounding box center [301, 182] width 169 height 11
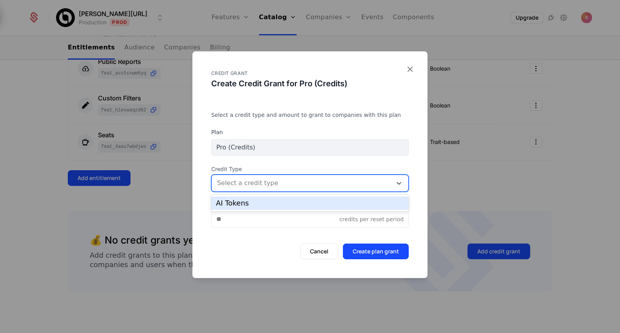
click at [253, 198] on div "AI Tokens" at bounding box center [309, 202] width 197 height 13
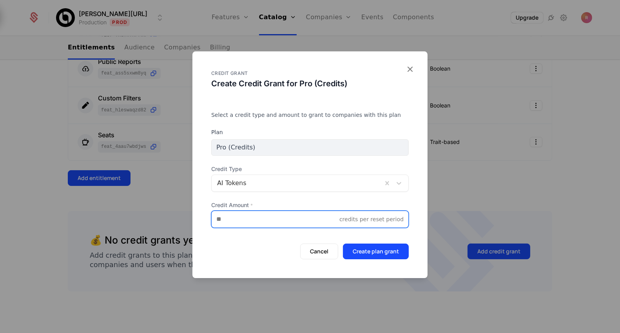
click at [244, 226] on input "Credit Amount *" at bounding box center [276, 219] width 128 height 16
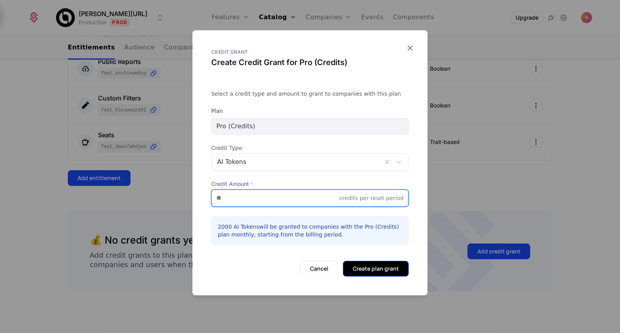
type input "****"
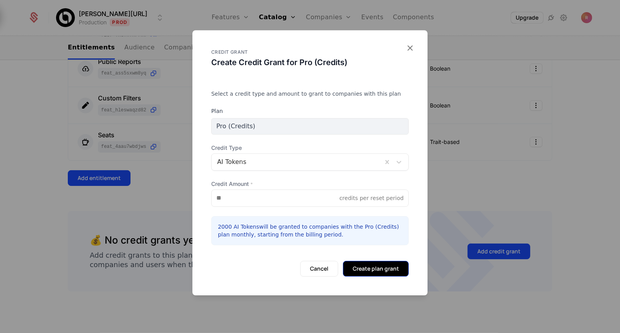
click at [371, 266] on button "Create plan grant" at bounding box center [376, 269] width 66 height 16
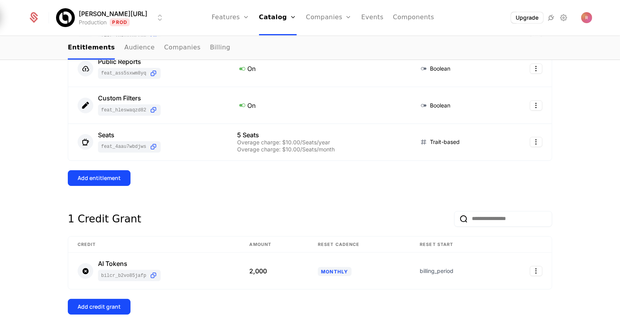
scroll to position [231, 0]
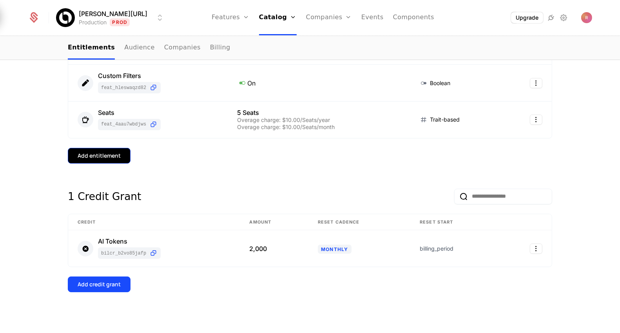
click at [120, 157] on button "Add entitlement" at bounding box center [99, 156] width 63 height 16
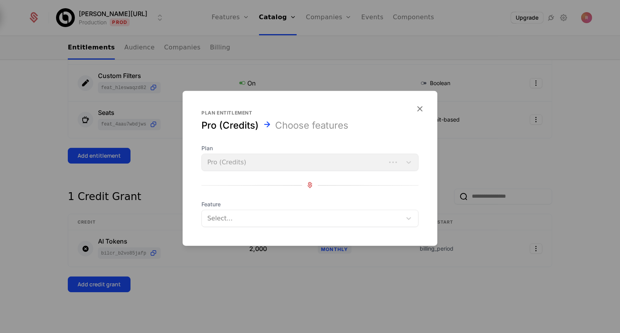
click at [254, 221] on div at bounding box center [302, 217] width 189 height 11
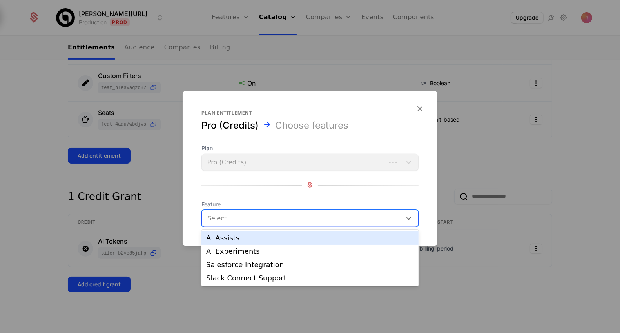
click at [249, 237] on div "AI Assists" at bounding box center [310, 237] width 208 height 7
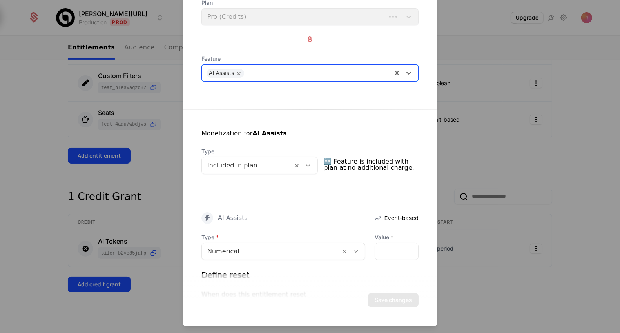
scroll to position [63, 0]
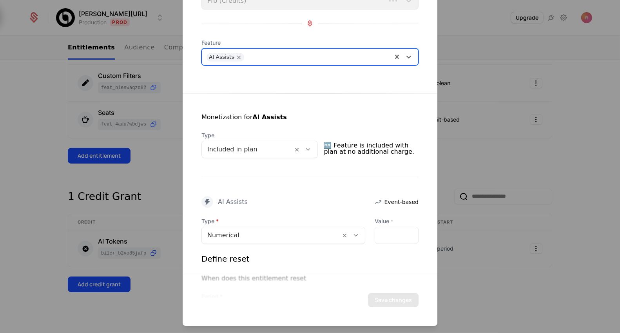
click at [266, 148] on div at bounding box center [247, 149] width 80 height 11
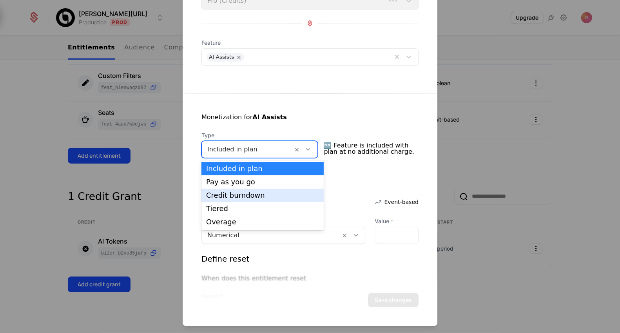
click at [249, 193] on div "Credit burndown" at bounding box center [262, 195] width 113 height 7
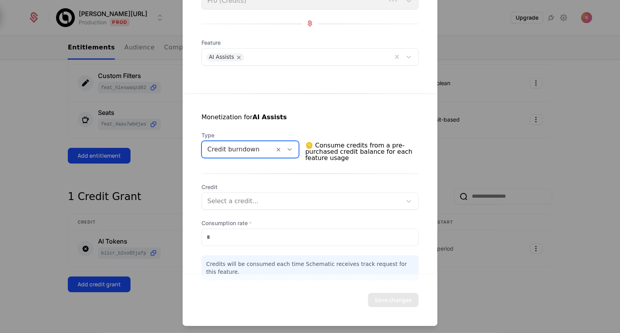
scroll to position [78, 0]
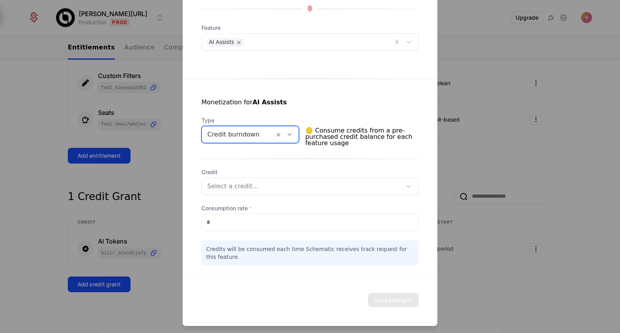
click at [243, 187] on div at bounding box center [301, 186] width 189 height 11
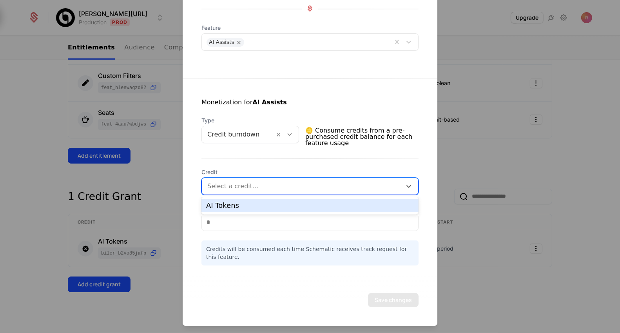
click at [235, 207] on div "AI Tokens" at bounding box center [310, 205] width 208 height 7
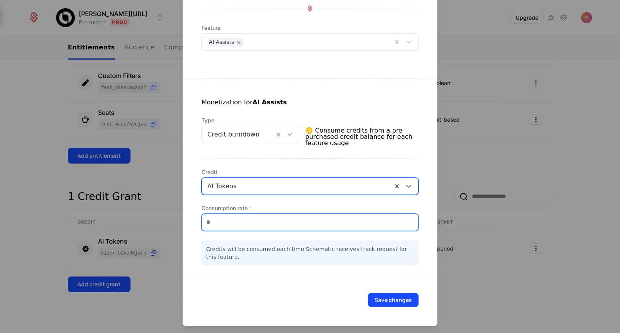
click at [233, 223] on input "*" at bounding box center [310, 222] width 216 height 16
type input "***"
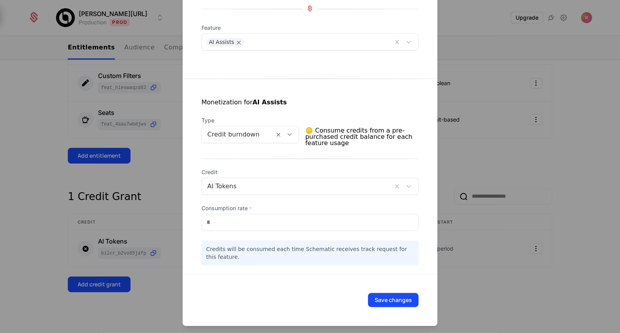
click at [472, 294] on div at bounding box center [310, 166] width 620 height 333
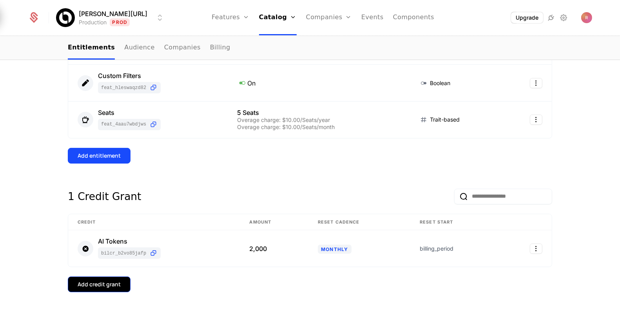
click at [119, 286] on button "Add credit grant" at bounding box center [99, 284] width 63 height 16
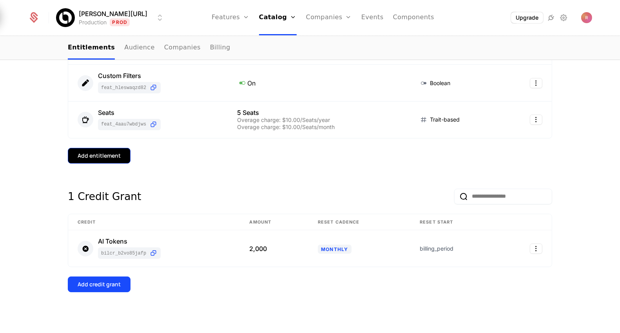
click at [122, 156] on button "Add entitlement" at bounding box center [99, 156] width 63 height 16
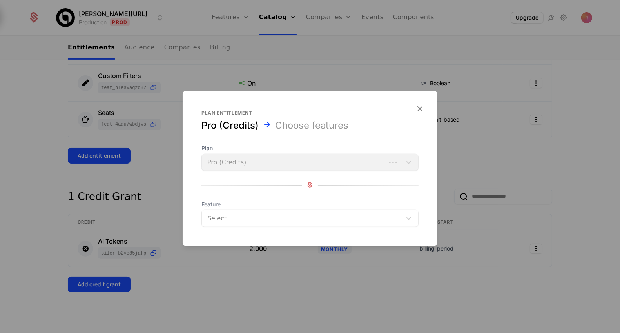
click at [232, 216] on div at bounding box center [302, 217] width 189 height 11
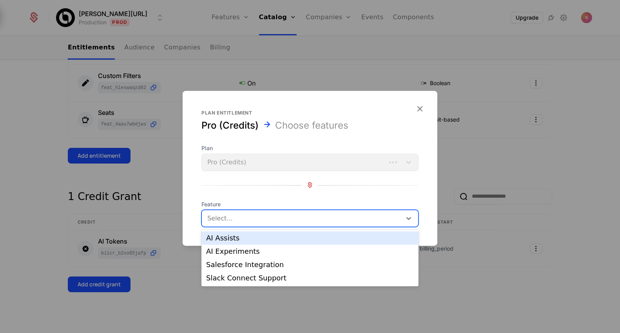
click at [236, 239] on div "AI Assists" at bounding box center [310, 237] width 208 height 7
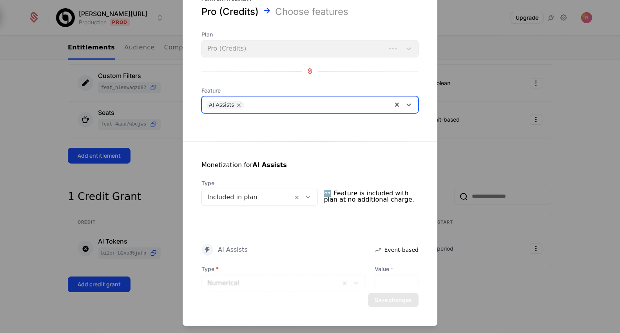
scroll to position [22, 0]
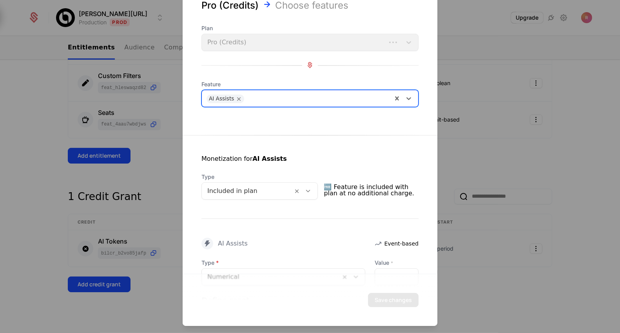
click at [246, 193] on div at bounding box center [247, 190] width 80 height 11
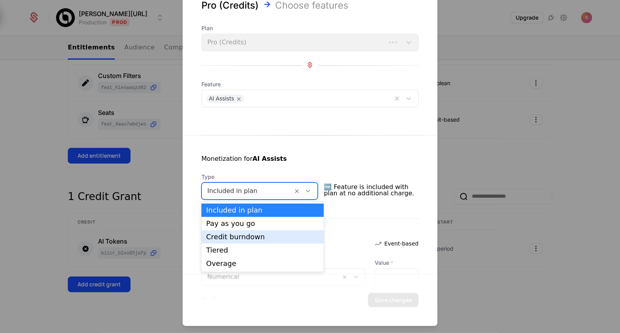
click at [232, 234] on div "Credit burndown" at bounding box center [262, 236] width 113 height 7
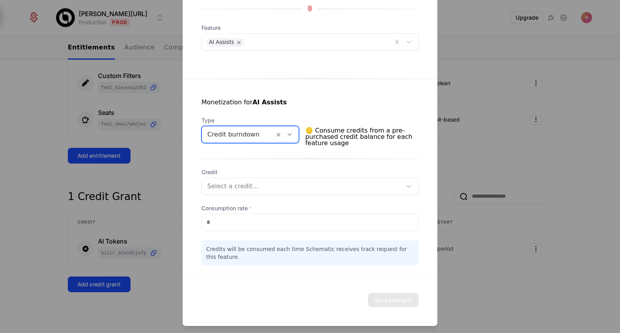
scroll to position [78, 0]
click at [258, 174] on span "Credit" at bounding box center [309, 172] width 217 height 8
click at [255, 188] on div at bounding box center [301, 186] width 189 height 11
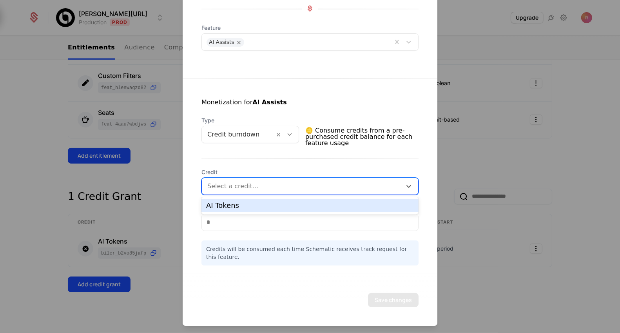
click at [236, 208] on div "AI Tokens" at bounding box center [310, 205] width 208 height 7
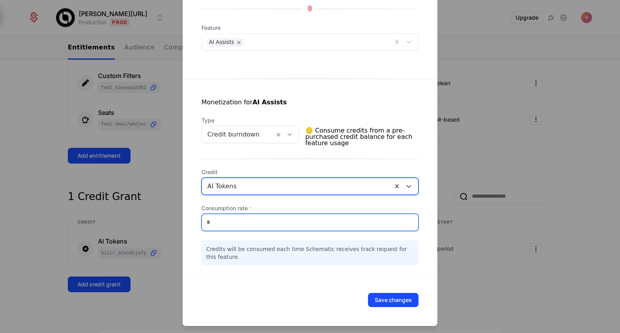
click at [232, 223] on input "*" at bounding box center [310, 222] width 216 height 16
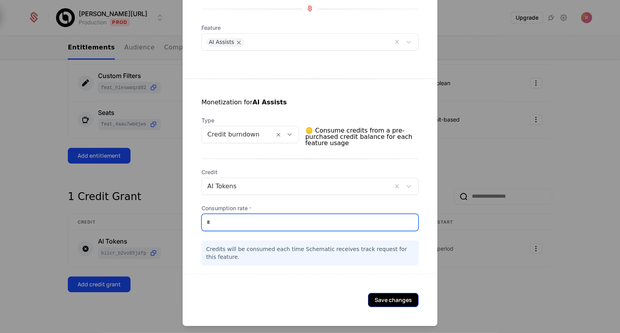
type input "***"
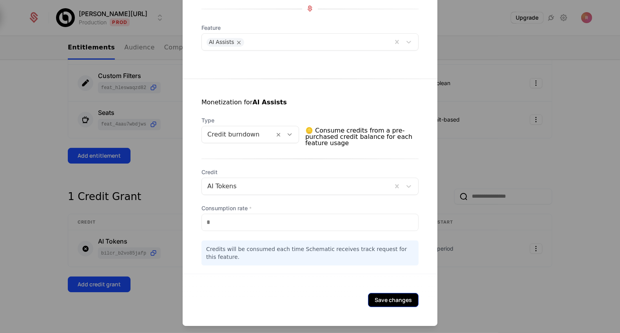
click at [389, 297] on button "Save changes" at bounding box center [393, 300] width 51 height 14
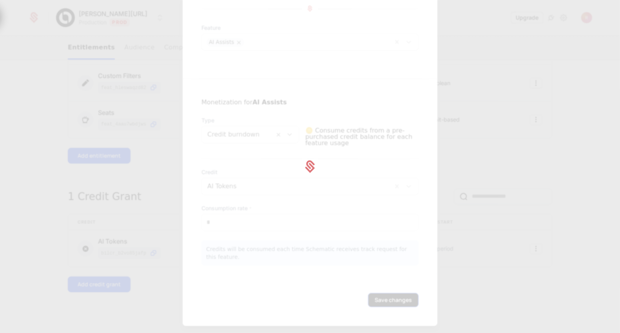
scroll to position [0, 0]
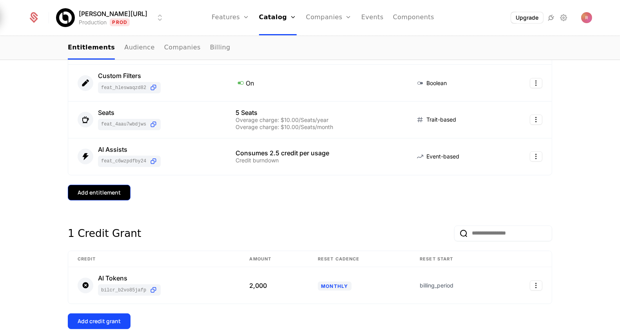
click at [102, 188] on div "Add entitlement" at bounding box center [99, 192] width 43 height 8
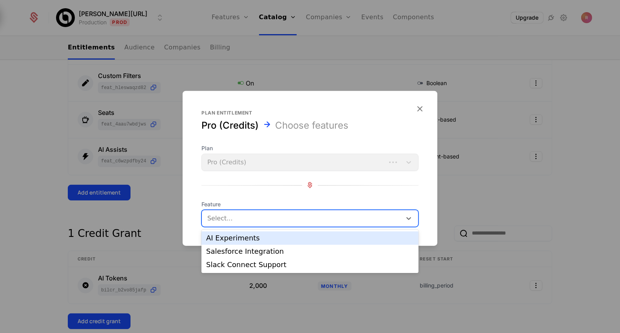
click at [220, 223] on div at bounding box center [302, 217] width 189 height 11
click at [244, 235] on div "AI Experiments" at bounding box center [310, 237] width 208 height 7
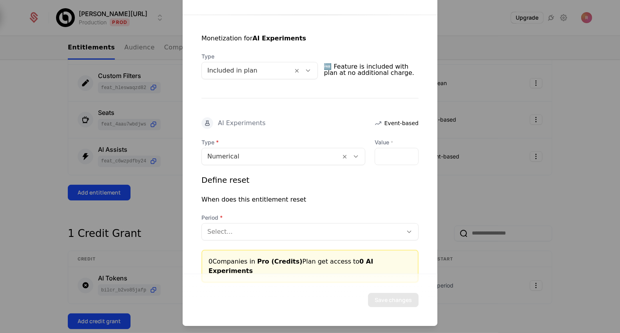
scroll to position [150, 0]
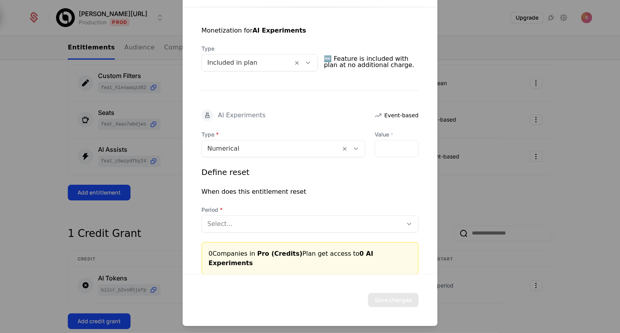
click at [268, 150] on div at bounding box center [271, 148] width 128 height 11
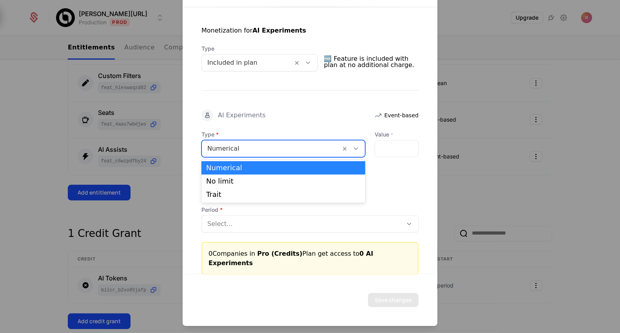
click at [257, 105] on div "Monetization for AI Experiments Type Included in plan 🆓 Feature is included wit…" at bounding box center [310, 141] width 255 height 268
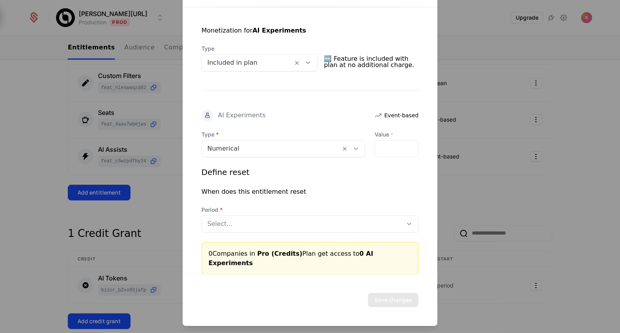
click at [241, 67] on div at bounding box center [247, 62] width 80 height 11
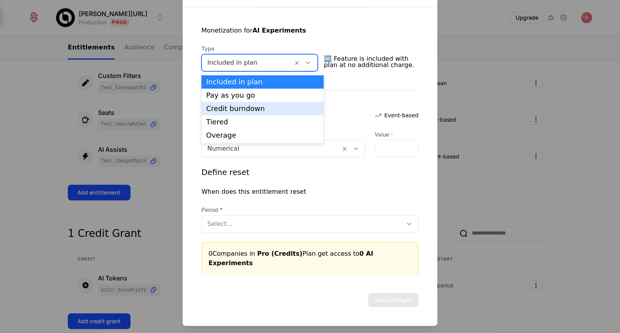
click at [233, 106] on div "Credit burndown" at bounding box center [262, 108] width 113 height 7
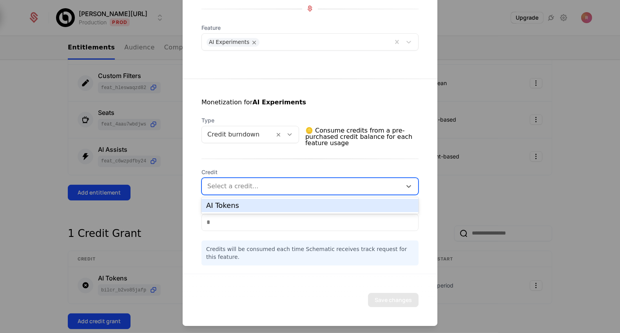
click at [235, 179] on div "Select a credit..." at bounding box center [302, 186] width 200 height 14
click at [237, 208] on div "AI Tokens" at bounding box center [310, 205] width 208 height 7
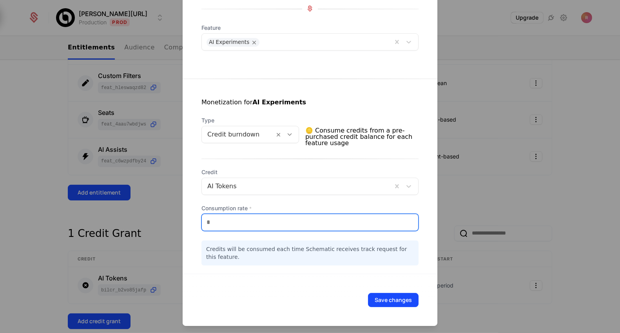
click at [226, 220] on input "*" at bounding box center [310, 222] width 216 height 16
type input "**"
type input "*"
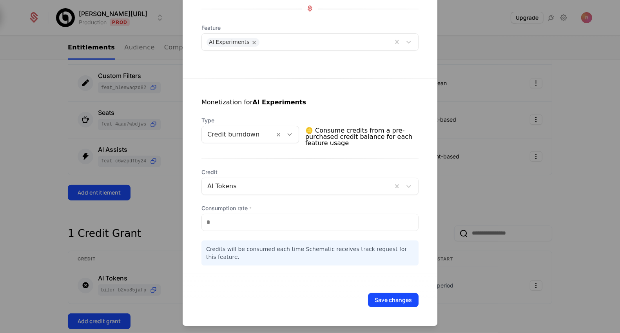
click at [504, 163] on div at bounding box center [310, 166] width 620 height 333
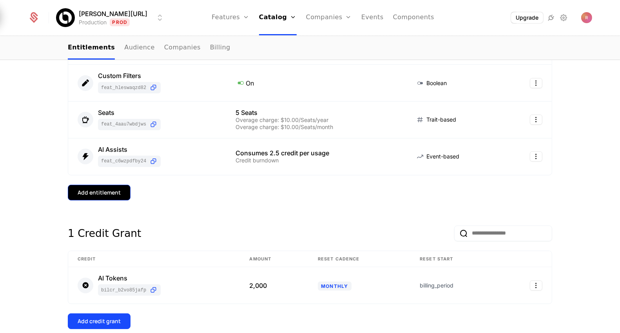
click at [118, 195] on button "Add entitlement" at bounding box center [99, 193] width 63 height 16
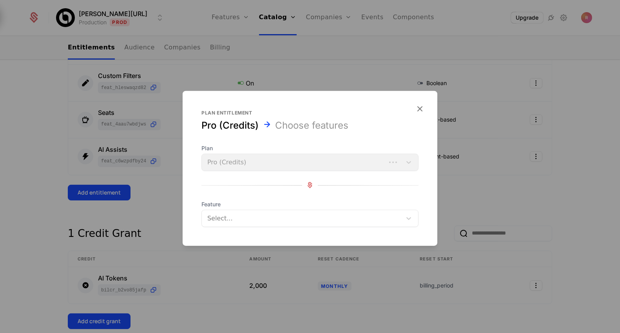
click at [236, 217] on div at bounding box center [302, 217] width 189 height 11
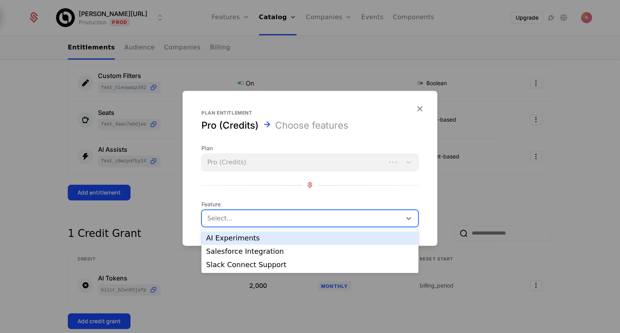
click at [235, 234] on div "AI Experiments" at bounding box center [310, 237] width 208 height 7
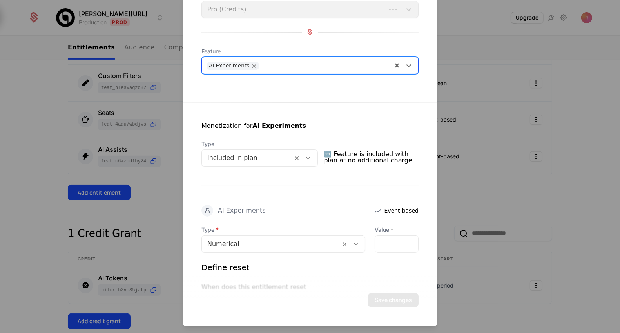
scroll to position [94, 0]
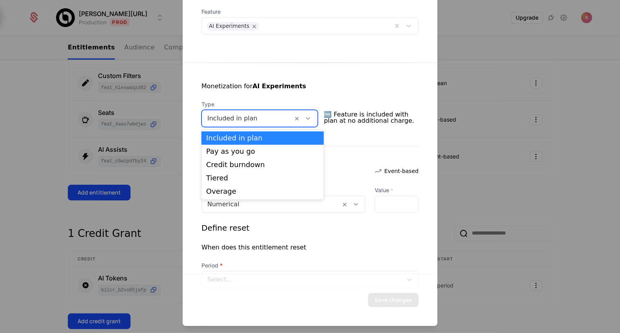
click at [242, 125] on div "Included in plan" at bounding box center [259, 118] width 116 height 17
click at [235, 163] on div "Credit burndown" at bounding box center [262, 164] width 113 height 7
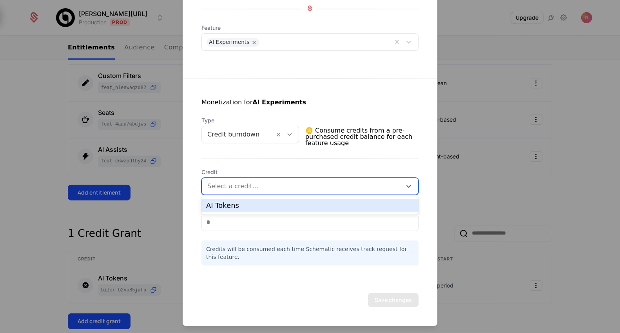
click at [261, 186] on div at bounding box center [301, 186] width 189 height 11
click at [257, 207] on div "AI Tokens" at bounding box center [310, 205] width 208 height 7
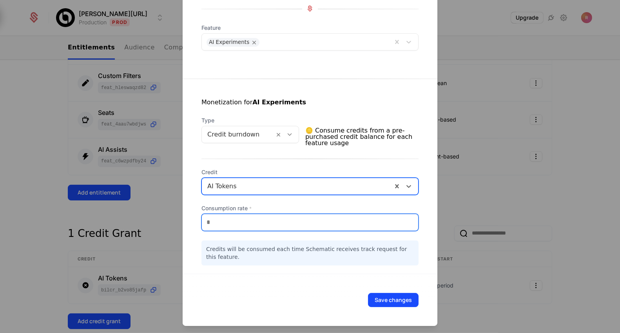
click at [245, 226] on input "*" at bounding box center [310, 222] width 216 height 16
type input "**"
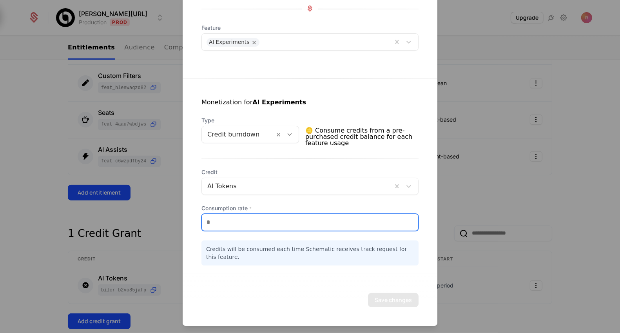
type input "*"
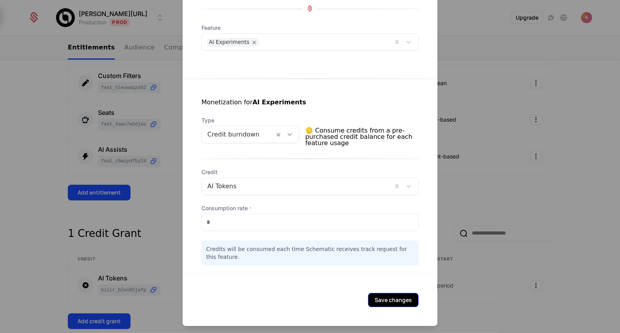
click at [389, 297] on button "Save changes" at bounding box center [393, 300] width 51 height 14
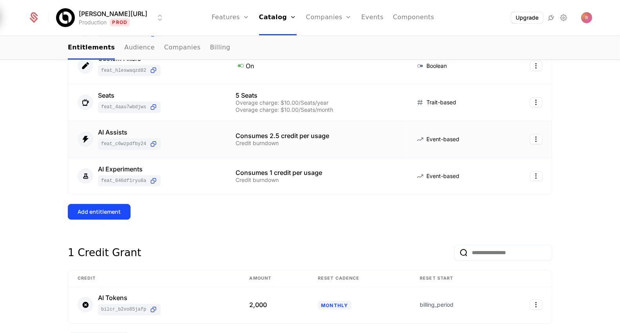
scroll to position [259, 0]
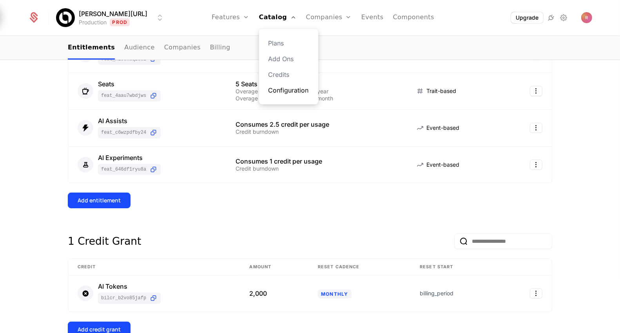
click at [272, 91] on link "Configuration" at bounding box center [288, 89] width 40 height 9
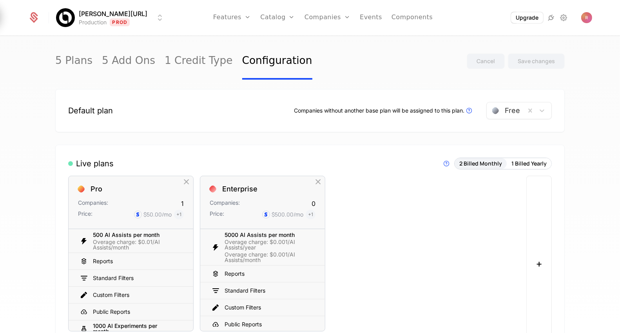
scroll to position [8, 0]
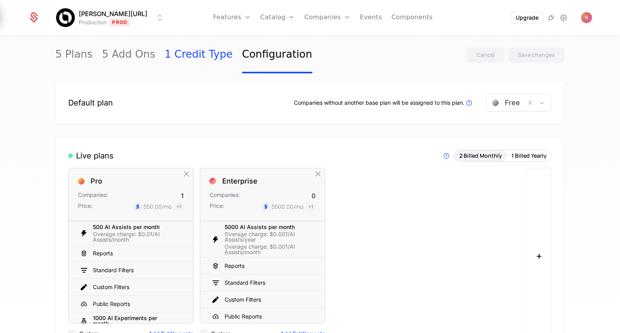
click at [181, 53] on link "1 Credit Type" at bounding box center [199, 54] width 68 height 37
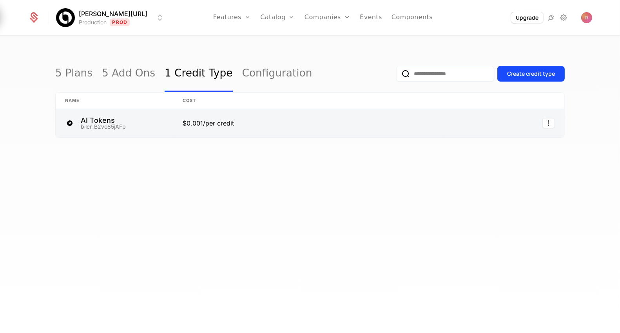
click at [268, 120] on link at bounding box center [308, 123] width 270 height 28
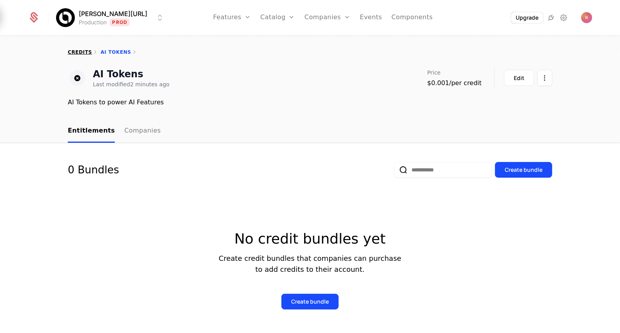
click at [76, 51] on link "credits" at bounding box center [80, 51] width 24 height 5
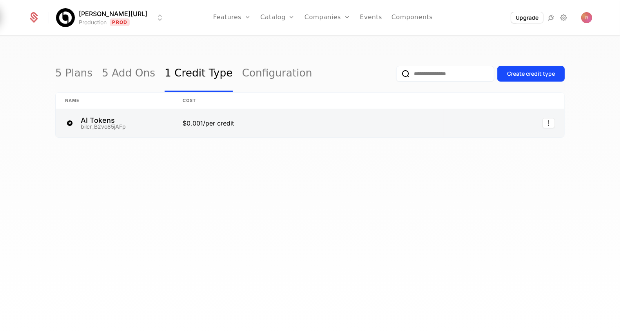
click at [265, 118] on link at bounding box center [308, 123] width 270 height 28
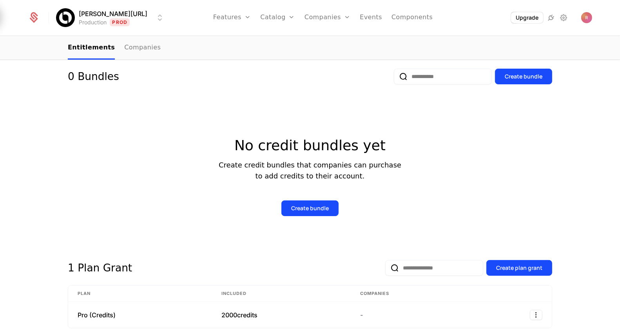
scroll to position [130, 0]
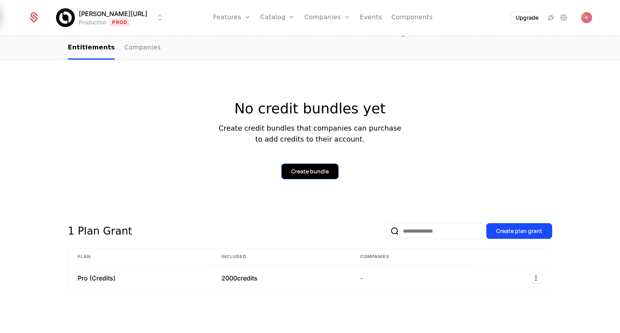
click at [306, 174] on div "Create bundle" at bounding box center [310, 171] width 38 height 8
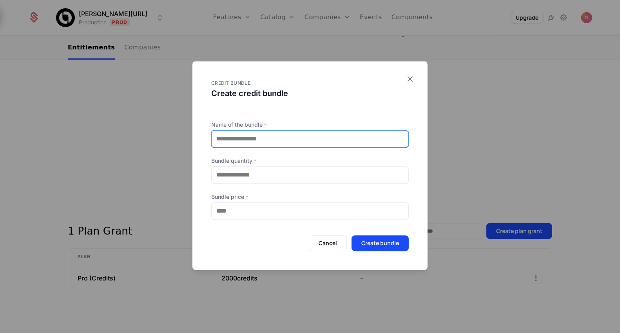
click at [273, 142] on input "Name of the bundle *" at bounding box center [310, 138] width 197 height 16
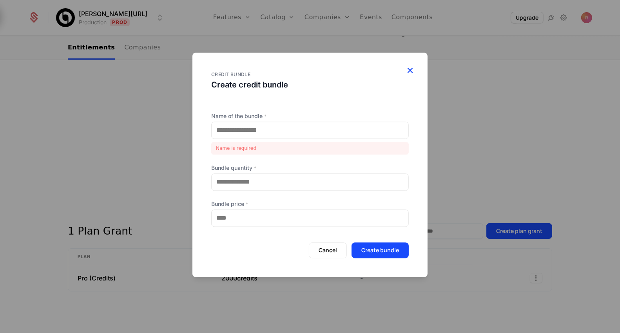
click at [410, 80] on div "CREDIT BUNDLE Create credit bundle" at bounding box center [309, 77] width 235 height 50
click at [411, 68] on icon "button" at bounding box center [410, 70] width 10 height 10
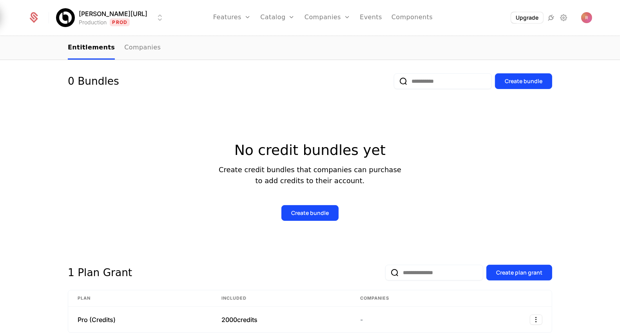
scroll to position [35, 0]
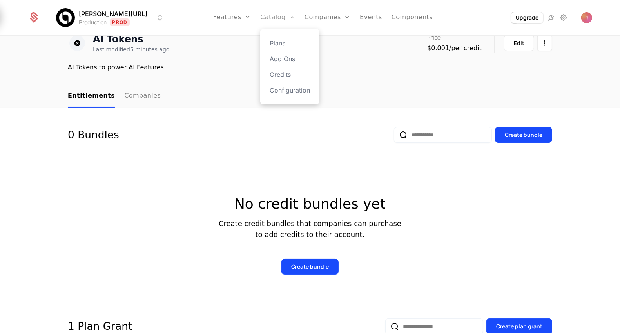
click at [260, 14] on link "Catalog" at bounding box center [277, 17] width 35 height 35
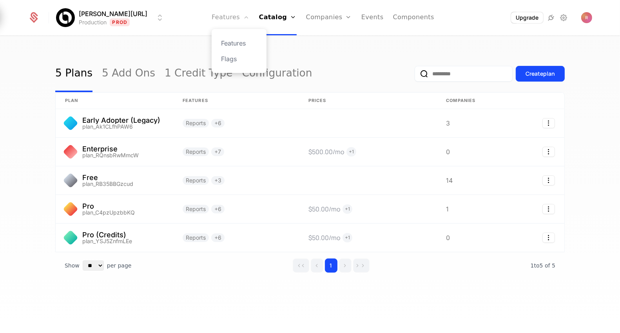
click at [227, 27] on link "Features" at bounding box center [231, 17] width 38 height 35
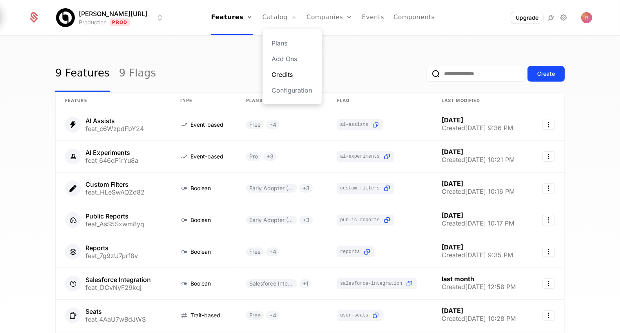
click at [274, 73] on link "Credits" at bounding box center [292, 74] width 40 height 9
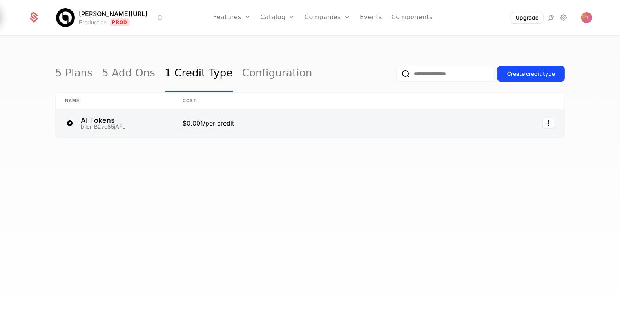
click at [265, 126] on link at bounding box center [308, 123] width 270 height 28
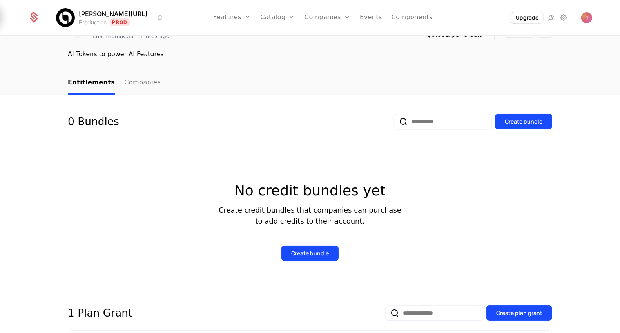
scroll to position [67, 0]
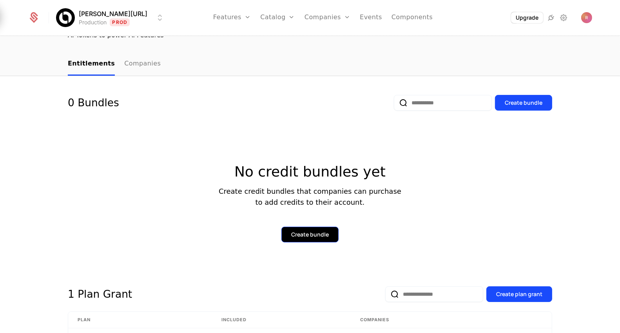
click at [311, 231] on div "Create bundle" at bounding box center [310, 234] width 38 height 8
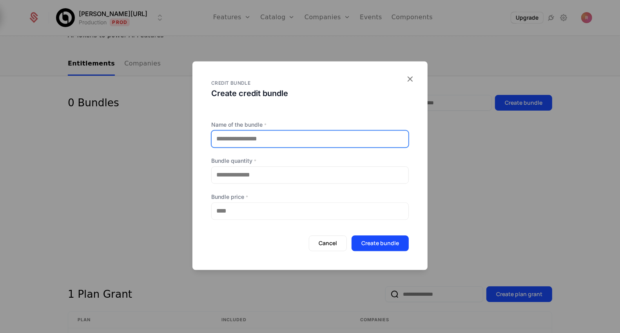
click at [271, 137] on input "Name of the bundle *" at bounding box center [310, 138] width 197 height 16
type input "**********"
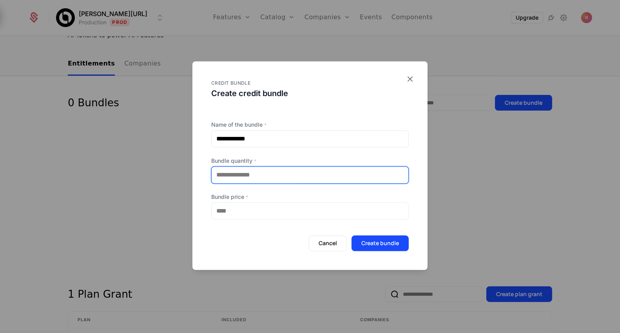
click at [249, 181] on input "**" at bounding box center [310, 174] width 197 height 16
type input "*"
type input "****"
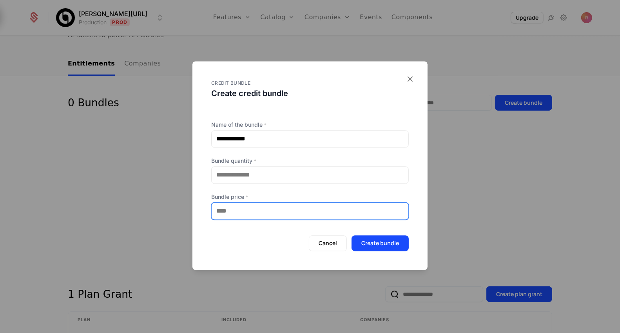
click at [239, 214] on input "Bundle price *" at bounding box center [310, 211] width 197 height 16
type input "***"
click at [267, 194] on label "Bundle price *" at bounding box center [309, 197] width 197 height 8
click at [267, 203] on input "***" at bounding box center [310, 211] width 197 height 16
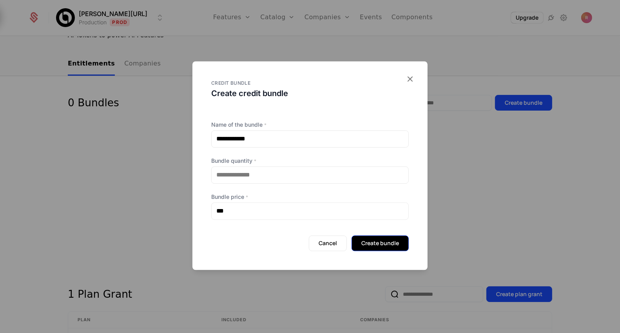
click at [386, 240] on button "Create bundle" at bounding box center [379, 243] width 57 height 16
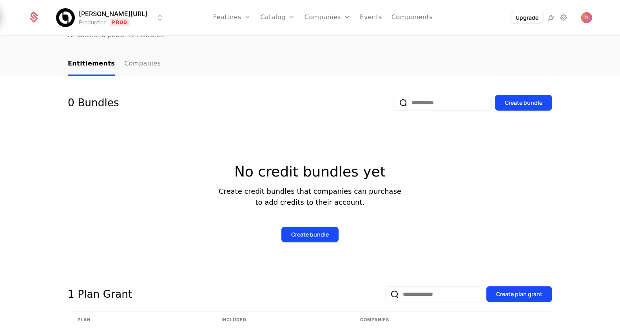
scroll to position [25, 0]
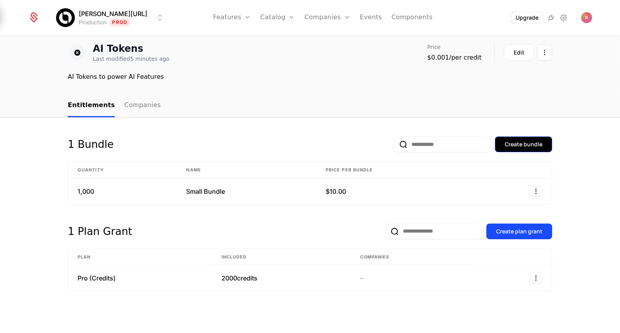
click at [522, 139] on button "Create bundle" at bounding box center [523, 144] width 57 height 16
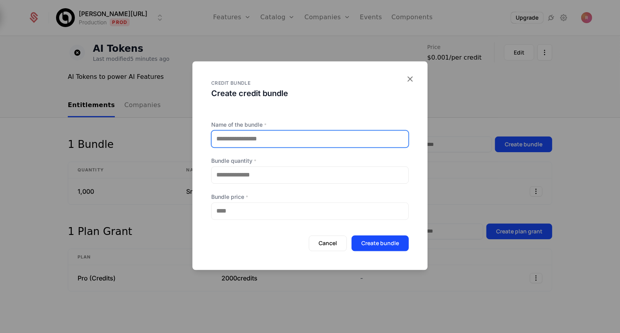
click at [275, 146] on input "Name of the bundle *" at bounding box center [310, 138] width 197 height 16
type input "**********"
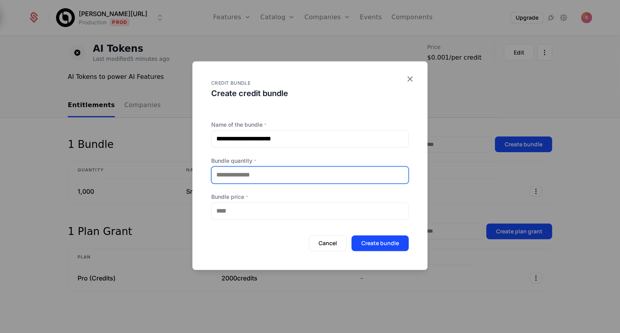
drag, startPoint x: 243, startPoint y: 177, endPoint x: 214, endPoint y: 177, distance: 29.0
click at [214, 177] on input "**" at bounding box center [310, 174] width 197 height 16
type input "****"
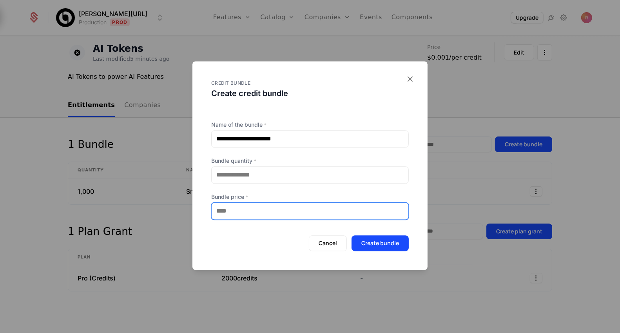
click at [236, 207] on input "Bundle price *" at bounding box center [310, 211] width 197 height 16
type input "***"
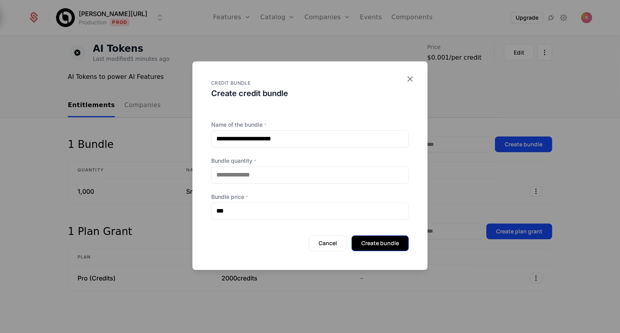
click at [386, 241] on button "Create bundle" at bounding box center [379, 243] width 57 height 16
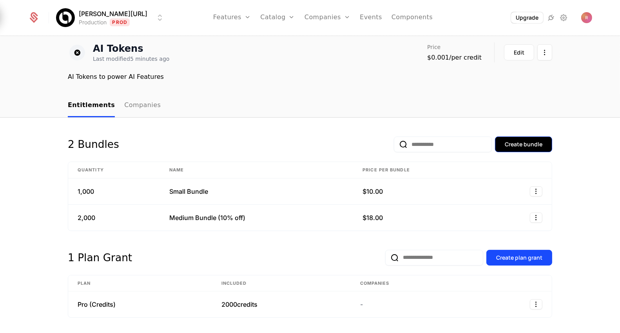
click at [511, 138] on button "Create bundle" at bounding box center [523, 144] width 57 height 16
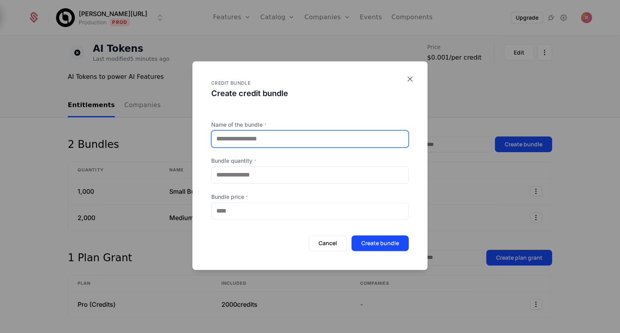
click at [236, 139] on input "Name of the bundle *" at bounding box center [310, 138] width 197 height 16
type input "**********"
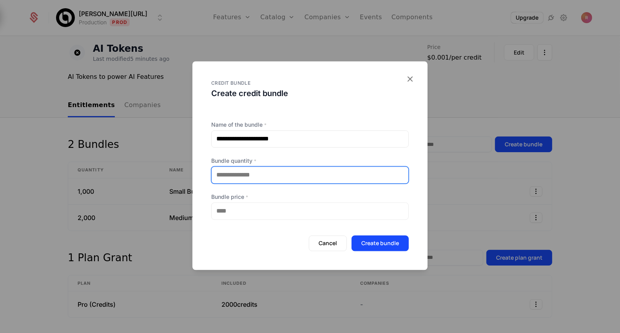
drag, startPoint x: 252, startPoint y: 176, endPoint x: 228, endPoint y: 176, distance: 24.3
click at [228, 176] on input "**" at bounding box center [310, 174] width 197 height 16
type input "*"
type input "****"
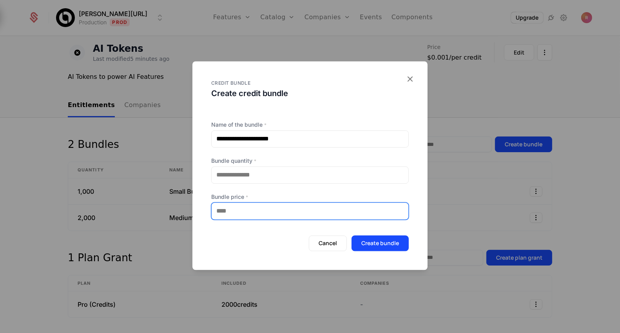
click at [261, 212] on input "Bundle price *" at bounding box center [310, 211] width 197 height 16
type input "***"
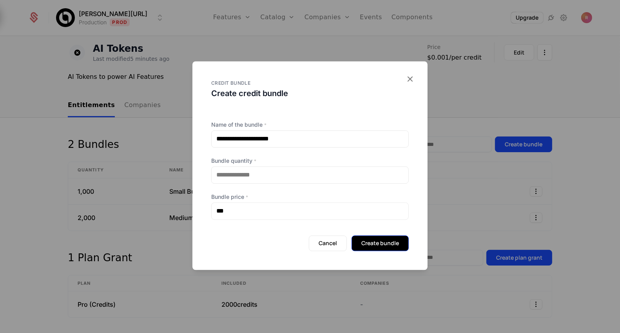
click at [377, 240] on button "Create bundle" at bounding box center [379, 243] width 57 height 16
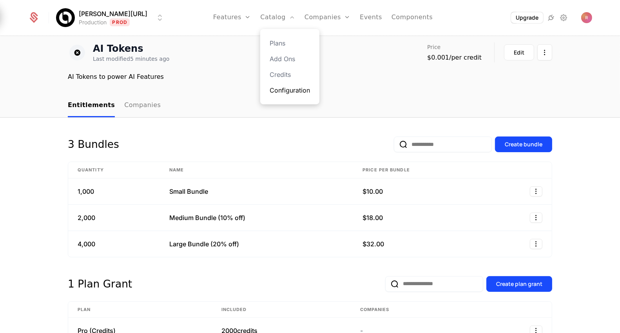
click at [270, 88] on link "Configuration" at bounding box center [290, 89] width 40 height 9
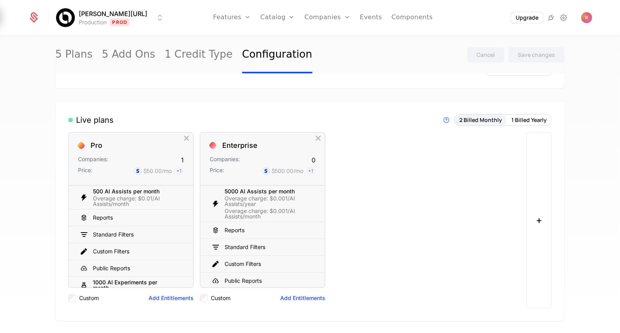
scroll to position [52, 0]
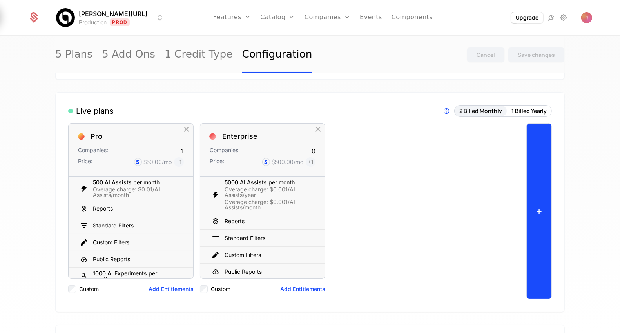
click at [537, 193] on button "+" at bounding box center [538, 211] width 25 height 176
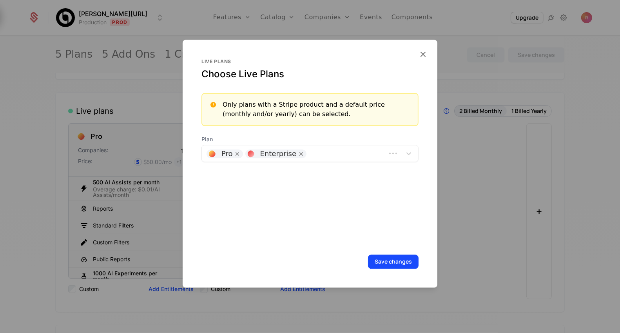
click at [310, 153] on input "text" at bounding box center [311, 152] width 2 height 9
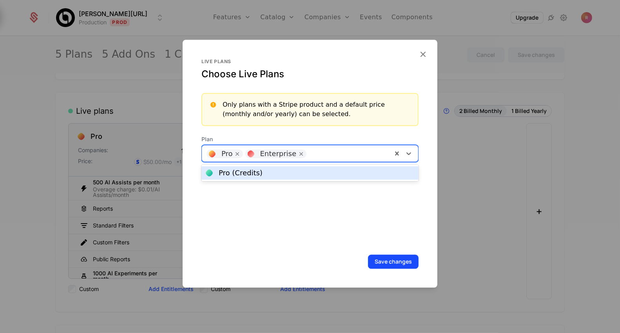
click at [287, 169] on div "Pro (Credits)" at bounding box center [310, 172] width 208 height 7
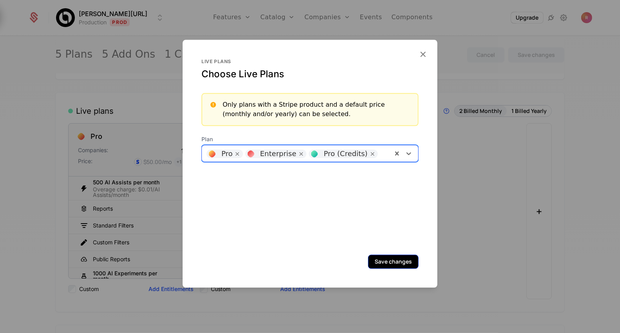
click at [384, 256] on button "Save changes" at bounding box center [393, 261] width 51 height 14
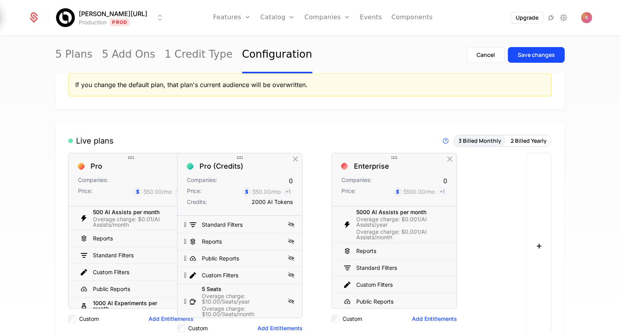
drag, startPoint x: 398, startPoint y: 157, endPoint x: 238, endPoint y: 155, distance: 160.2
click at [238, 155] on div at bounding box center [239, 157] width 125 height 9
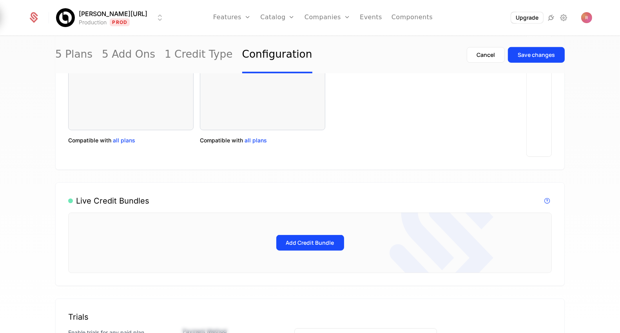
scroll to position [501, 0]
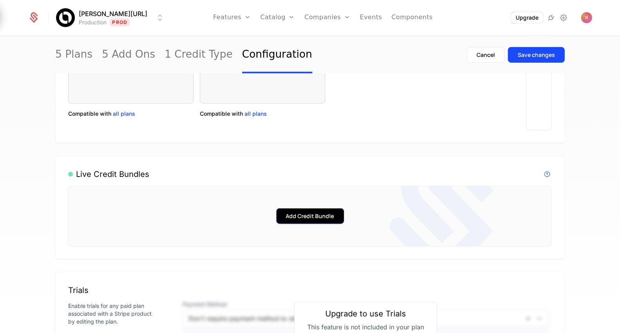
click at [299, 209] on button "Add Credit Bundle" at bounding box center [310, 216] width 68 height 16
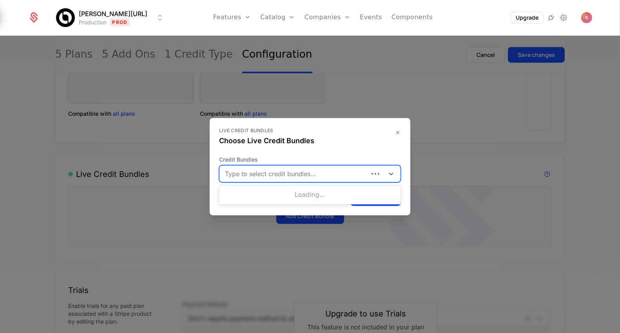
click at [275, 179] on div "Type to select credit bundles..." at bounding box center [293, 173] width 149 height 14
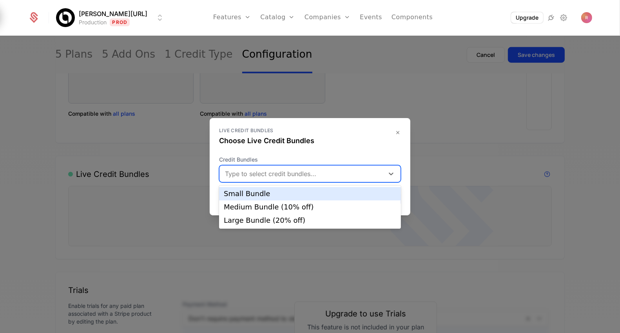
click at [261, 196] on div "Small Bundle" at bounding box center [310, 193] width 172 height 7
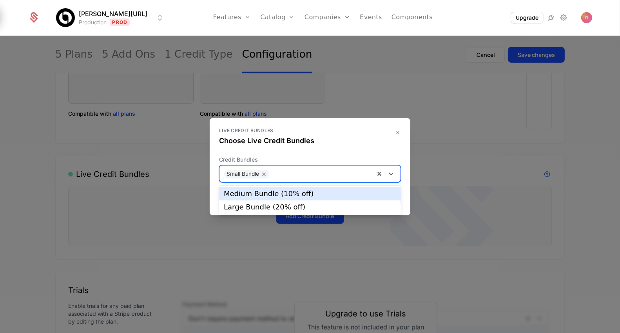
click at [293, 174] on div at bounding box center [321, 172] width 97 height 11
click at [275, 194] on div "Medium Bundle (10% off)" at bounding box center [310, 193] width 172 height 7
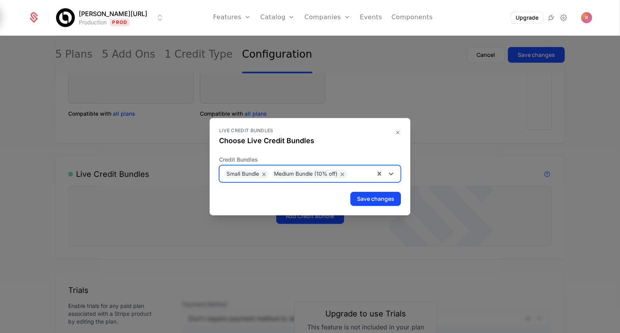
click at [358, 175] on div at bounding box center [360, 172] width 18 height 11
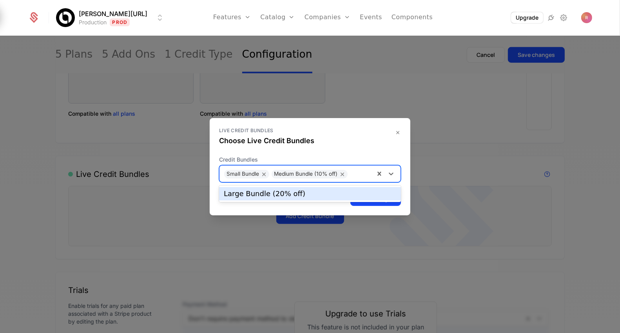
click at [330, 191] on div "Large Bundle (20% off)" at bounding box center [310, 193] width 172 height 7
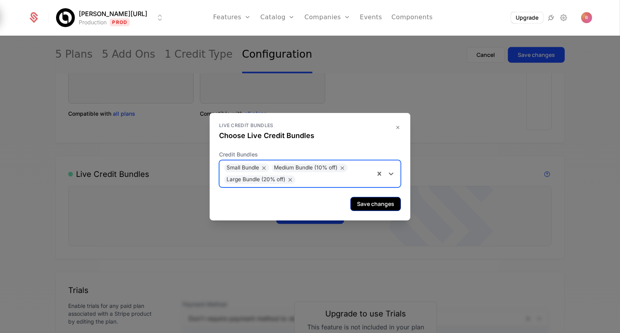
click at [366, 208] on button "Save changes" at bounding box center [375, 204] width 51 height 14
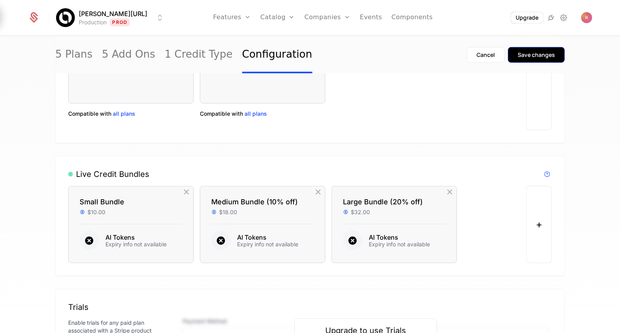
click at [528, 52] on div "Save changes" at bounding box center [536, 55] width 37 height 8
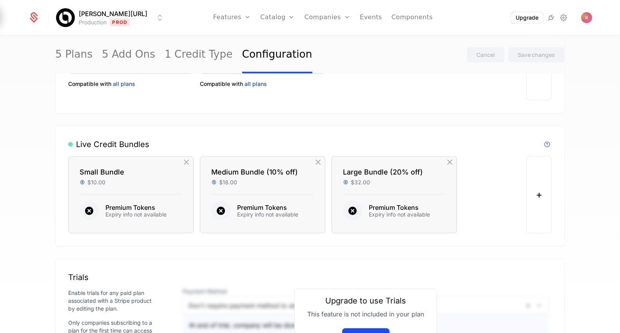
scroll to position [471, 0]
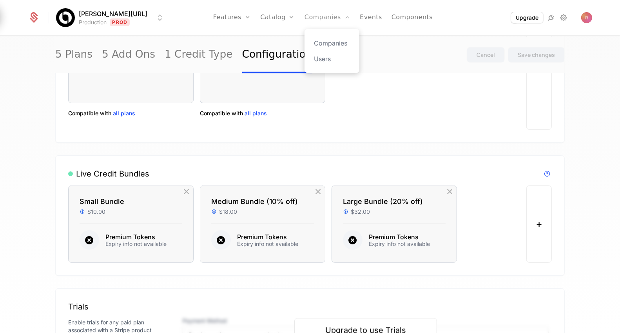
click at [304, 19] on link "Companies" at bounding box center [327, 17] width 46 height 35
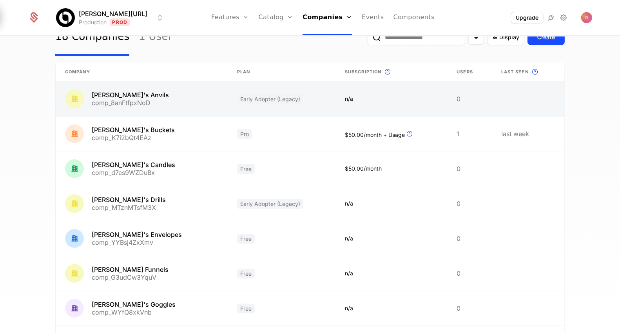
scroll to position [60, 0]
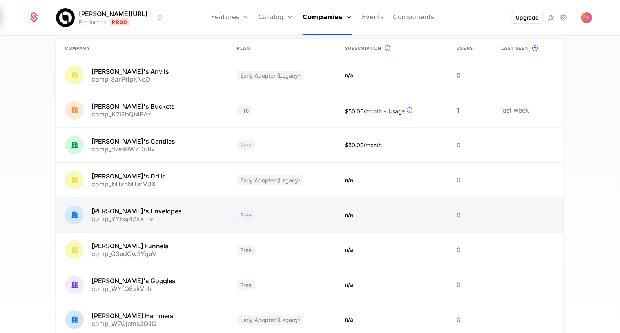
click at [317, 221] on link at bounding box center [282, 214] width 108 height 34
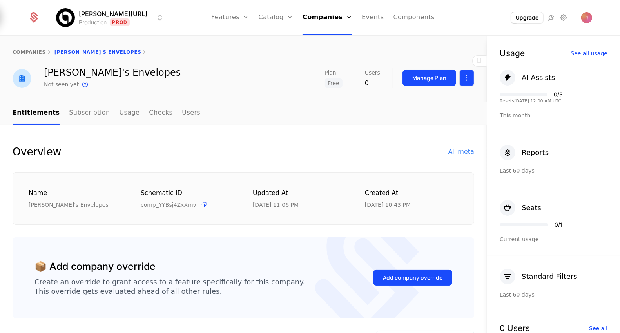
click at [465, 81] on html "Billy.ai Production Prod Features Features Flags Catalog Plans Add Ons Credits …" at bounding box center [310, 166] width 620 height 333
click at [443, 101] on div "Edit company" at bounding box center [429, 100] width 49 height 11
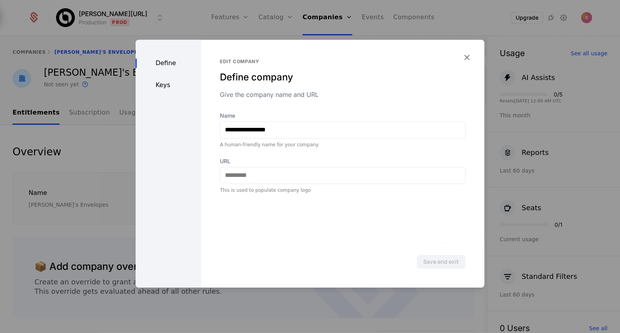
click at [148, 77] on div "Define Keys" at bounding box center [168, 164] width 65 height 248
click at [156, 80] on div "Define Keys" at bounding box center [168, 164] width 65 height 248
click at [164, 88] on div "Keys" at bounding box center [168, 84] width 65 height 9
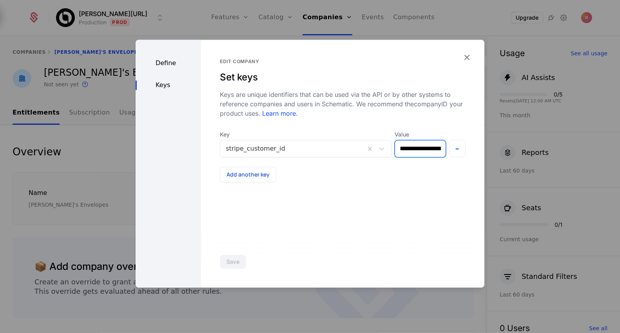
click at [404, 151] on input "**********" at bounding box center [420, 148] width 50 height 16
click at [219, 28] on div at bounding box center [310, 166] width 620 height 333
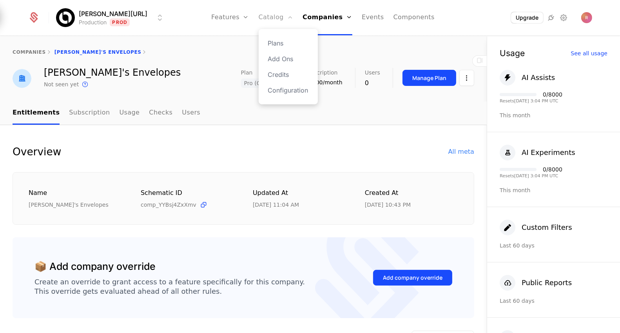
click at [267, 19] on link "Catalog" at bounding box center [276, 17] width 35 height 35
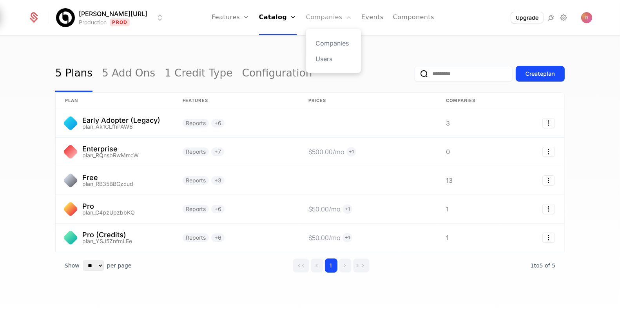
click at [310, 15] on link "Companies" at bounding box center [329, 17] width 46 height 35
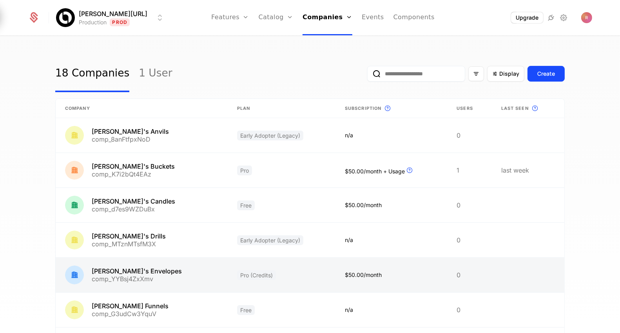
click at [133, 274] on link at bounding box center [142, 274] width 172 height 34
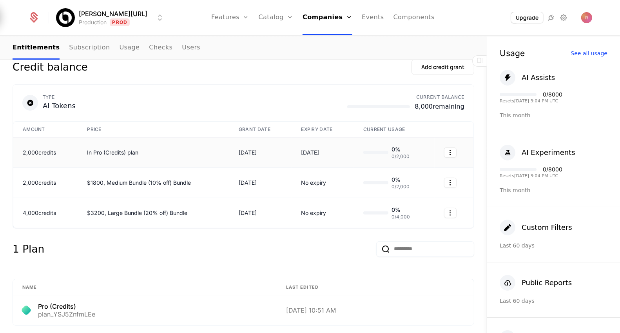
scroll to position [270, 0]
click at [421, 73] on button "Add credit grant" at bounding box center [442, 68] width 63 height 16
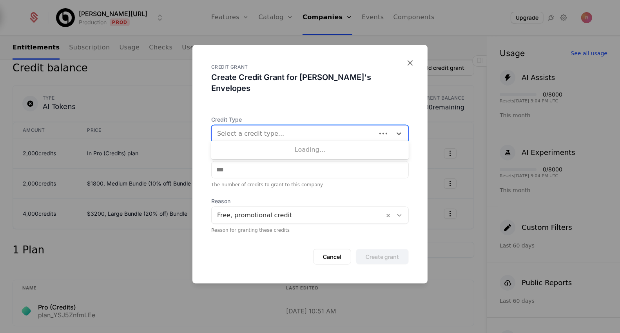
click at [263, 131] on div at bounding box center [294, 133] width 154 height 11
click at [409, 67] on icon "button" at bounding box center [410, 62] width 10 height 10
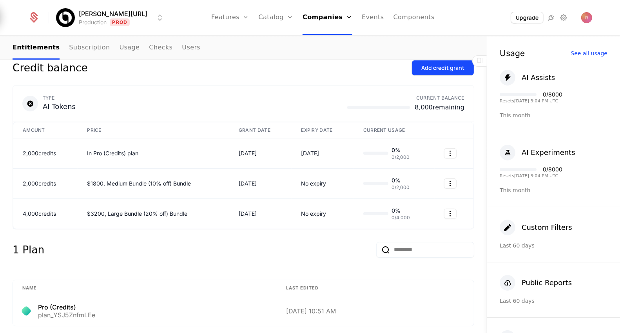
click at [428, 71] on button "Add credit grant" at bounding box center [442, 68] width 63 height 16
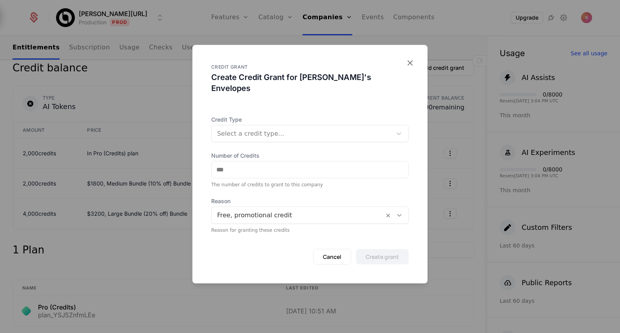
click at [291, 131] on div at bounding box center [301, 133] width 169 height 11
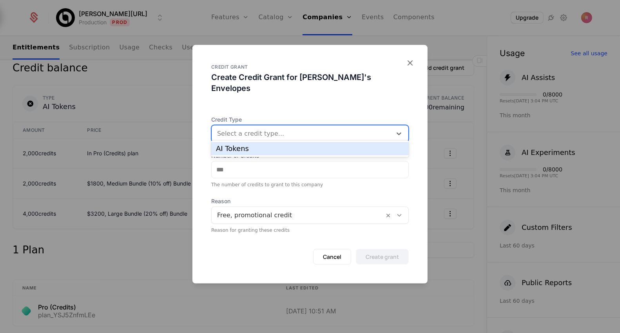
click at [275, 145] on div "AI Tokens" at bounding box center [310, 148] width 188 height 7
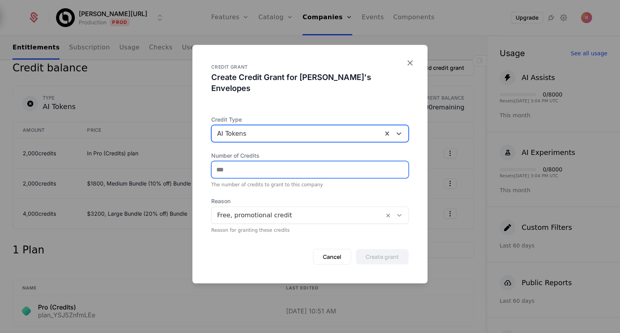
click at [255, 167] on input "Number of Credits" at bounding box center [310, 169] width 197 height 16
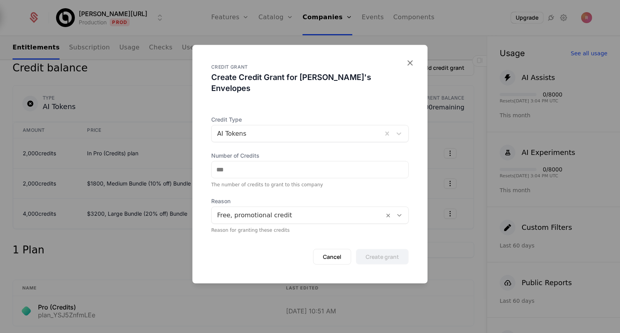
click at [410, 70] on div "CREDIT GRANT Create Credit Grant for Eliza's Envelopes" at bounding box center [309, 75] width 235 height 61
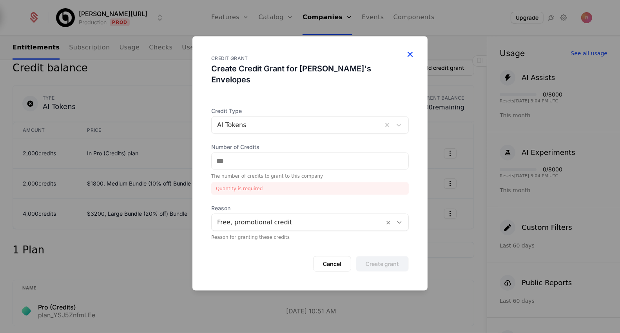
click at [410, 59] on icon "button" at bounding box center [410, 54] width 10 height 10
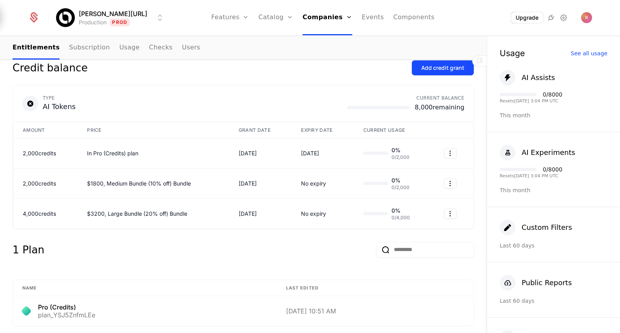
click at [429, 66] on div "Add credit grant" at bounding box center [442, 68] width 43 height 8
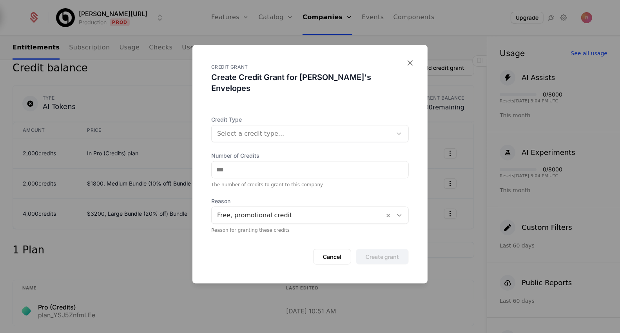
click at [281, 128] on div at bounding box center [301, 133] width 169 height 11
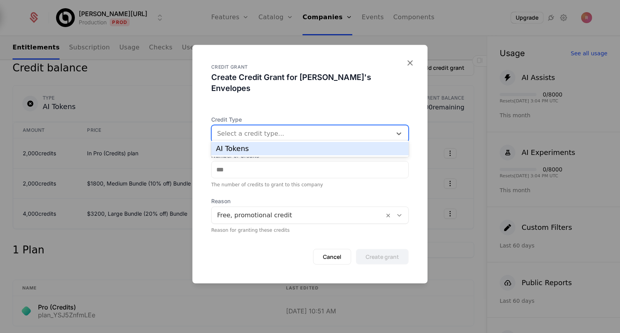
click at [255, 149] on div "AI Tokens" at bounding box center [310, 148] width 188 height 7
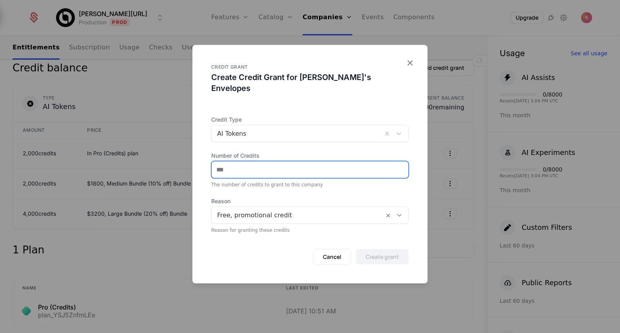
click at [247, 165] on input "Number of Credits" at bounding box center [310, 169] width 197 height 16
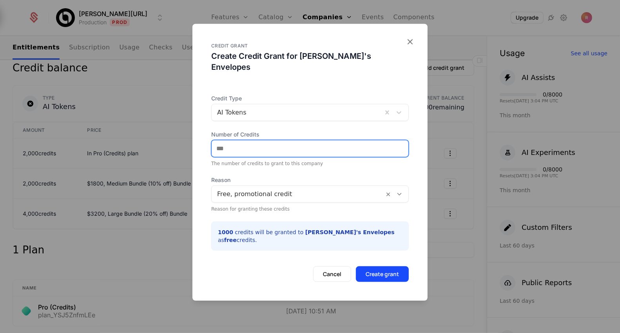
type input "****"
click at [259, 189] on div at bounding box center [297, 193] width 161 height 11
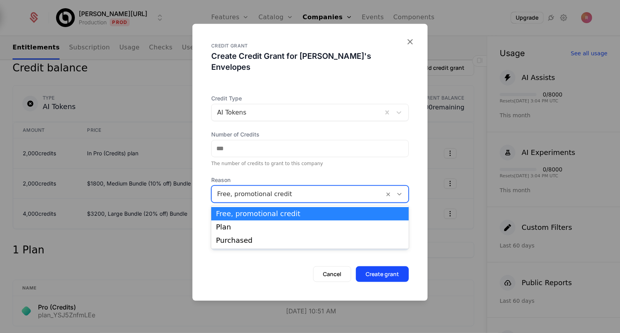
click at [248, 217] on div "Free, promotional credit" at bounding box center [310, 213] width 188 height 7
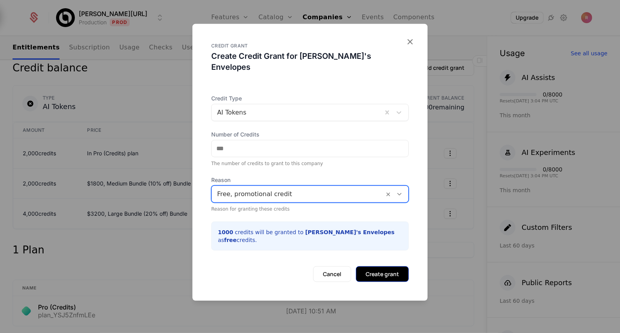
click at [374, 266] on button "Create grant" at bounding box center [382, 274] width 53 height 16
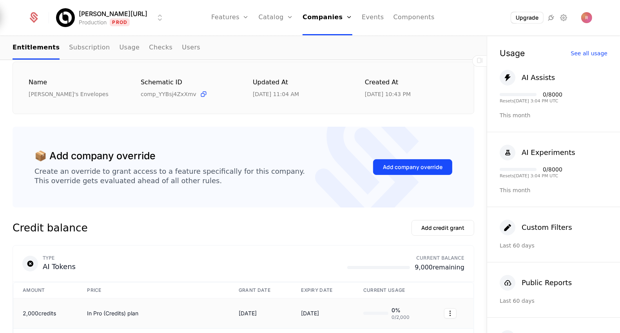
scroll to position [0, 0]
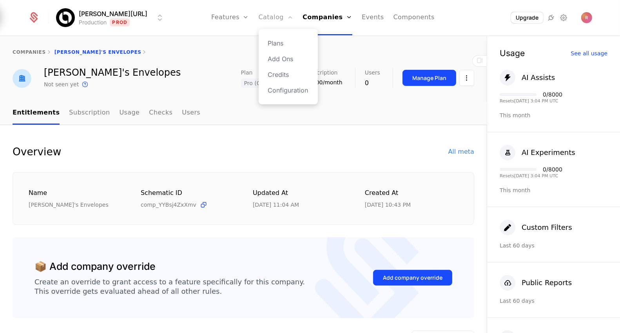
click at [272, 21] on link "Catalog" at bounding box center [276, 17] width 35 height 35
